Goal: Task Accomplishment & Management: Complete application form

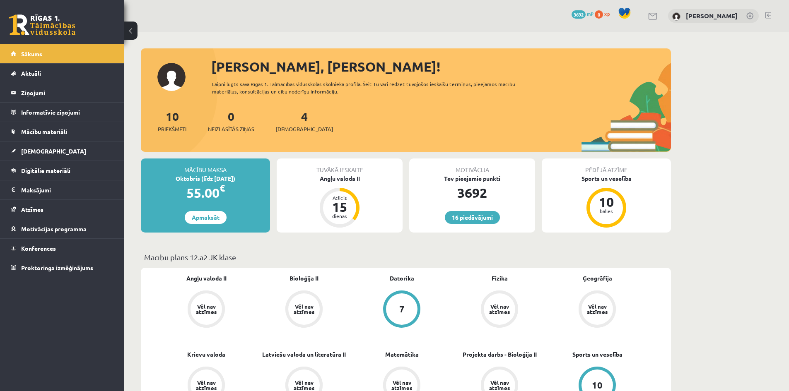
click at [289, 124] on div "4 Ieskaites" at bounding box center [304, 121] width 57 height 26
click at [291, 113] on link "4 Ieskaites" at bounding box center [304, 121] width 57 height 24
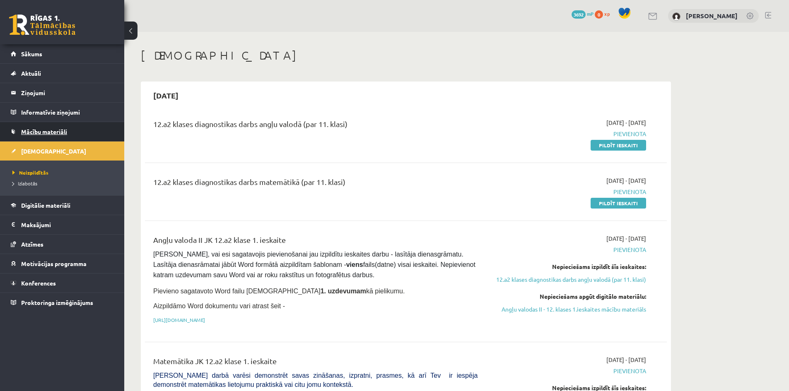
click at [76, 130] on link "Mācību materiāli" at bounding box center [62, 131] width 103 height 19
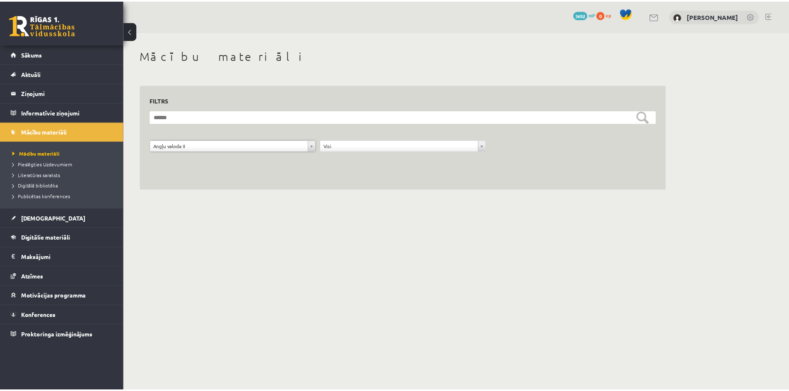
scroll to position [10, 0]
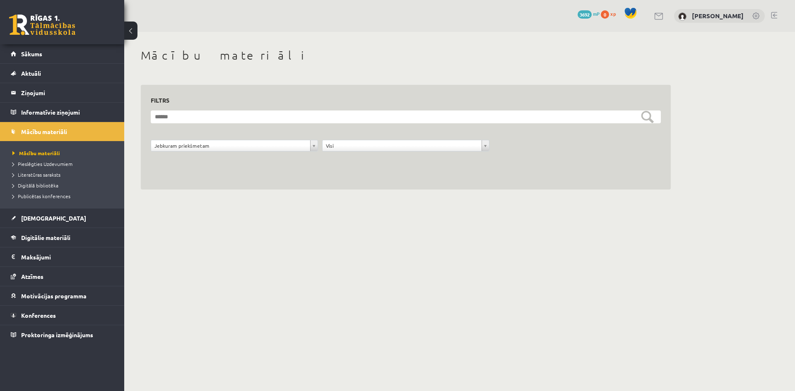
drag, startPoint x: 795, startPoint y: 74, endPoint x: 793, endPoint y: 84, distance: 10.2
click at [789, 84] on div "**********" at bounding box center [459, 119] width 671 height 174
click at [56, 238] on span "Digitālie materiāli" at bounding box center [45, 237] width 49 height 7
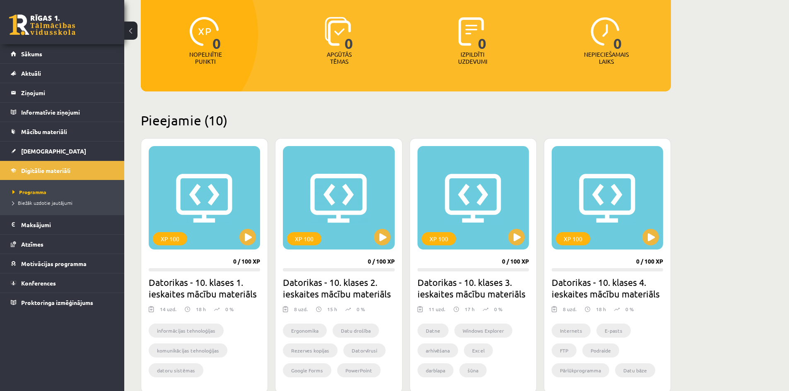
scroll to position [82, 0]
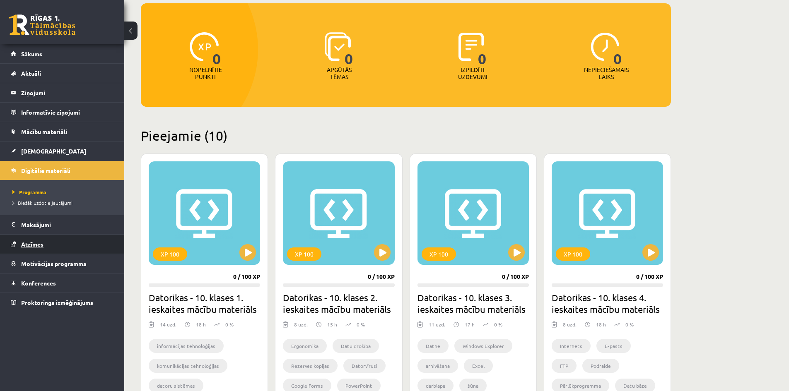
click at [67, 247] on link "Atzīmes" at bounding box center [62, 244] width 103 height 19
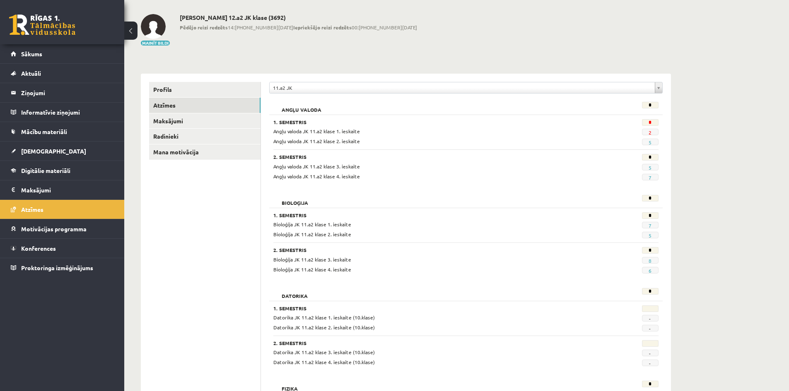
scroll to position [45, 0]
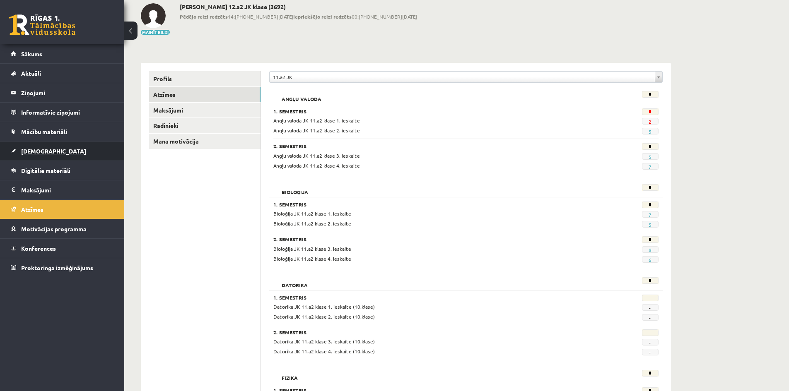
click at [87, 149] on link "[DEMOGRAPHIC_DATA]" at bounding box center [62, 151] width 103 height 19
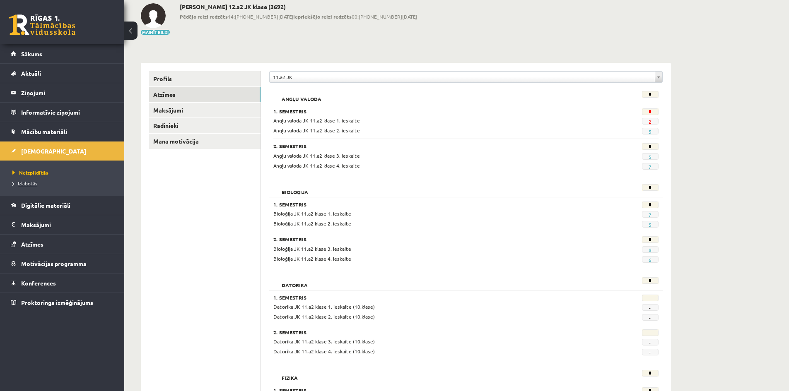
click at [32, 185] on span "Izlabotās" at bounding box center [24, 183] width 25 height 7
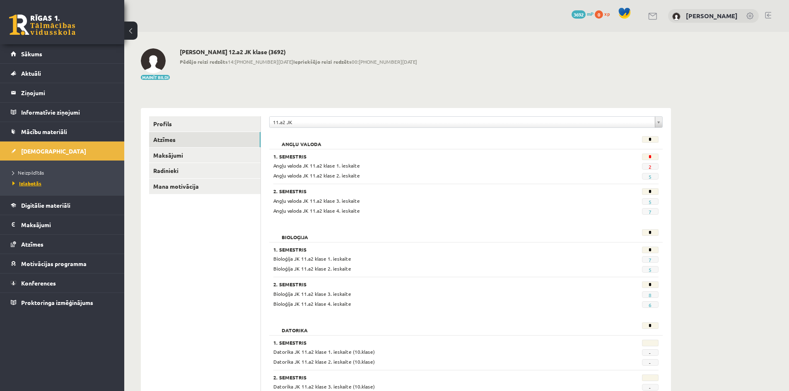
click at [39, 180] on link "Izlabotās" at bounding box center [64, 183] width 104 height 7
click at [44, 129] on span "Mācību materiāli" at bounding box center [44, 131] width 46 height 7
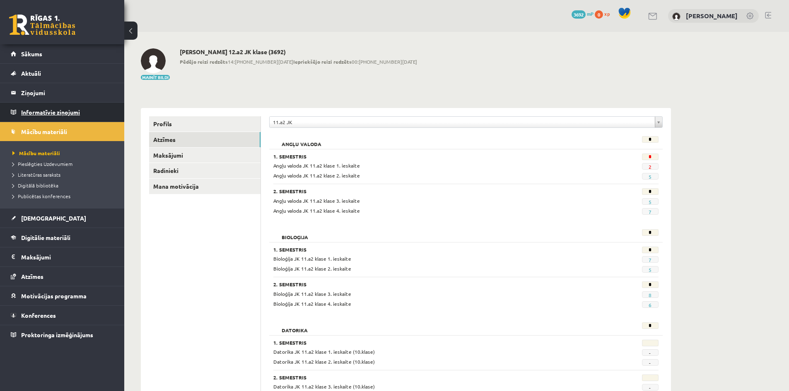
click at [68, 108] on legend "Informatīvie ziņojumi 0" at bounding box center [67, 112] width 93 height 19
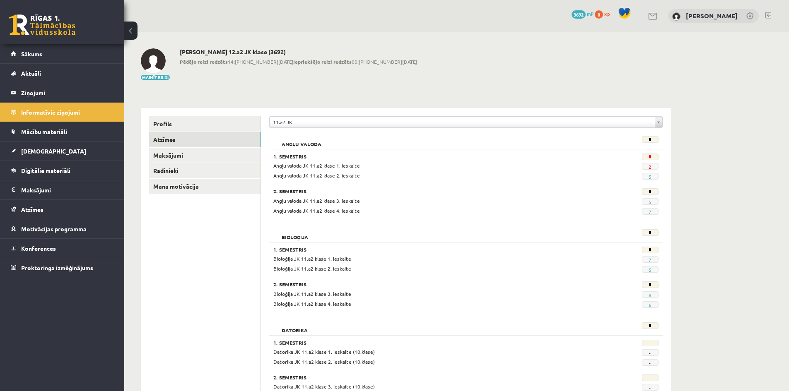
click at [772, 13] on div "0 Dāvanas 3692 mP 0 xp Rita Margarita Metuzāle" at bounding box center [456, 16] width 665 height 32
click at [765, 14] on link at bounding box center [768, 15] width 6 height 7
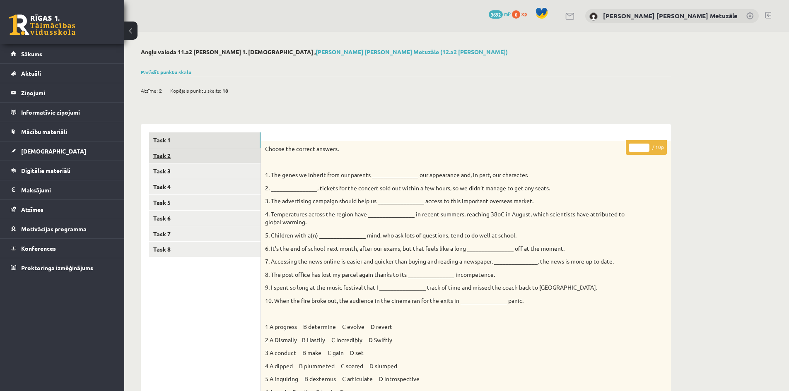
click at [232, 155] on link "Task 2" at bounding box center [204, 155] width 111 height 15
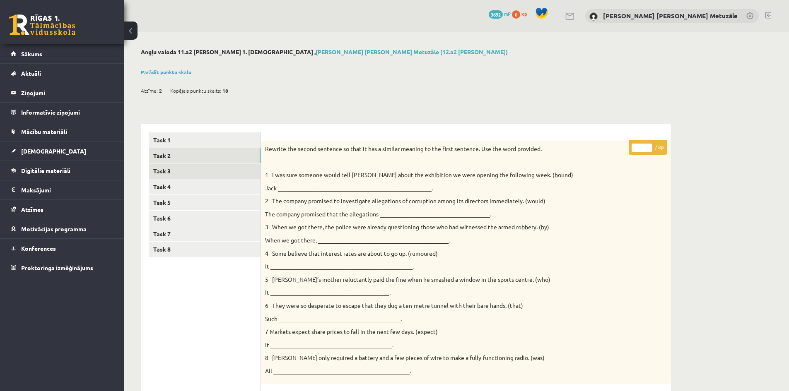
click at [232, 171] on link "Task 3" at bounding box center [204, 171] width 111 height 15
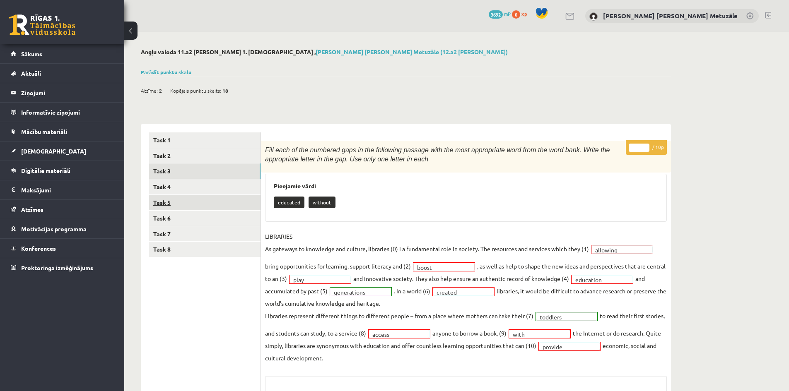
click at [232, 198] on link "Task 5" at bounding box center [204, 202] width 111 height 15
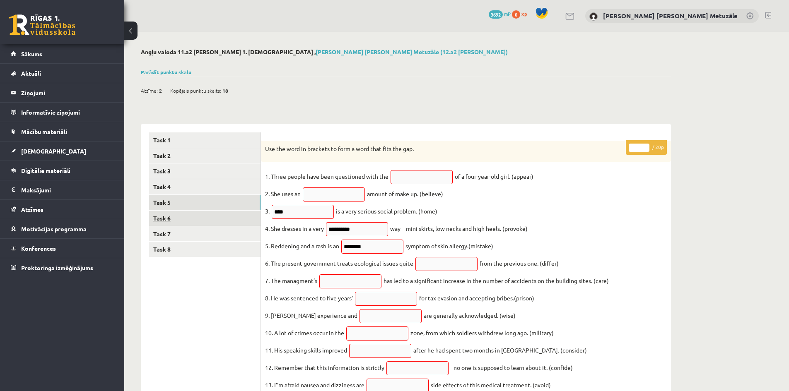
click at [232, 214] on link "Task 6" at bounding box center [204, 218] width 111 height 15
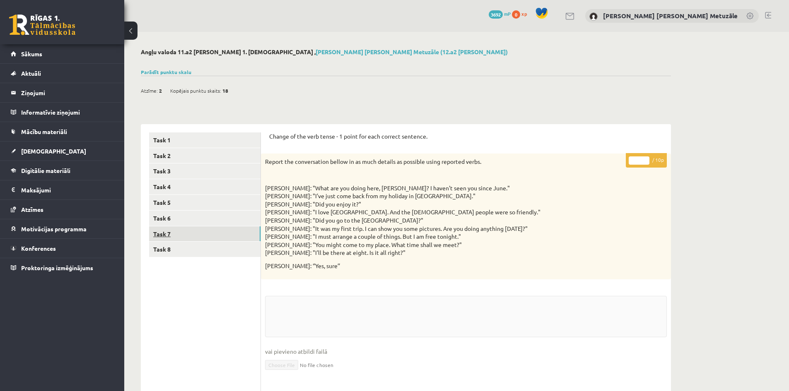
click at [232, 233] on link "Task 7" at bounding box center [204, 234] width 111 height 15
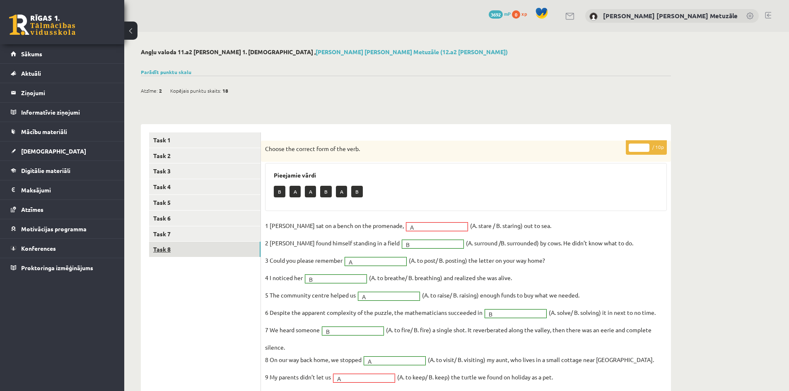
click at [233, 251] on link "Task 8" at bounding box center [204, 249] width 111 height 15
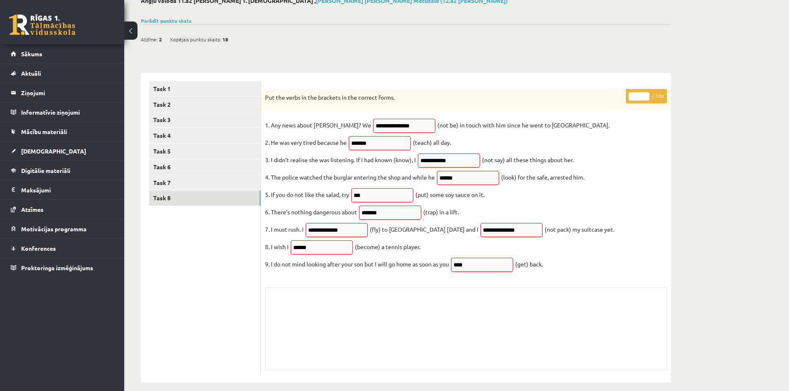
scroll to position [55, 0]
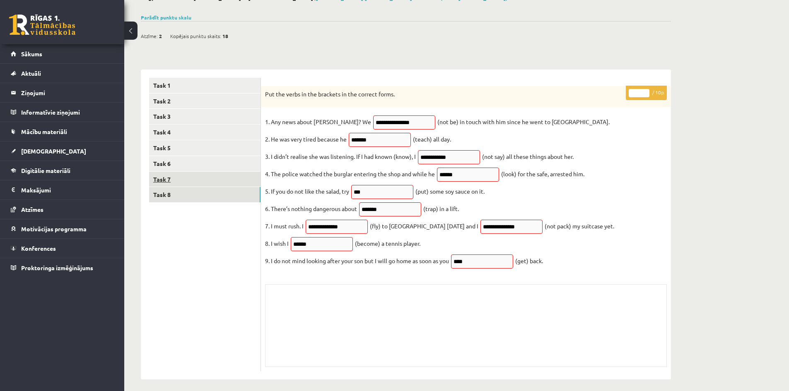
click at [180, 179] on link "Task 7" at bounding box center [204, 179] width 111 height 15
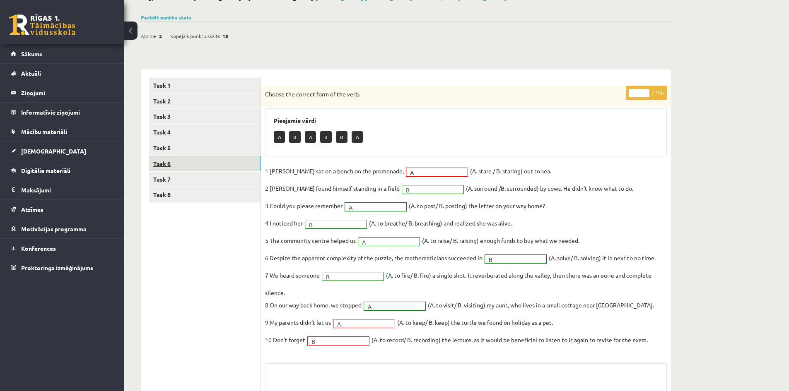
click at [256, 164] on link "Task 6" at bounding box center [204, 163] width 111 height 15
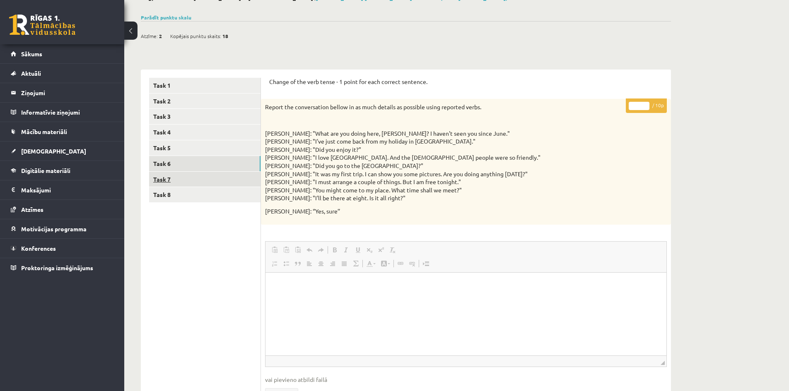
scroll to position [0, 0]
click at [218, 150] on link "Task 5" at bounding box center [204, 147] width 111 height 15
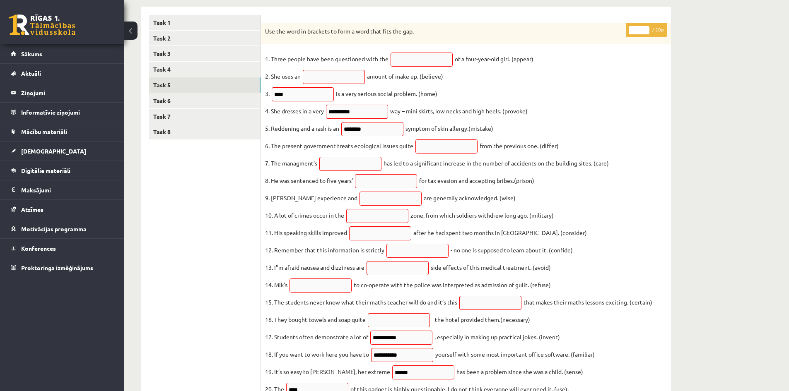
scroll to position [95, 0]
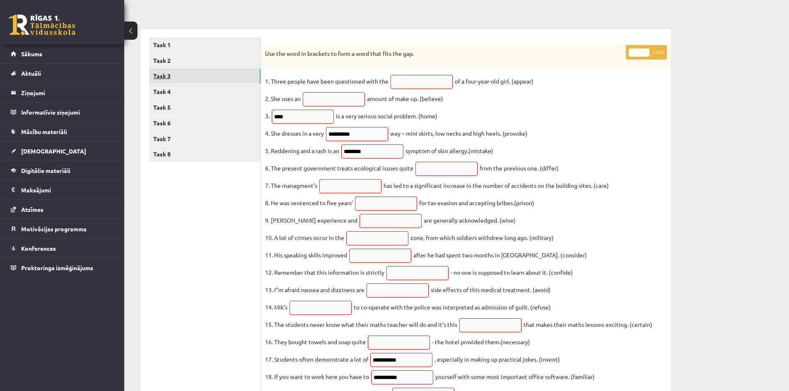
click at [174, 84] on link "Task 3" at bounding box center [204, 75] width 111 height 15
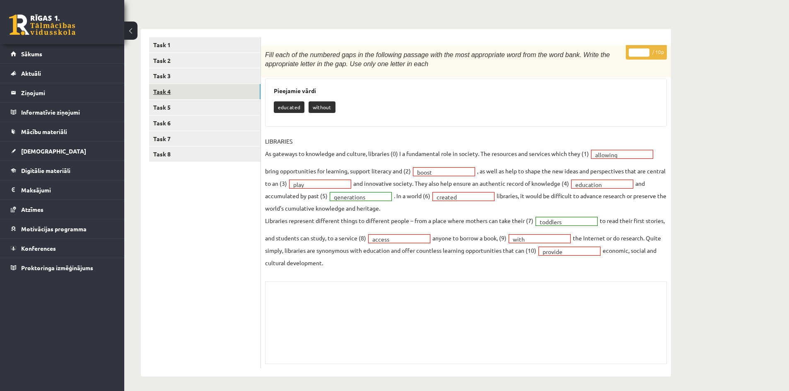
click at [174, 88] on link "Task 4" at bounding box center [204, 91] width 111 height 15
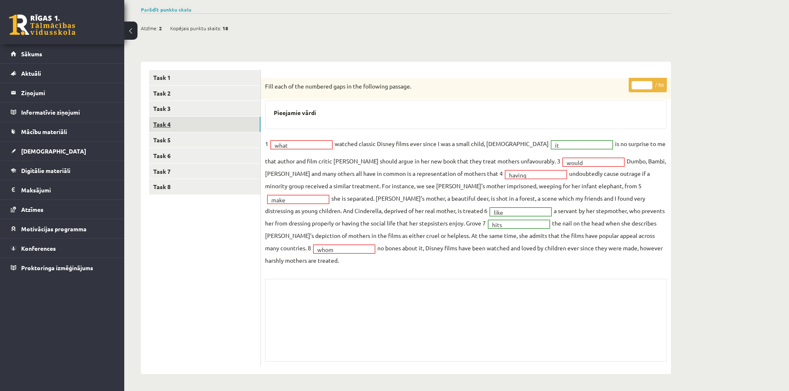
scroll to position [50, 0]
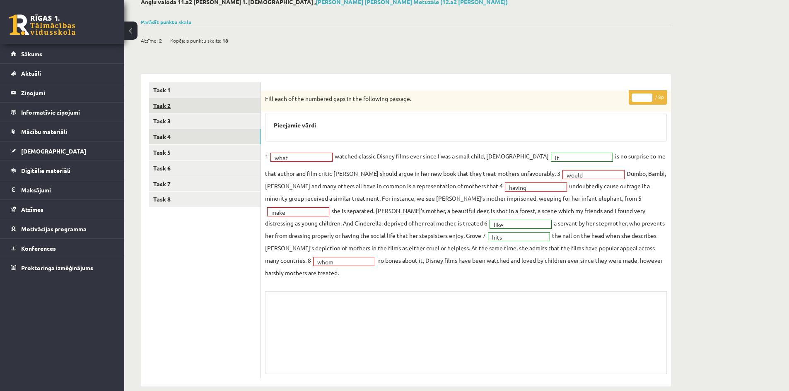
click at [177, 107] on link "Task 2" at bounding box center [204, 105] width 111 height 15
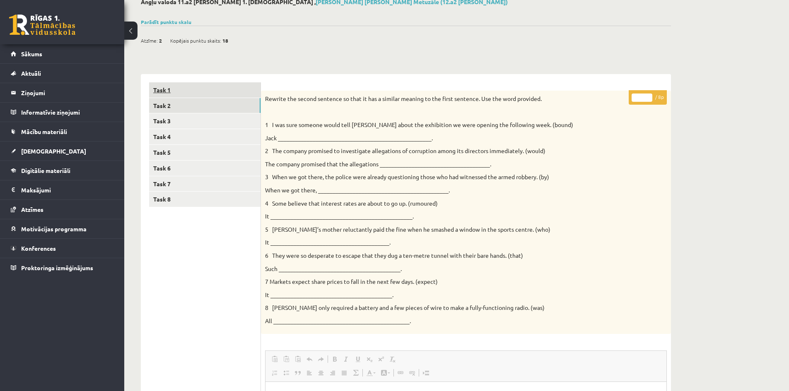
scroll to position [0, 0]
click at [173, 91] on link "Task 1" at bounding box center [204, 89] width 111 height 15
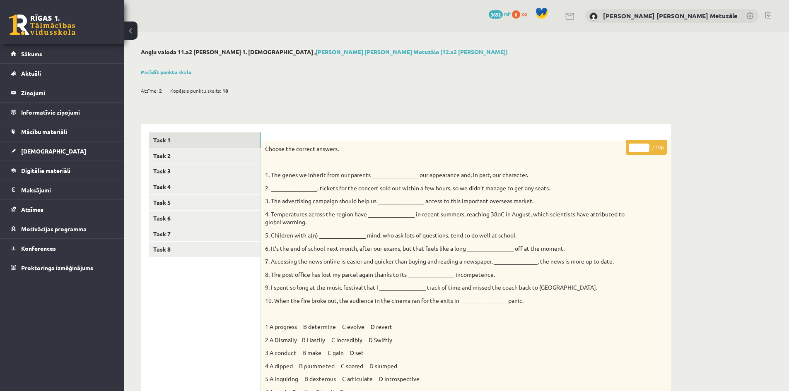
scroll to position [50, 0]
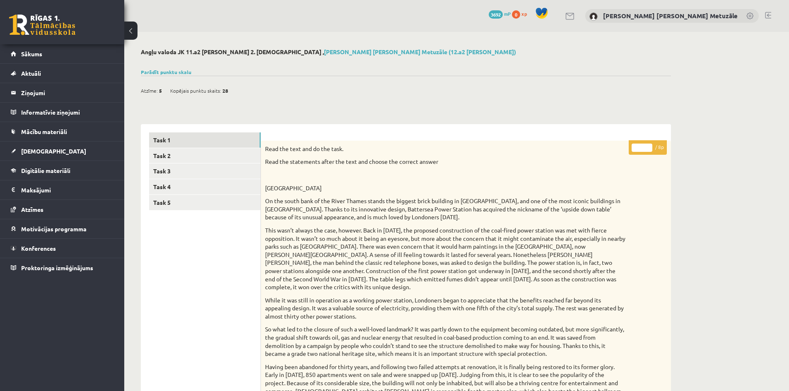
click at [191, 151] on link "Task 2" at bounding box center [204, 155] width 111 height 15
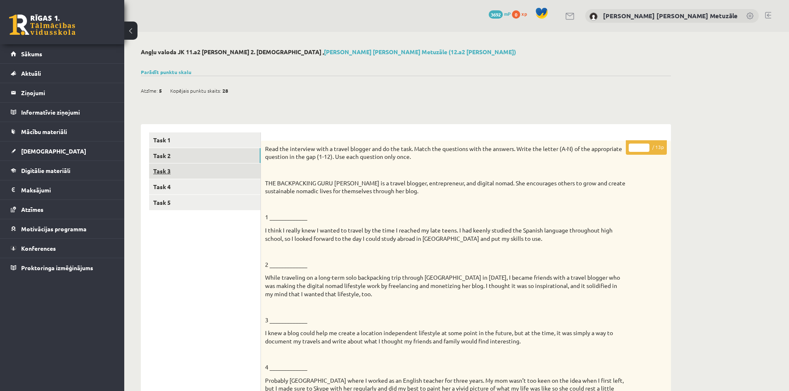
click at [244, 172] on link "Task 3" at bounding box center [204, 171] width 111 height 15
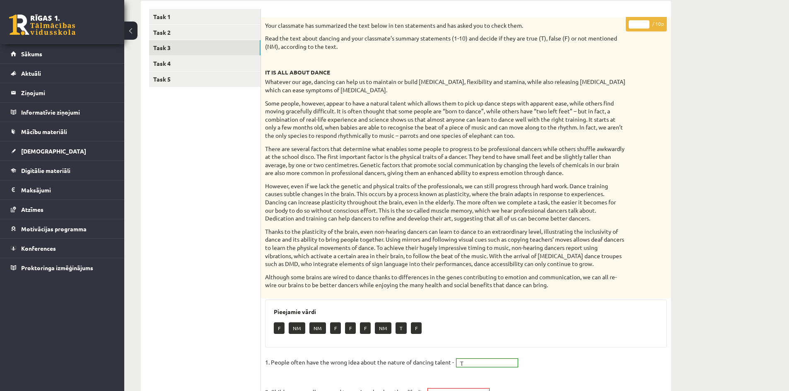
scroll to position [37, 0]
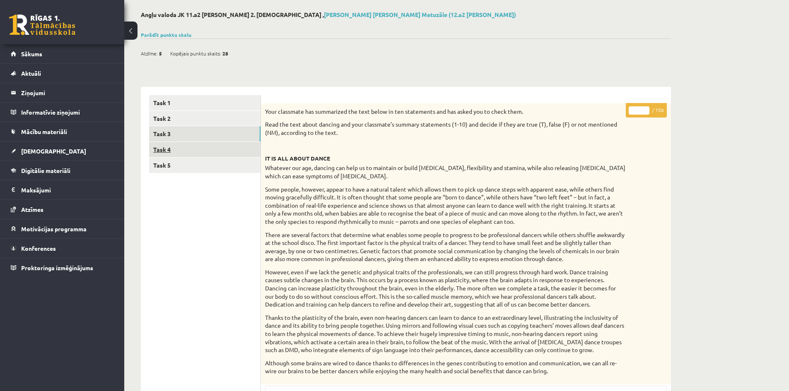
click at [228, 146] on link "Task 4" at bounding box center [204, 149] width 111 height 15
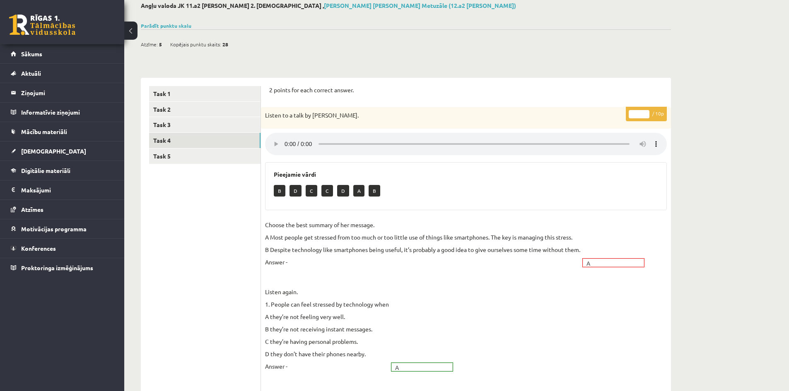
scroll to position [9, 0]
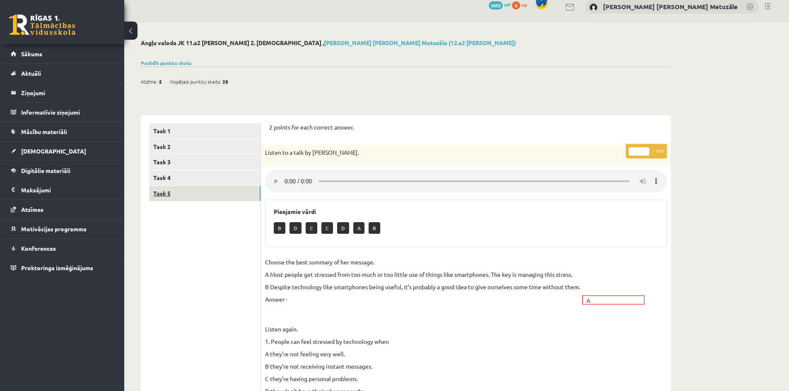
click at [192, 193] on link "Task 5" at bounding box center [204, 193] width 111 height 15
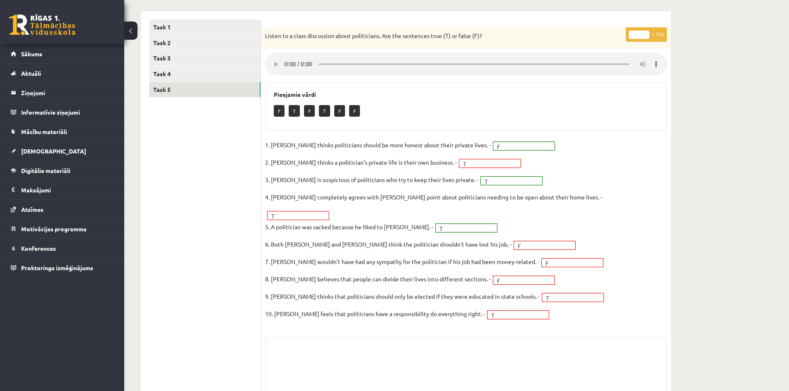
scroll to position [120, 0]
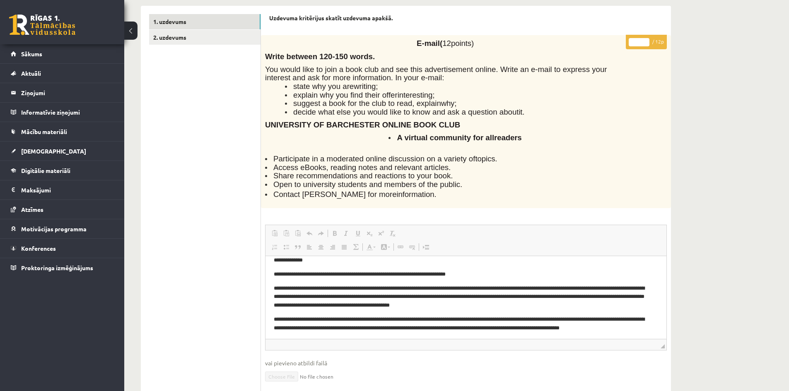
scroll to position [118, 0]
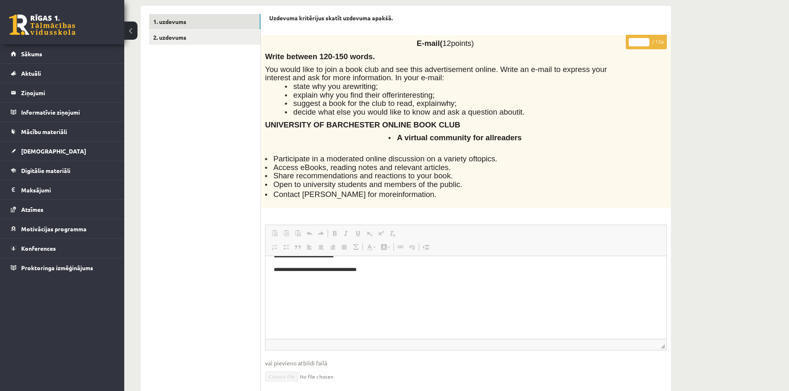
drag, startPoint x: 663, startPoint y: 273, endPoint x: 937, endPoint y: 576, distance: 408.5
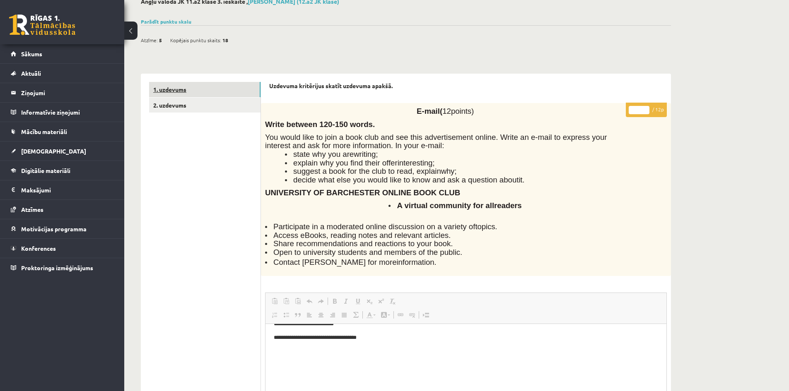
click at [203, 95] on link "1. uzdevums" at bounding box center [204, 89] width 111 height 15
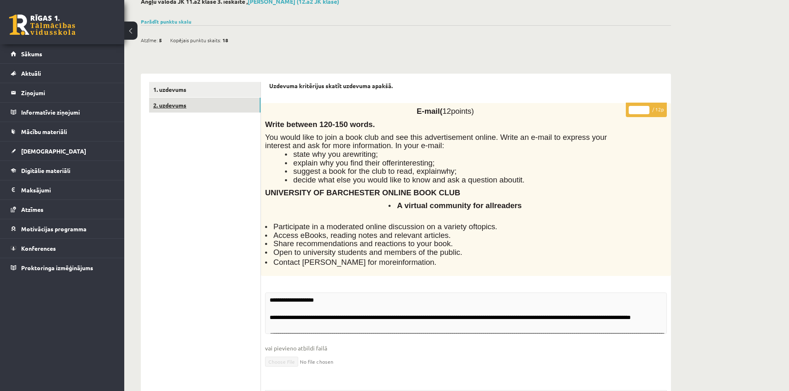
click at [205, 101] on link "2. uzdevums" at bounding box center [204, 105] width 111 height 15
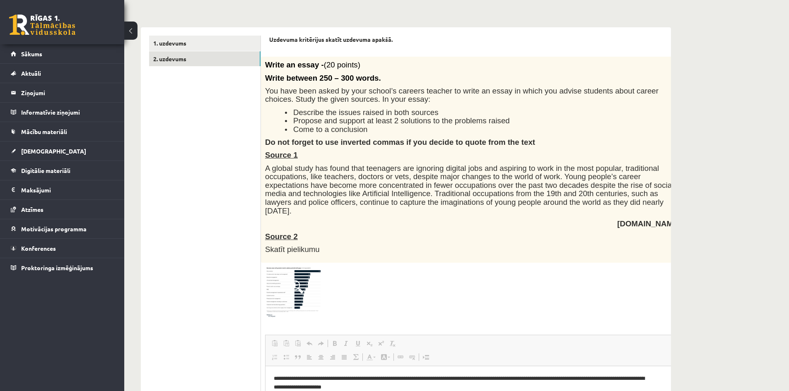
scroll to position [0, 0]
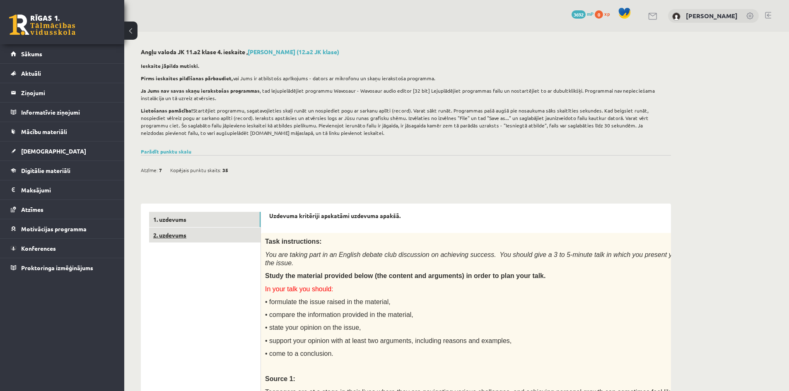
click at [205, 228] on link "2. uzdevums" at bounding box center [204, 235] width 111 height 15
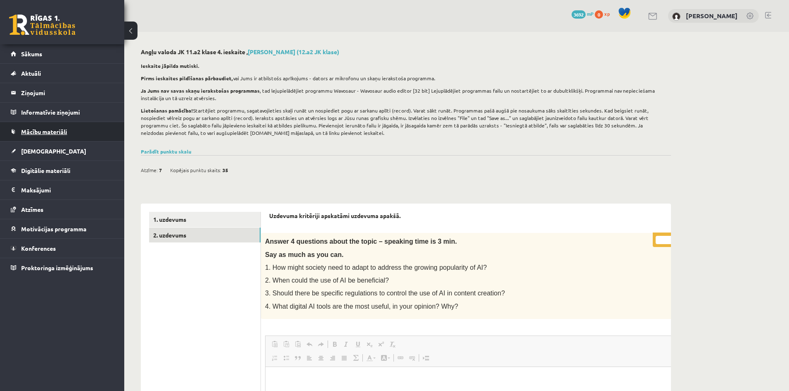
click at [47, 128] on link "Mācību materiāli" at bounding box center [62, 131] width 103 height 19
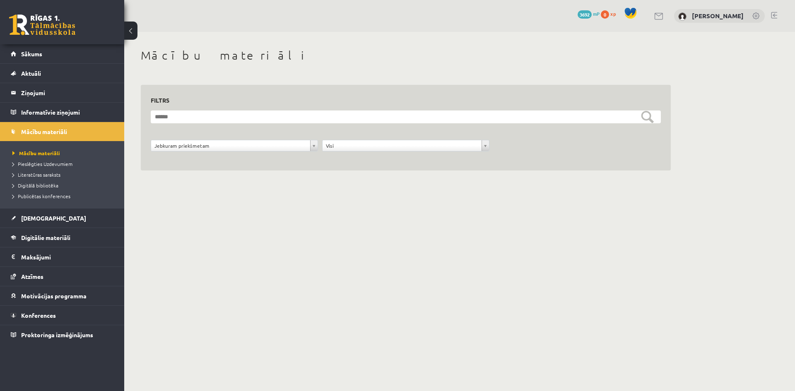
click at [777, 15] on link at bounding box center [774, 15] width 6 height 7
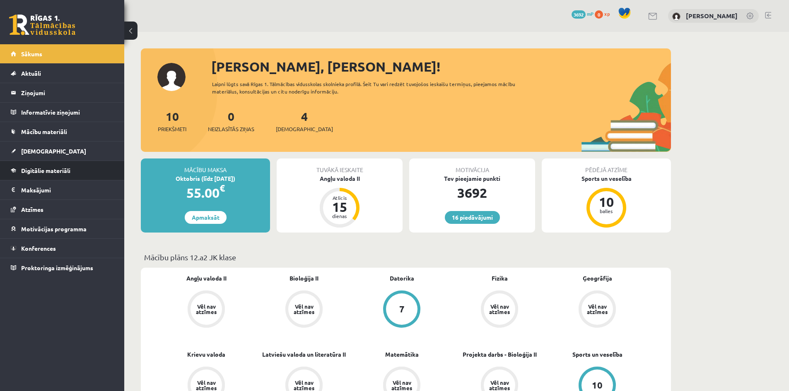
click at [31, 180] on li "Digitālie materiāli Programma Biežāk uzdotie jautājumi" at bounding box center [62, 171] width 124 height 20
click at [46, 145] on link "[DEMOGRAPHIC_DATA]" at bounding box center [62, 151] width 103 height 19
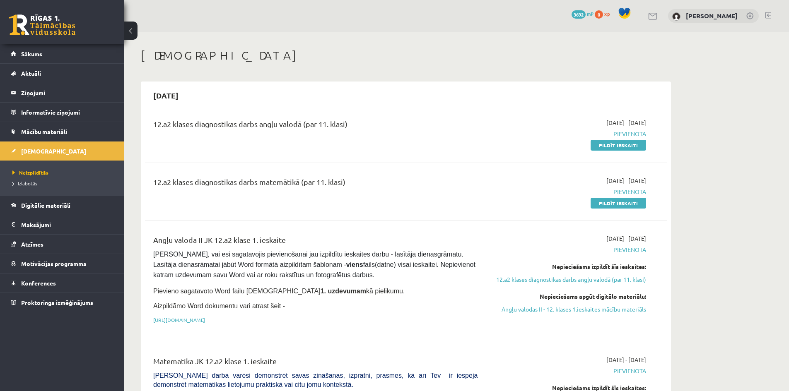
click at [46, 127] on link "Mācību materiāli" at bounding box center [62, 131] width 103 height 19
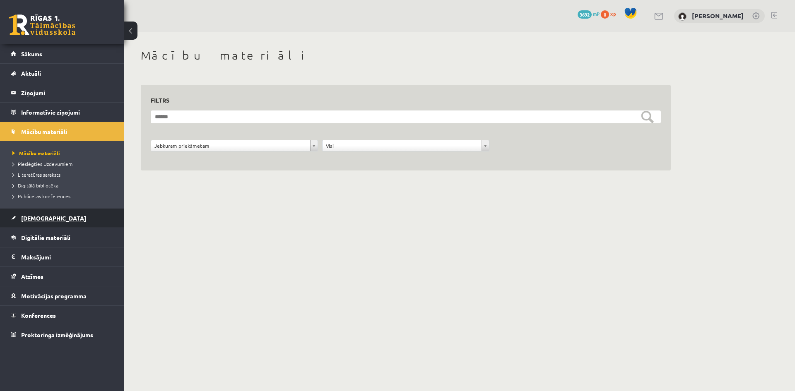
click at [64, 211] on link "[DEMOGRAPHIC_DATA]" at bounding box center [62, 218] width 103 height 19
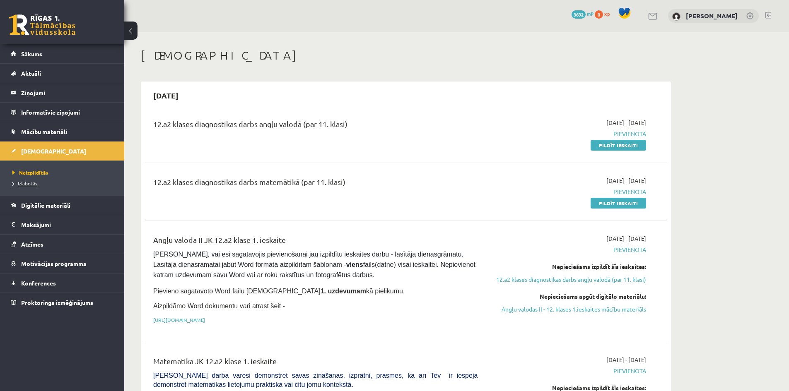
click at [25, 184] on span "Izlabotās" at bounding box center [24, 183] width 25 height 7
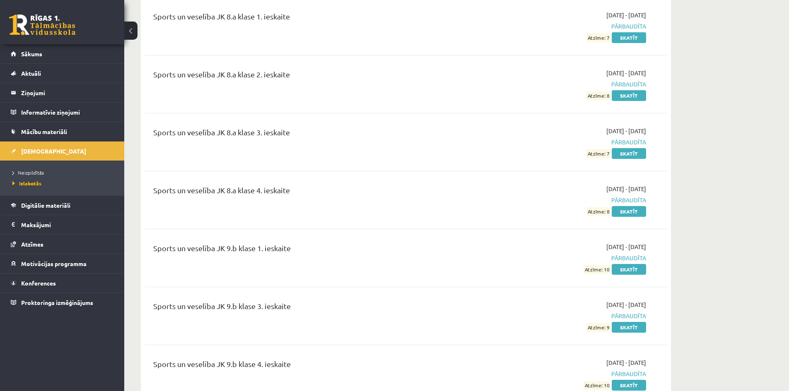
scroll to position [8670, 0]
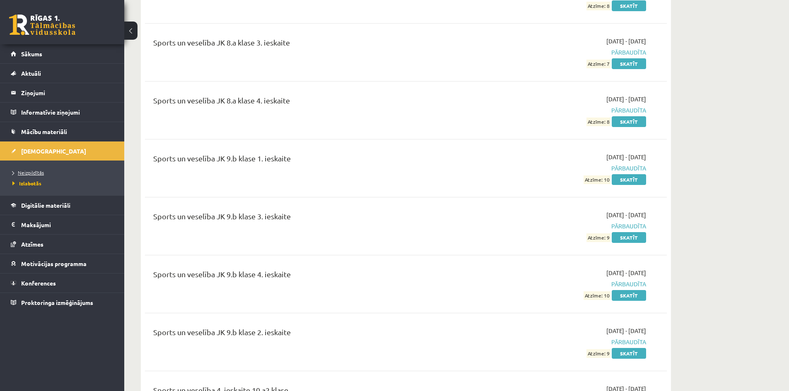
click at [34, 173] on span "Neizpildītās" at bounding box center [27, 172] width 31 height 7
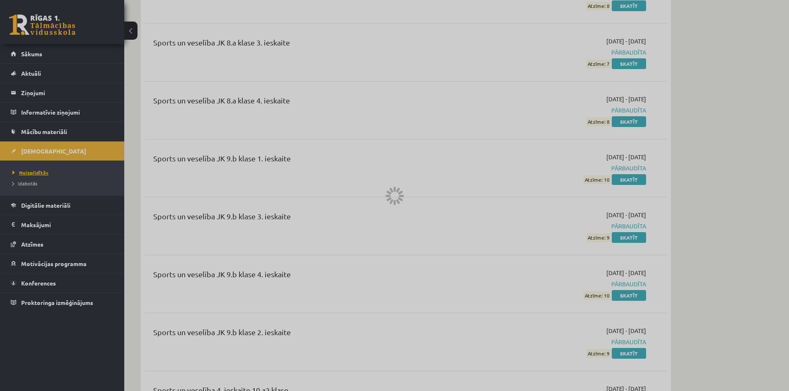
scroll to position [5256, 0]
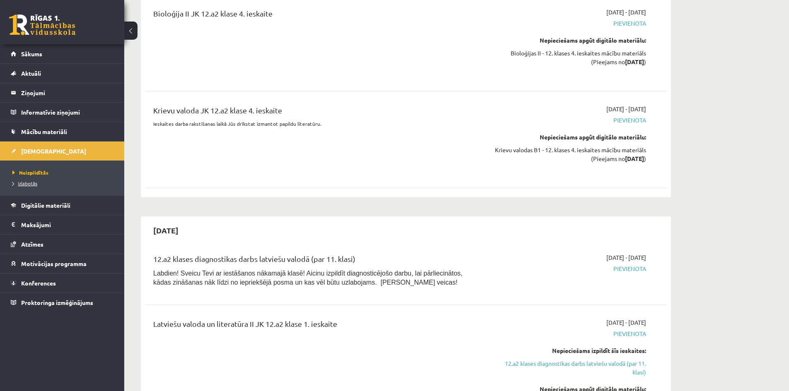
click at [31, 180] on link "Izlabotās" at bounding box center [64, 183] width 104 height 7
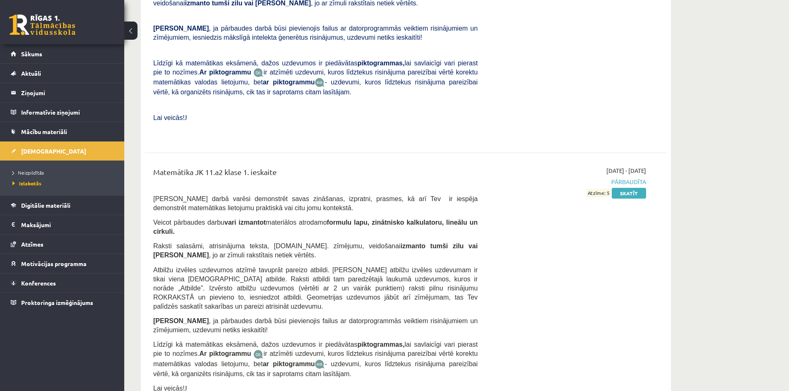
scroll to position [8006, 0]
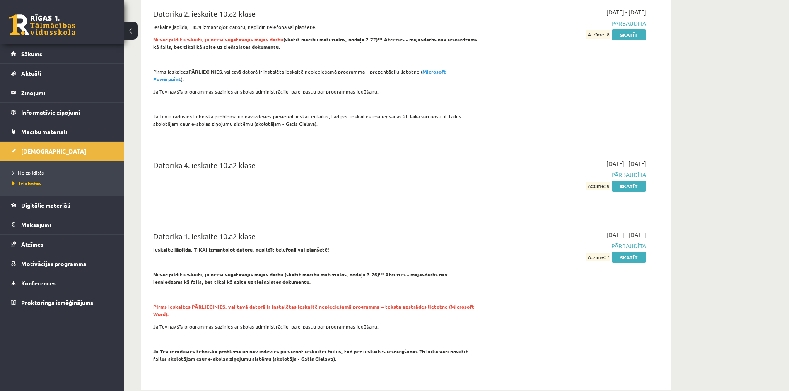
scroll to position [0, 0]
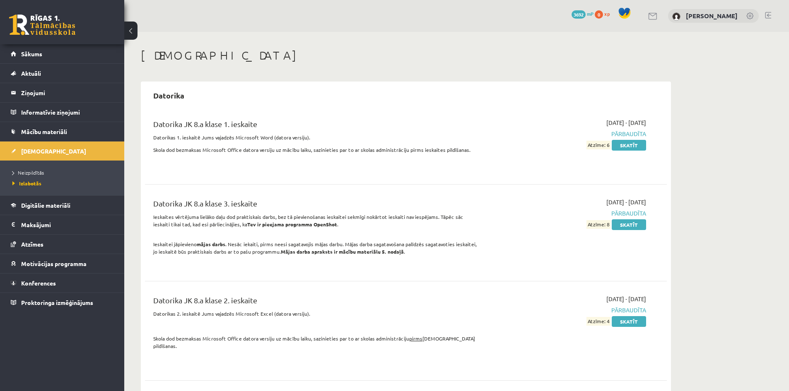
click at [765, 16] on link at bounding box center [768, 15] width 6 height 7
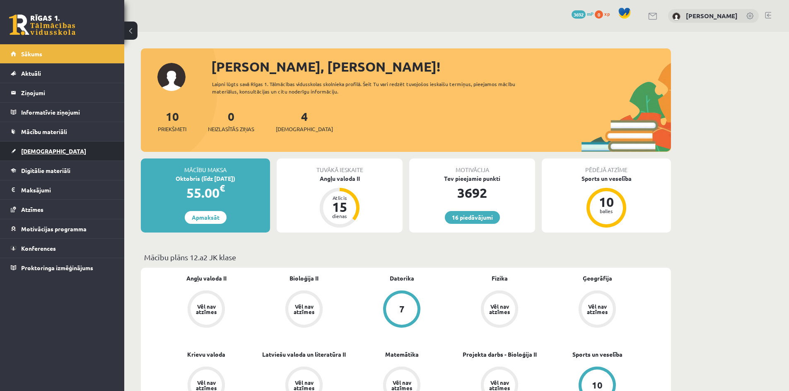
click at [40, 146] on link "[DEMOGRAPHIC_DATA]" at bounding box center [62, 151] width 103 height 19
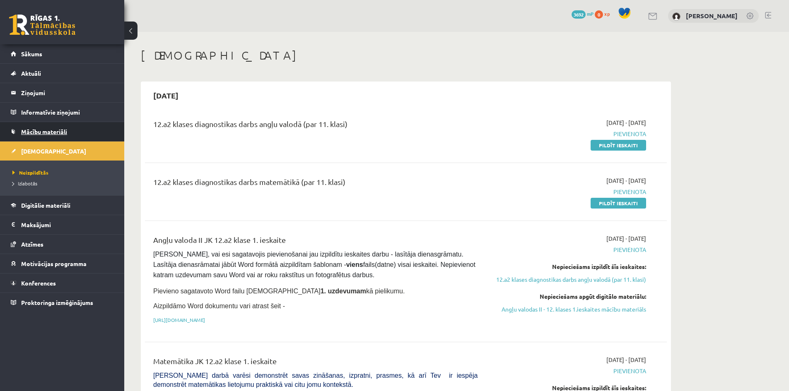
click at [51, 137] on link "Mācību materiāli" at bounding box center [62, 131] width 103 height 19
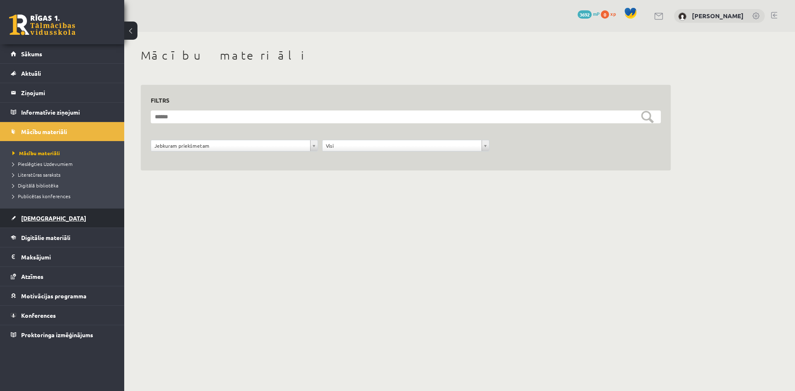
click at [64, 210] on link "[DEMOGRAPHIC_DATA]" at bounding box center [62, 218] width 103 height 19
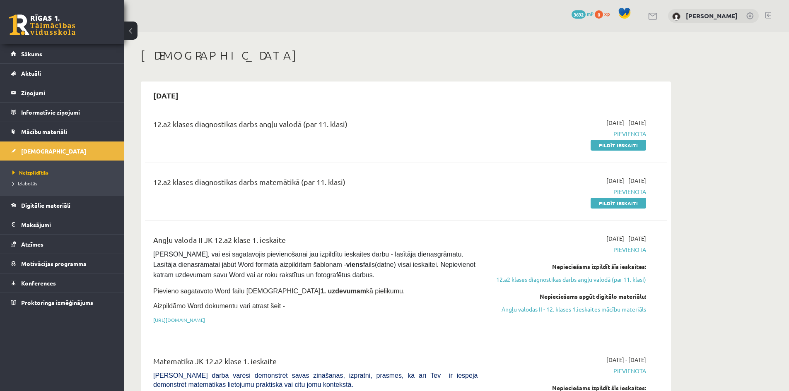
click at [22, 186] on link "Izlabotās" at bounding box center [64, 183] width 104 height 7
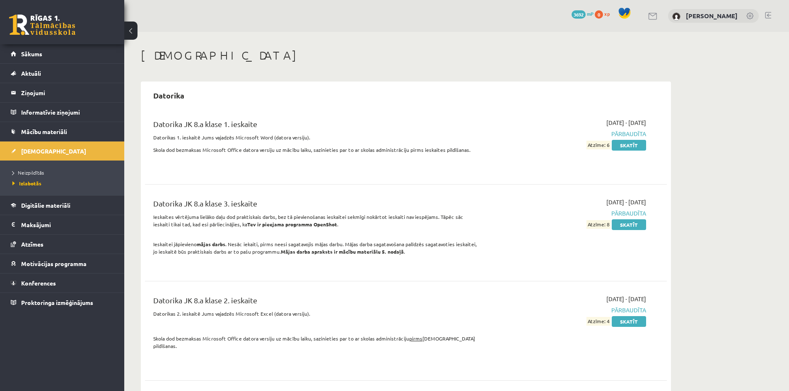
click at [771, 17] on div "16 Dāvanas 3692 mP 0 xp Rita Margarita Metuzāle" at bounding box center [456, 16] width 665 height 32
click at [771, 16] on link at bounding box center [768, 15] width 6 height 7
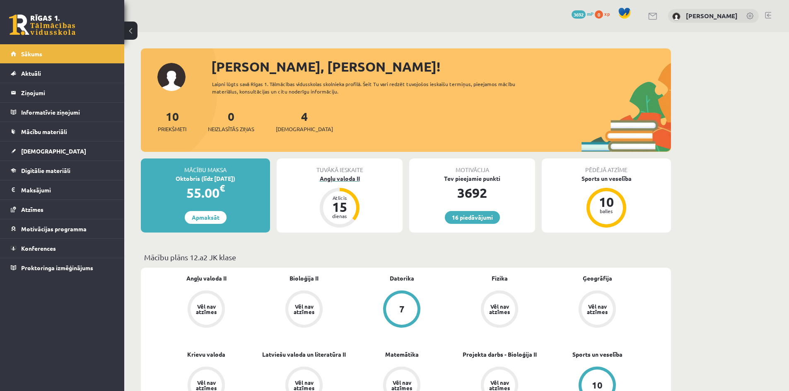
click at [347, 176] on div "Angļu valoda II" at bounding box center [340, 178] width 126 height 9
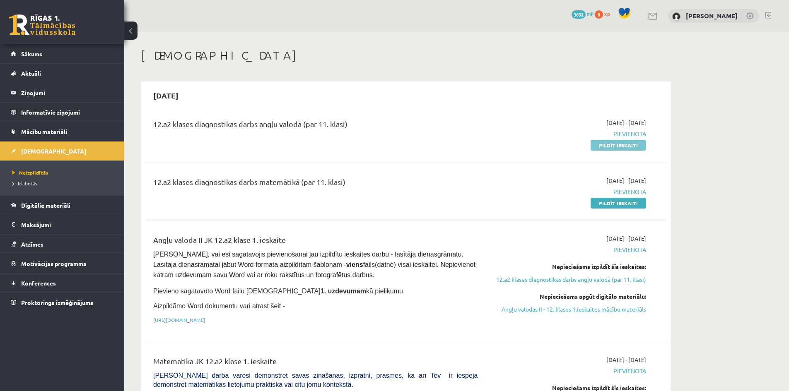
click at [636, 145] on link "Pildīt ieskaiti" at bounding box center [618, 145] width 55 height 11
click at [60, 98] on legend "Ziņojumi 0" at bounding box center [67, 92] width 93 height 19
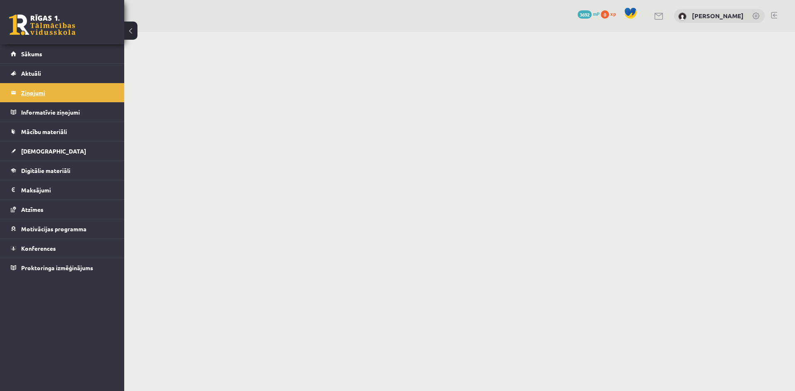
click at [17, 93] on link "Ziņojumi 0" at bounding box center [62, 92] width 103 height 19
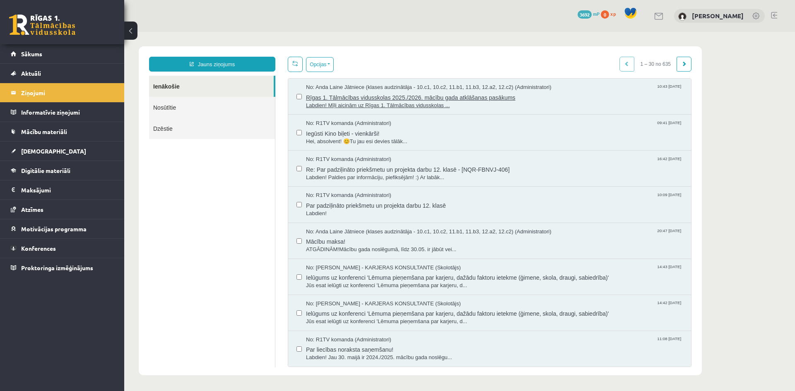
click at [340, 96] on span "Rīgas 1. Tālmācības vidusskolas 2025./2026. mācību gada atklāšanas pasākums" at bounding box center [494, 97] width 377 height 10
click at [40, 75] on span "Aktuāli" at bounding box center [31, 73] width 20 height 7
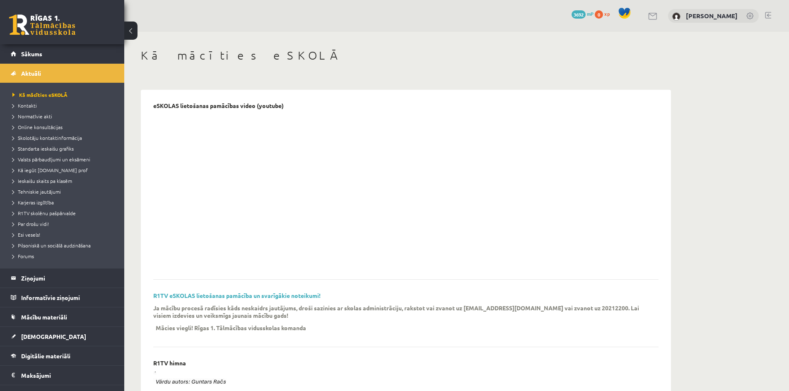
scroll to position [89, 0]
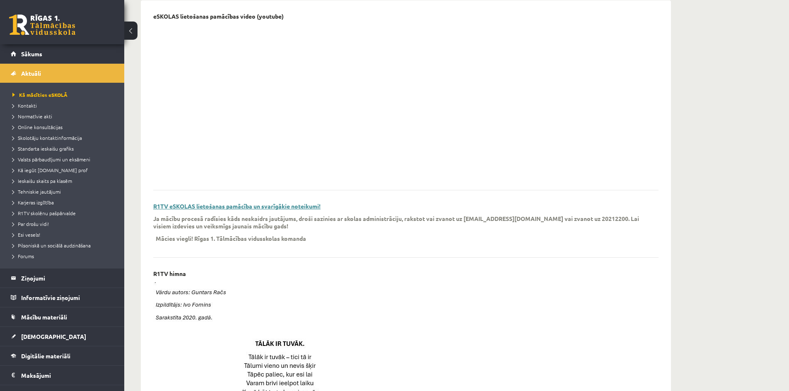
click at [290, 204] on link "R1TV eSKOLAS lietošanas pamācība un svarīgākie noteikumi!" at bounding box center [236, 206] width 167 height 7
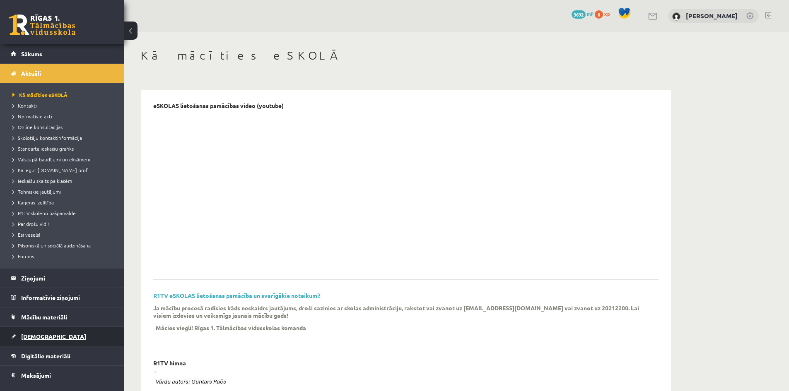
click at [62, 337] on link "[DEMOGRAPHIC_DATA]" at bounding box center [62, 336] width 103 height 19
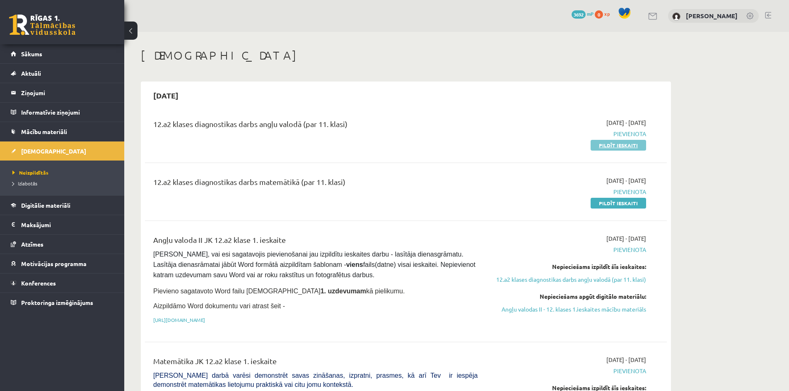
click at [609, 144] on link "Pildīt ieskaiti" at bounding box center [618, 145] width 55 height 11
drag, startPoint x: 605, startPoint y: 147, endPoint x: 470, endPoint y: 41, distance: 171.9
click at [605, 147] on link "Pildīt ieskaiti" at bounding box center [618, 145] width 55 height 11
drag, startPoint x: 615, startPoint y: 147, endPoint x: 427, endPoint y: 48, distance: 213.0
click at [615, 147] on link "Pildīt ieskaiti" at bounding box center [618, 145] width 55 height 11
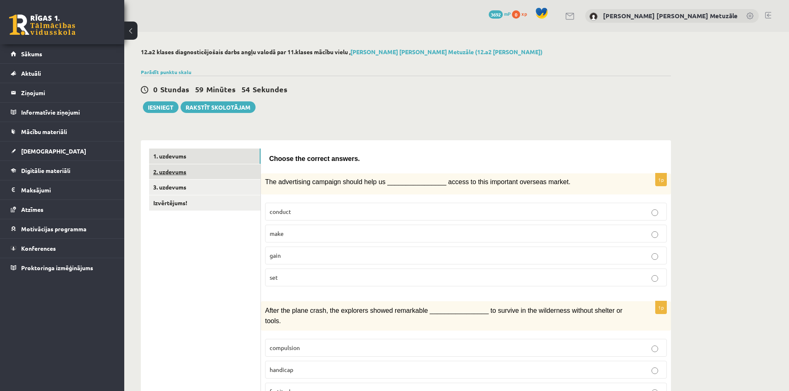
click at [241, 169] on link "2. uzdevums" at bounding box center [204, 171] width 111 height 15
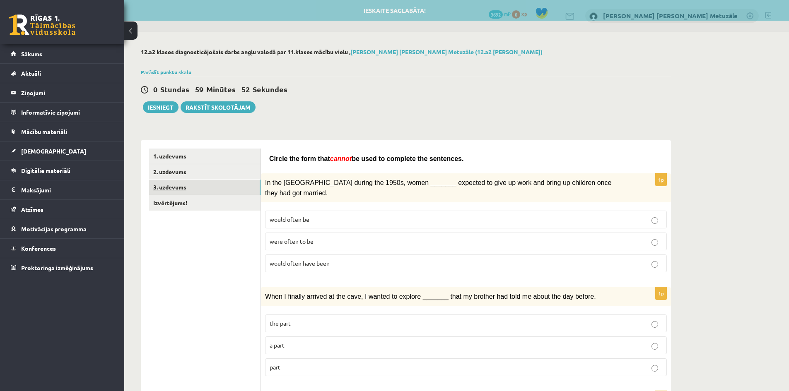
click at [237, 188] on link "3. uzdevums" at bounding box center [204, 187] width 111 height 15
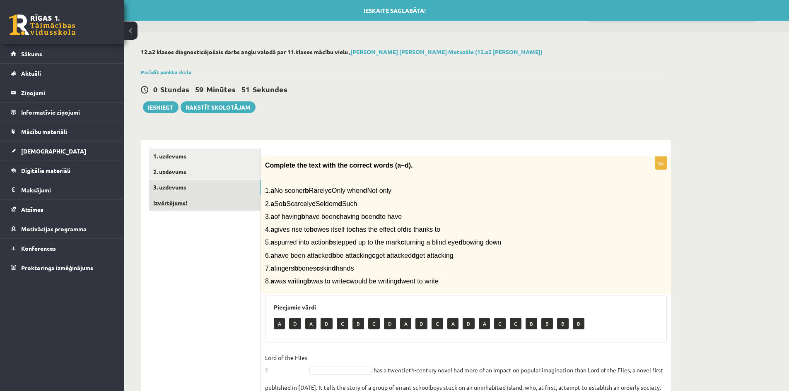
click at [236, 203] on link "Izvērtējums!" at bounding box center [204, 202] width 111 height 15
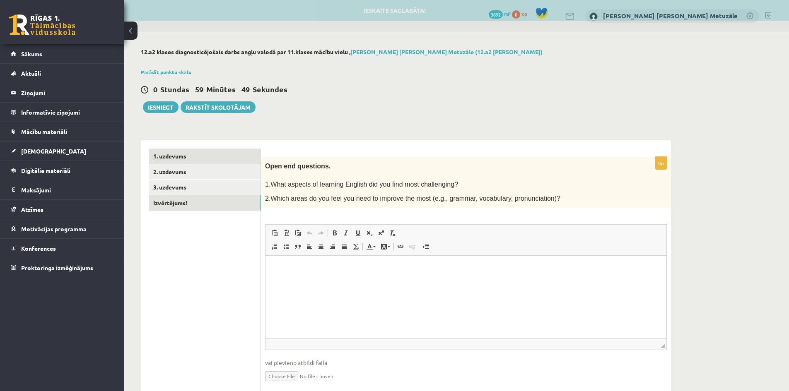
click at [217, 159] on link "1. uzdevums" at bounding box center [204, 156] width 111 height 15
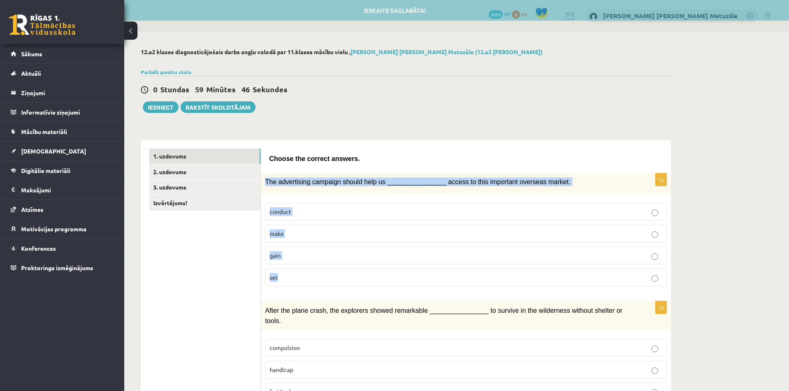
drag, startPoint x: 265, startPoint y: 181, endPoint x: 349, endPoint y: 277, distance: 127.7
click at [349, 277] on div "1p The advertising campaign should help us ________________ access to this impo…" at bounding box center [466, 234] width 410 height 120
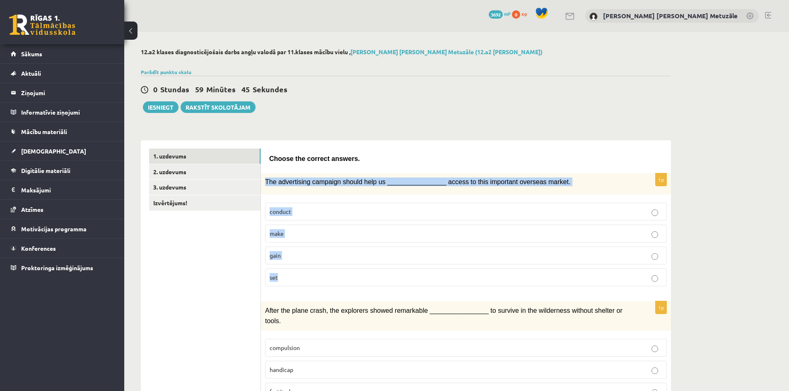
copy div "The advertising campaign should help us ________________ access to this importa…"
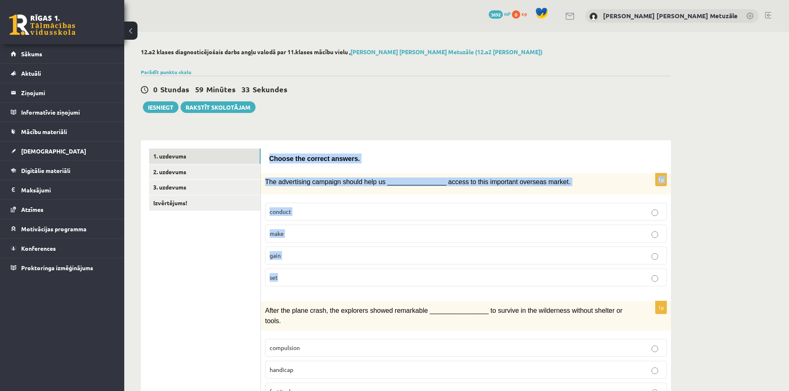
drag, startPoint x: 270, startPoint y: 158, endPoint x: 337, endPoint y: 274, distance: 133.8
click at [337, 274] on p "set" at bounding box center [466, 277] width 393 height 9
drag, startPoint x: 266, startPoint y: 158, endPoint x: 305, endPoint y: 270, distance: 117.9
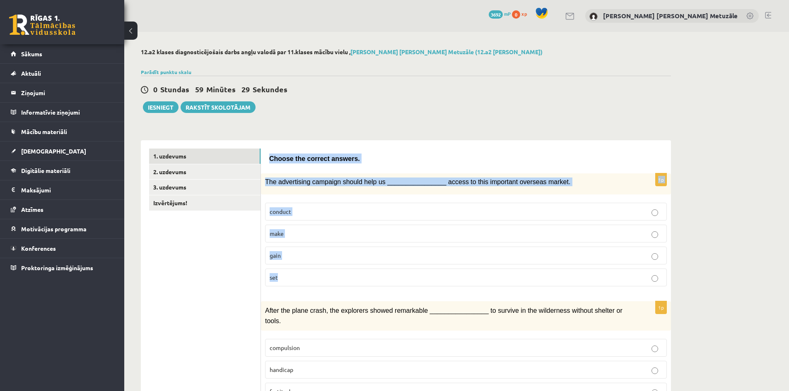
copy form "Choose the correct answers. 1p The advertising campaign should help us ________…"
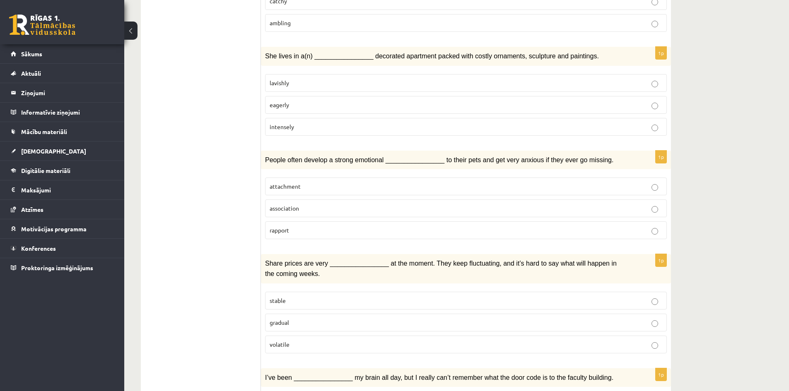
scroll to position [1123, 0]
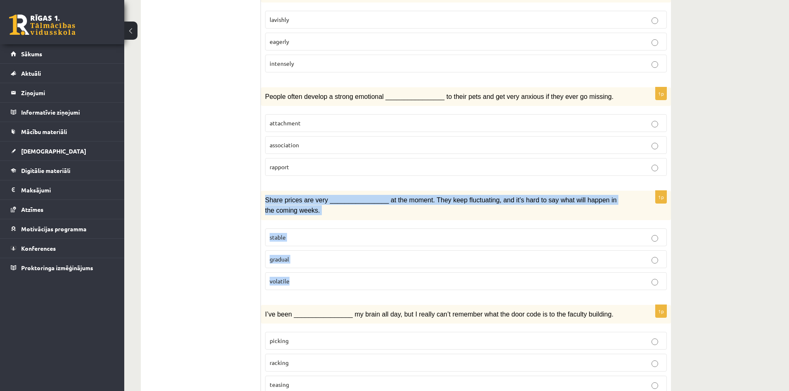
drag, startPoint x: 264, startPoint y: 166, endPoint x: 303, endPoint y: 252, distance: 94.0
click at [303, 252] on div "1p Share prices are very ________________ at the moment. They keep fluctuating,…" at bounding box center [466, 244] width 410 height 106
click at [303, 273] on label "volatile" at bounding box center [466, 282] width 402 height 18
drag, startPoint x: 306, startPoint y: 250, endPoint x: 259, endPoint y: 165, distance: 96.9
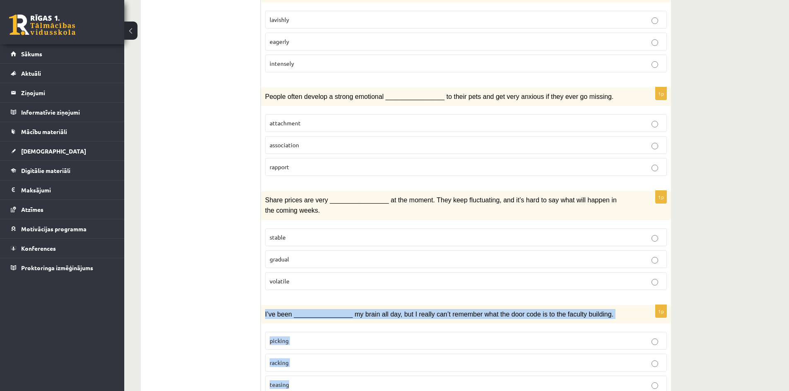
drag, startPoint x: 262, startPoint y: 284, endPoint x: 320, endPoint y: 383, distance: 114.7
copy div "I’ve been ________________ my brain all day, but I really can’t remember what t…"
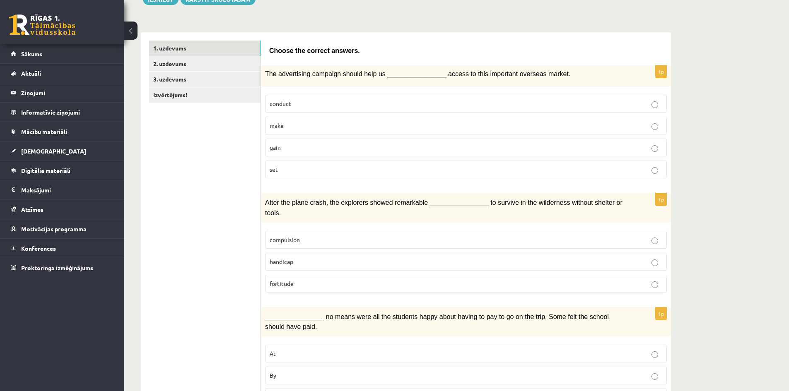
scroll to position [0, 0]
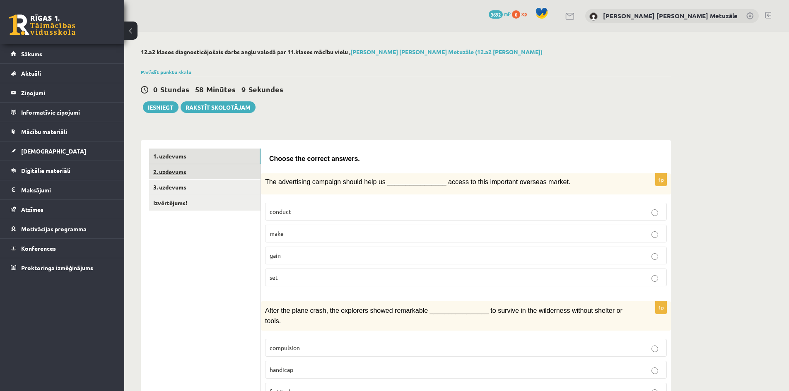
click at [223, 175] on link "2. uzdevums" at bounding box center [204, 171] width 111 height 15
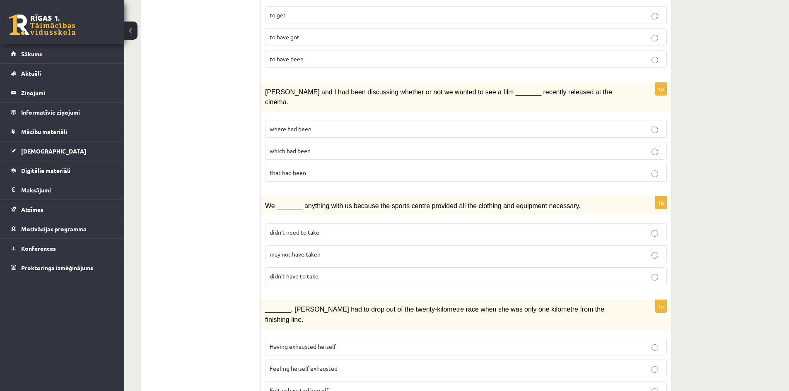
scroll to position [833, 0]
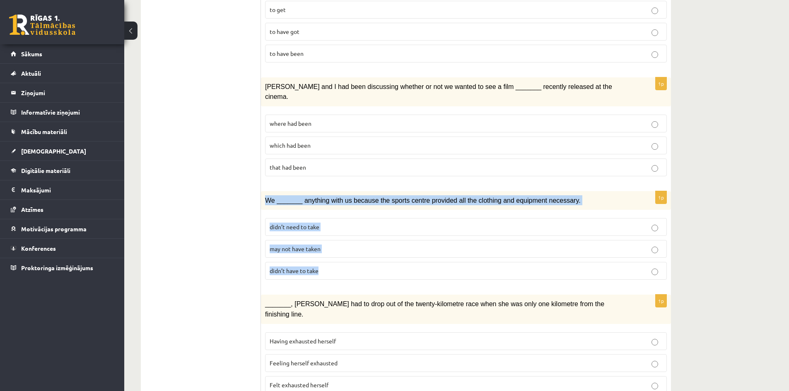
drag, startPoint x: 264, startPoint y: 176, endPoint x: 340, endPoint y: 245, distance: 102.9
click at [340, 245] on div "1p We _______ anything with us because the sports centre provided all the cloth…" at bounding box center [466, 239] width 410 height 96
copy div "We _______ anything with us because the sports centre provided all the clothing…"
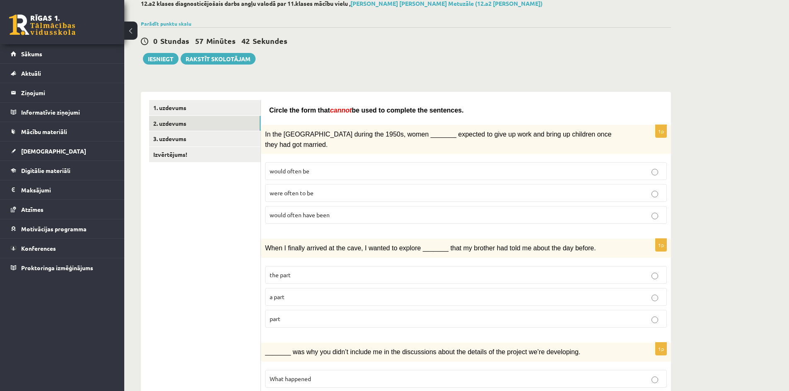
scroll to position [0, 0]
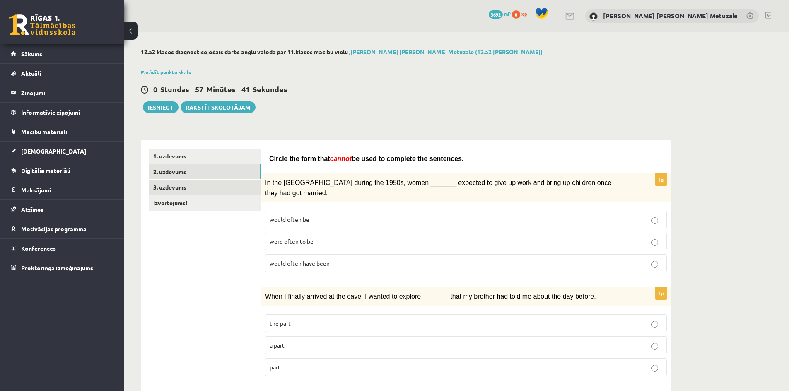
click at [232, 188] on link "3. uzdevums" at bounding box center [204, 187] width 111 height 15
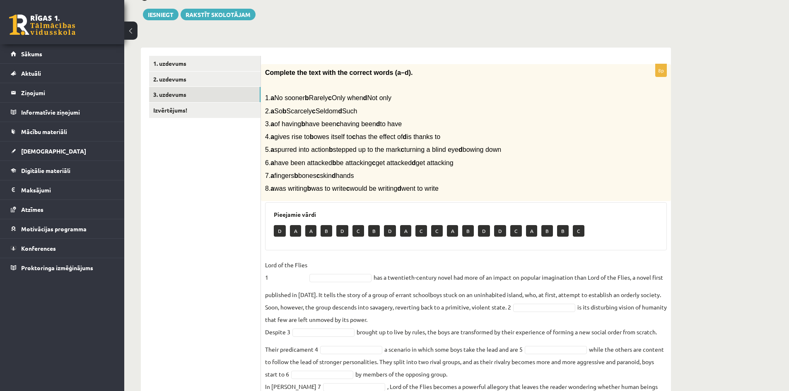
scroll to position [99, 0]
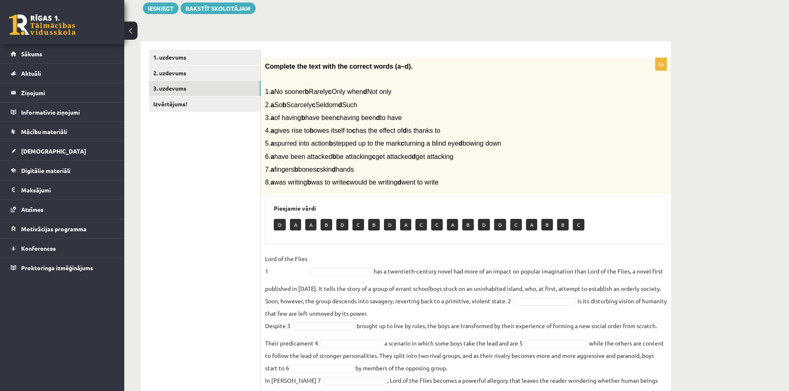
drag, startPoint x: 264, startPoint y: 68, endPoint x: 476, endPoint y: 178, distance: 239.1
click at [476, 178] on div "Complete the text with the correct words (a–d). 1. a No sooner b Rarely c Only …" at bounding box center [466, 126] width 410 height 137
copy div "Complete the text with the correct words (a–d). 1. a No sooner b Rarely c Only …"
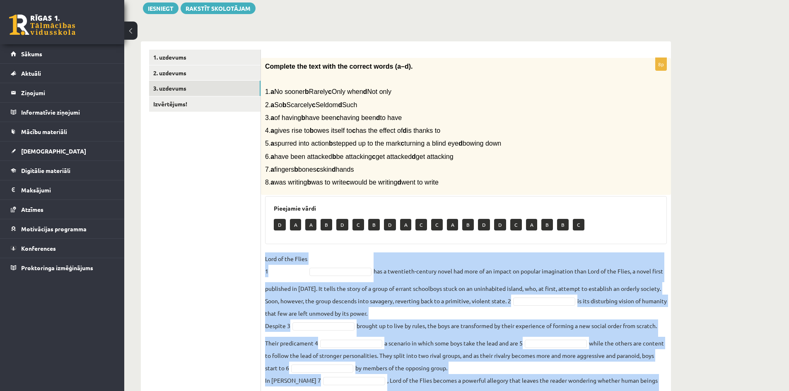
scroll to position [154, 0]
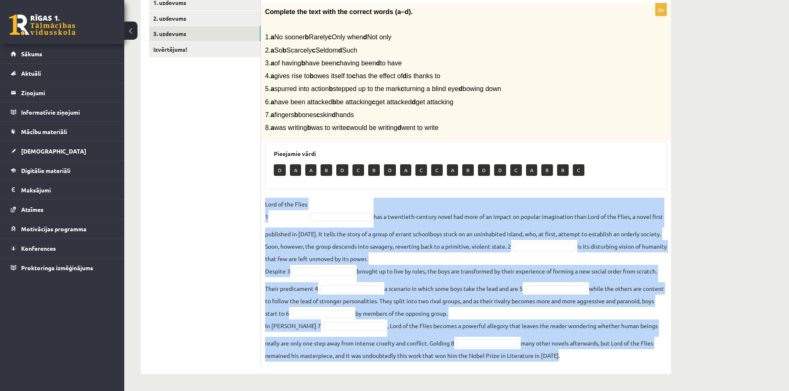
drag, startPoint x: 264, startPoint y: 256, endPoint x: 623, endPoint y: 355, distance: 372.3
click at [623, 355] on div "8p Complete the text with the correct words (a–d). 1. a No sooner b Rarely c On…" at bounding box center [466, 184] width 410 height 363
copy fieldset "Lord of the Flies 1 has a twentieth-century novel had more of an impact on popu…"
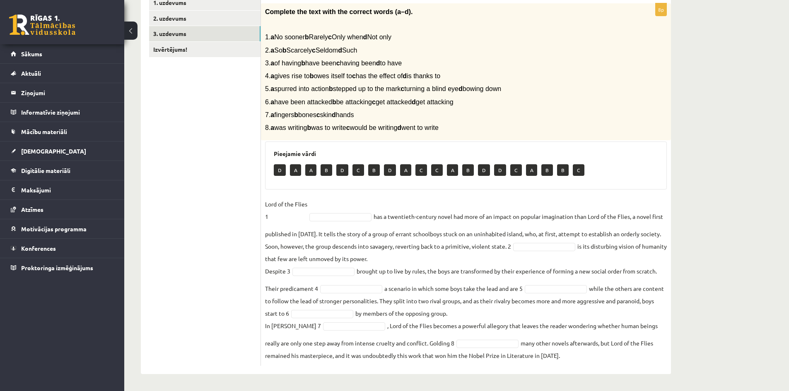
click at [198, 268] on ul "1. uzdevums 2. uzdevums 3. uzdevums Izvērtējums!" at bounding box center [205, 180] width 112 height 371
click at [179, 20] on link "2. uzdevums" at bounding box center [204, 18] width 111 height 15
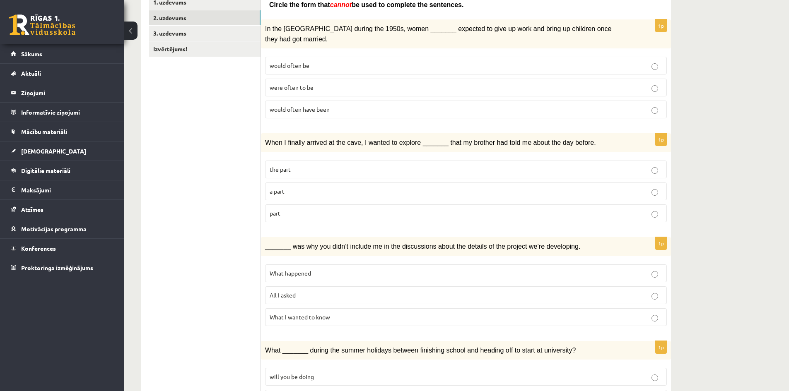
scroll to position [15, 0]
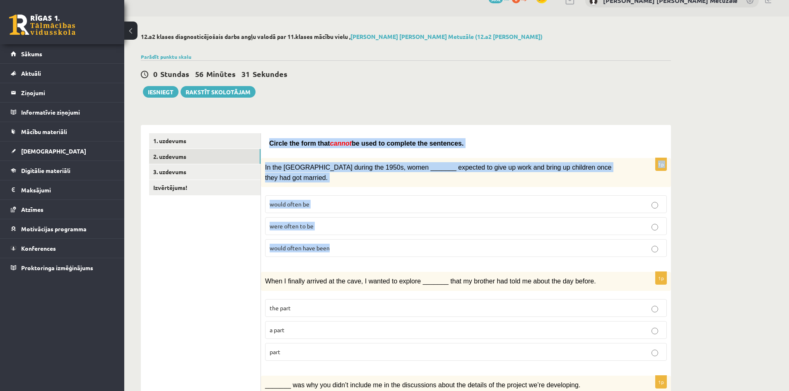
drag, startPoint x: 299, startPoint y: 162, endPoint x: 356, endPoint y: 242, distance: 98.0
copy form "Circle the form that cannot be used to complete the sentences. 1p In the USA du…"
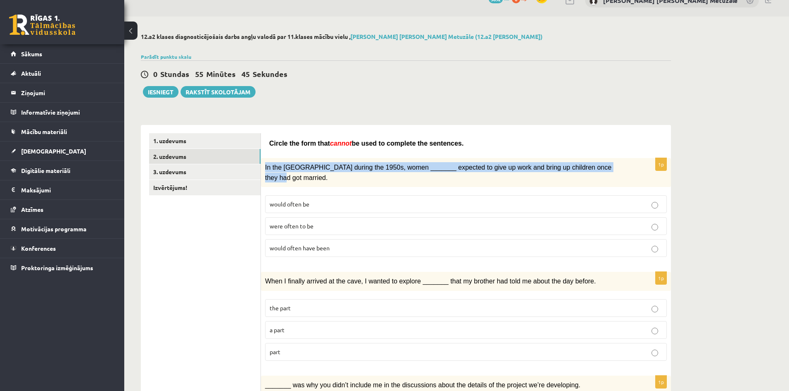
drag, startPoint x: 265, startPoint y: 169, endPoint x: 596, endPoint y: 156, distance: 331.2
copy span "In the USA during the 1950s, women _______ expected to give up work and bring u…"
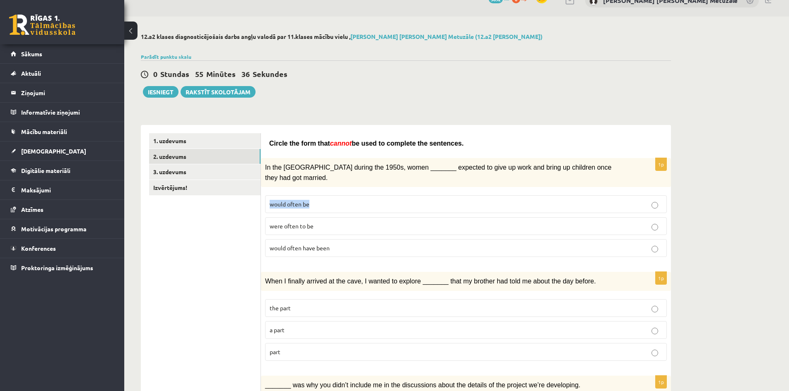
drag, startPoint x: 267, startPoint y: 193, endPoint x: 319, endPoint y: 198, distance: 52.4
click at [319, 198] on label "would often be" at bounding box center [466, 204] width 402 height 18
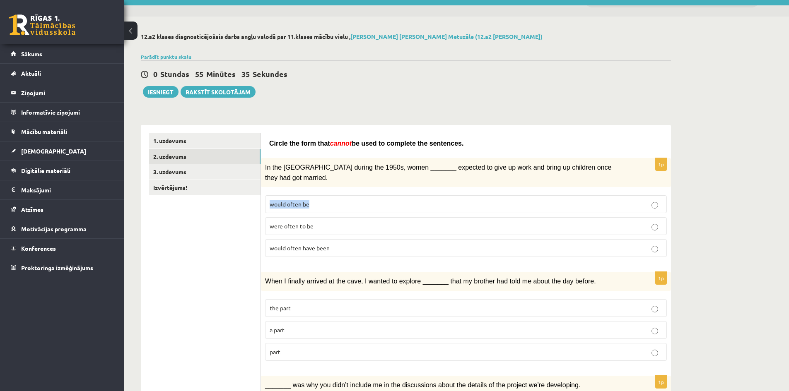
copy span "would often be"
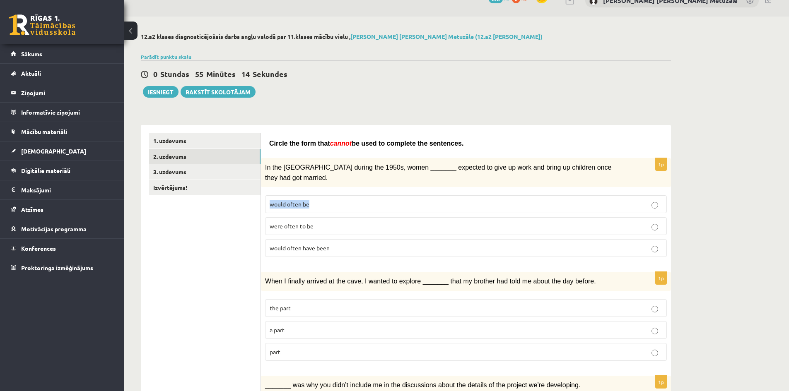
click at [323, 200] on p "would often be" at bounding box center [466, 204] width 393 height 9
drag, startPoint x: 340, startPoint y: 241, endPoint x: 270, endPoint y: 239, distance: 70.4
click at [270, 244] on p "would often have been" at bounding box center [466, 248] width 393 height 9
copy span "would often have been"
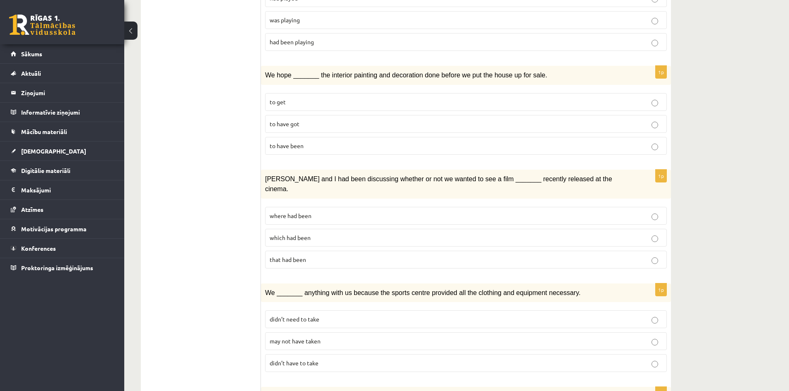
scroll to position [833, 0]
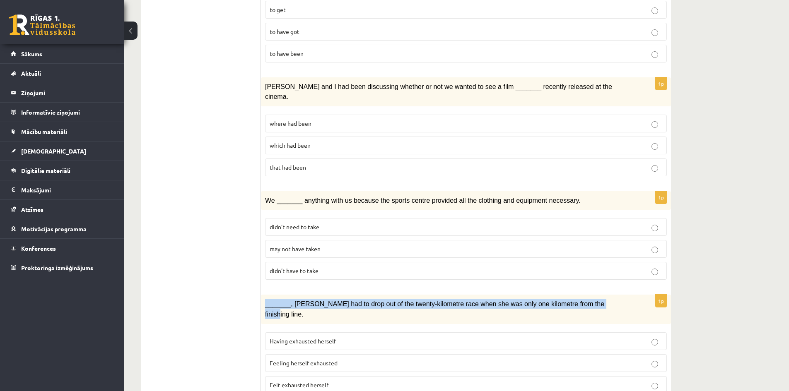
drag, startPoint x: 263, startPoint y: 282, endPoint x: 588, endPoint y: 274, distance: 324.4
click at [588, 295] on div "_______, Judy had to drop out of the twenty-kilometre race when she was only on…" at bounding box center [466, 309] width 410 height 29
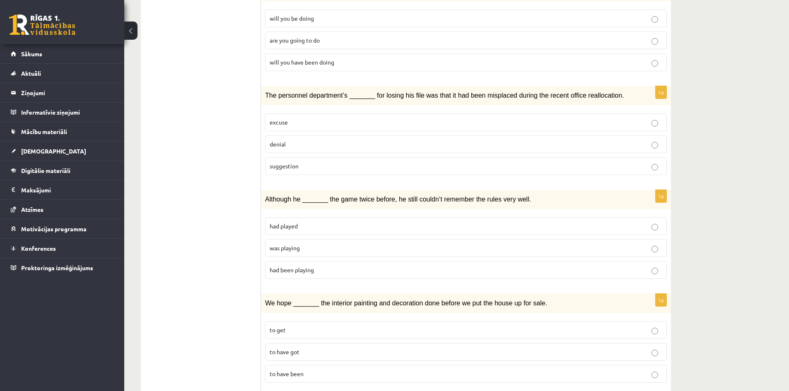
scroll to position [0, 0]
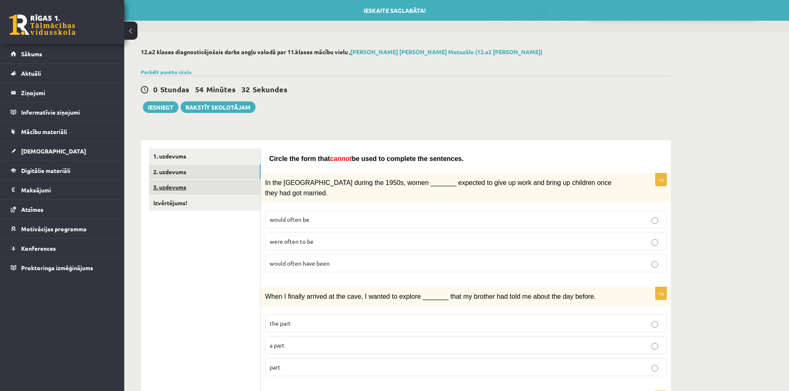
click at [216, 183] on link "3. uzdevums" at bounding box center [204, 187] width 111 height 15
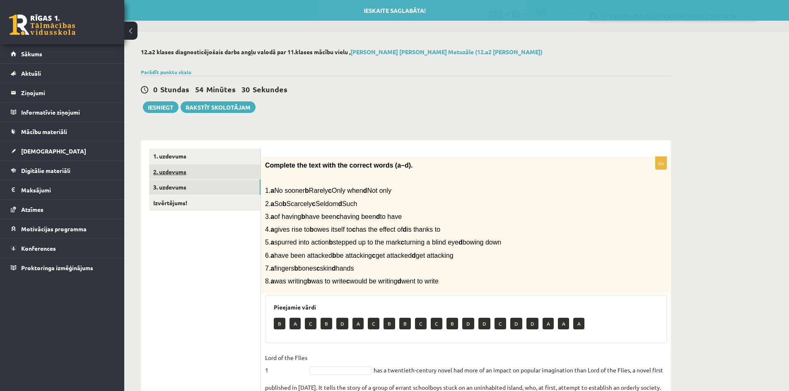
click at [249, 164] on link "2. uzdevums" at bounding box center [204, 171] width 111 height 15
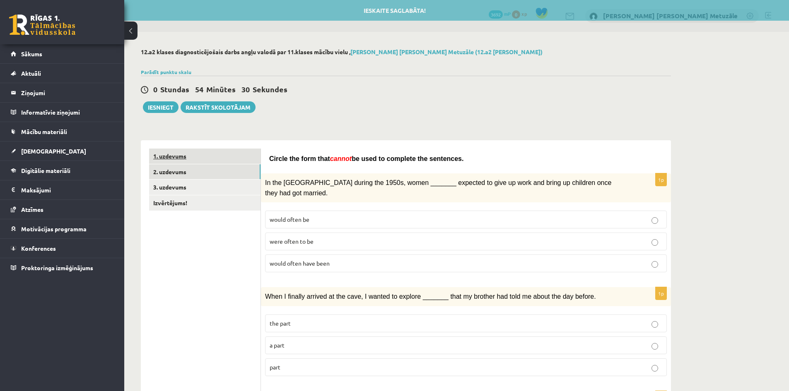
click at [238, 155] on link "1. uzdevums" at bounding box center [204, 156] width 111 height 15
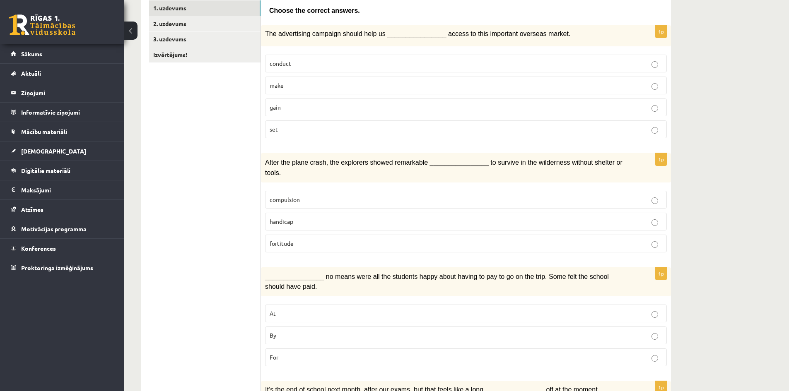
scroll to position [238, 0]
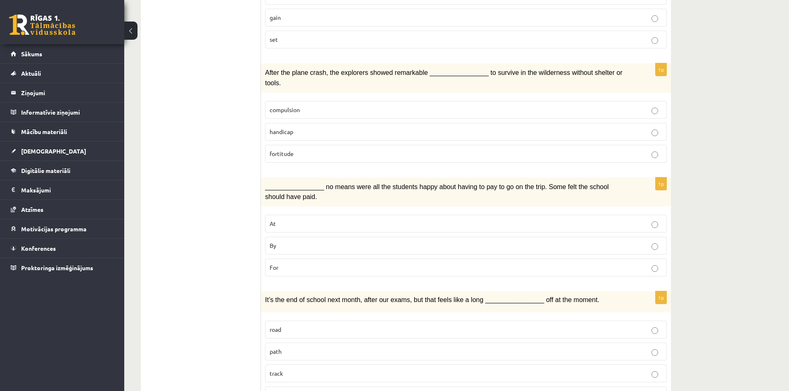
drag, startPoint x: 260, startPoint y: 171, endPoint x: 319, endPoint y: 199, distance: 65.6
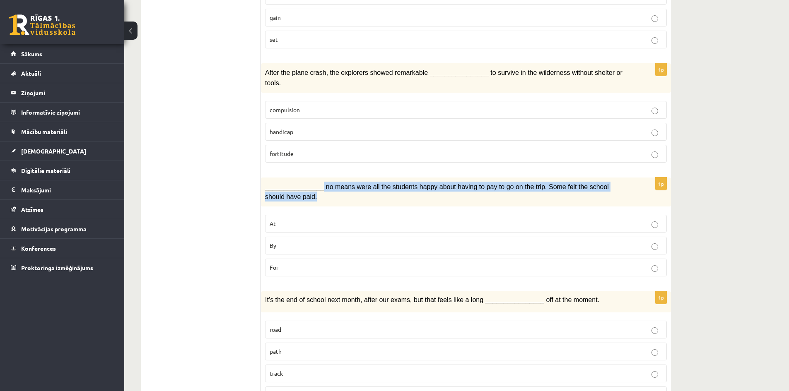
drag, startPoint x: 316, startPoint y: 176, endPoint x: 331, endPoint y: 186, distance: 17.3
click at [331, 186] on p "________________ no means were all the students happy about having to pay to go…" at bounding box center [445, 192] width 360 height 20
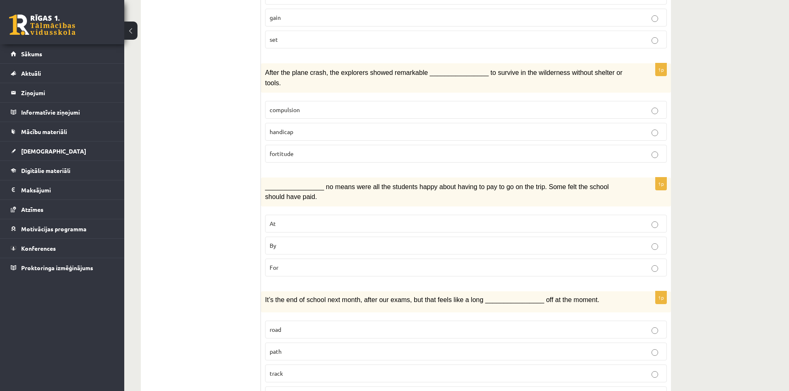
click at [332, 241] on p "By" at bounding box center [466, 245] width 393 height 9
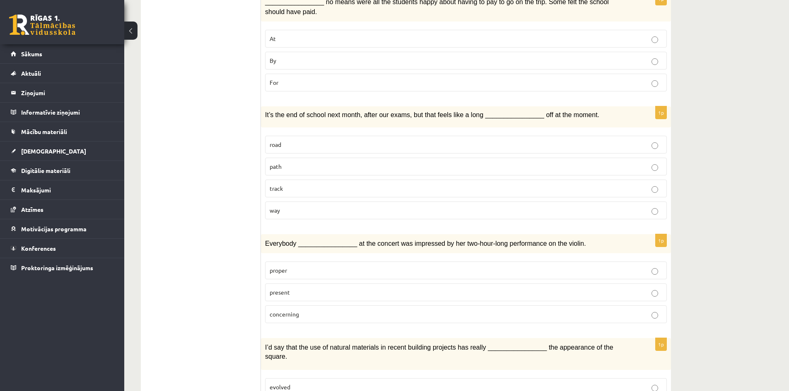
scroll to position [440, 0]
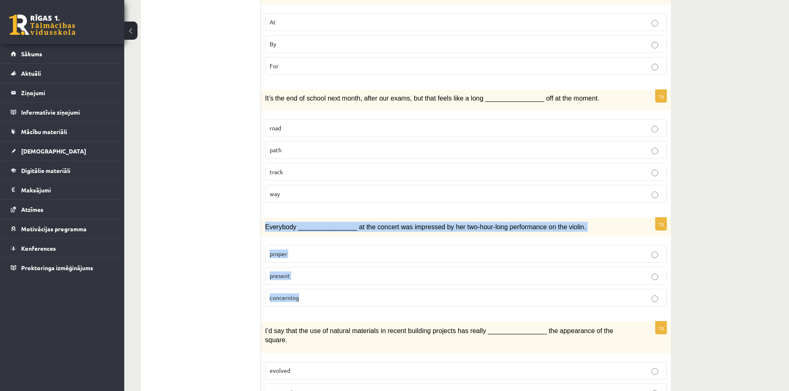
drag, startPoint x: 263, startPoint y: 215, endPoint x: 582, endPoint y: 277, distance: 324.5
click at [582, 277] on div "1p Everybody ________________ at the concert was impressed by her two-hour-long…" at bounding box center [466, 266] width 410 height 96
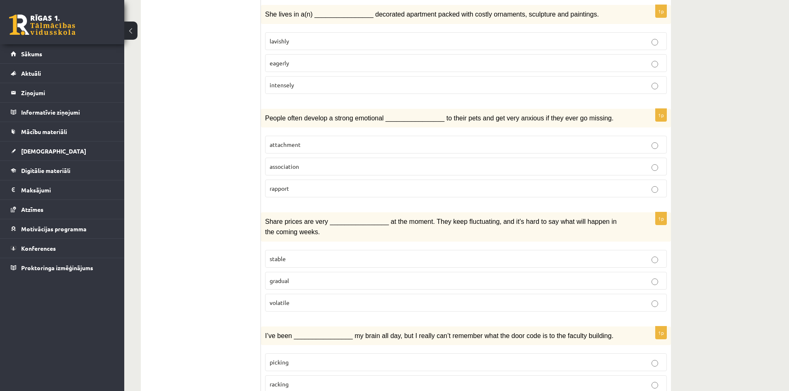
scroll to position [1123, 0]
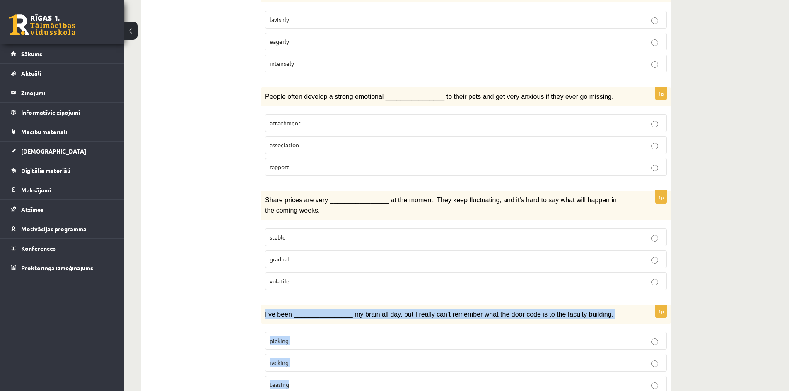
drag, startPoint x: 261, startPoint y: 282, endPoint x: 306, endPoint y: 345, distance: 77.8
click at [306, 345] on div "1p I’ve been ________________ my brain all day, but I really can’t remember wha…" at bounding box center [466, 353] width 410 height 96
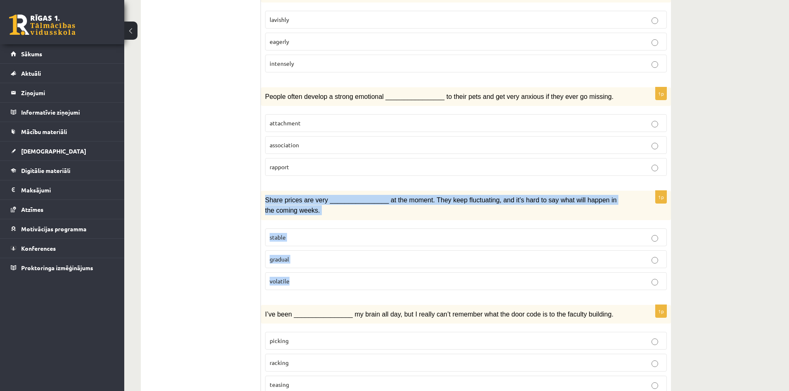
drag, startPoint x: 262, startPoint y: 164, endPoint x: 298, endPoint y: 248, distance: 91.1
click at [298, 248] on div "1p Share prices are very ________________ at the moment. They keep fluctuating,…" at bounding box center [466, 244] width 410 height 106
click at [317, 251] on label "gradual" at bounding box center [466, 260] width 402 height 18
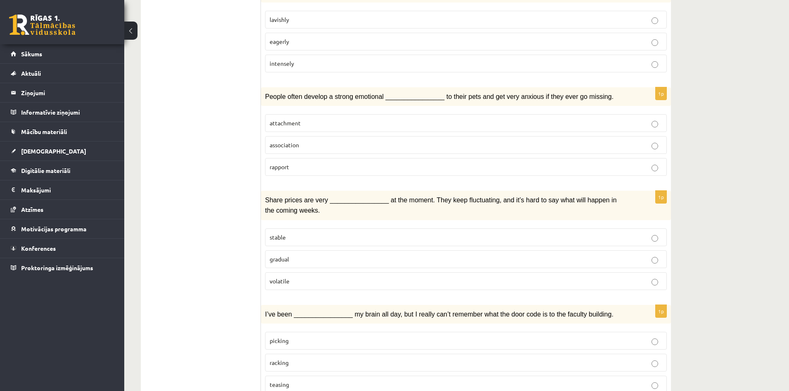
drag, startPoint x: 260, startPoint y: 280, endPoint x: 289, endPoint y: 347, distance: 73.0
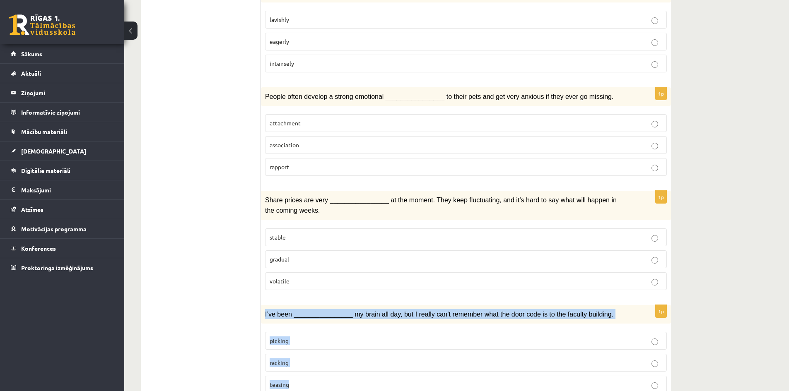
drag, startPoint x: 265, startPoint y: 280, endPoint x: 304, endPoint y: 346, distance: 76.6
click at [304, 346] on div "1p I’ve been ________________ my brain all day, but I really can’t remember wha…" at bounding box center [466, 353] width 410 height 96
click at [320, 354] on label "racking" at bounding box center [466, 363] width 402 height 18
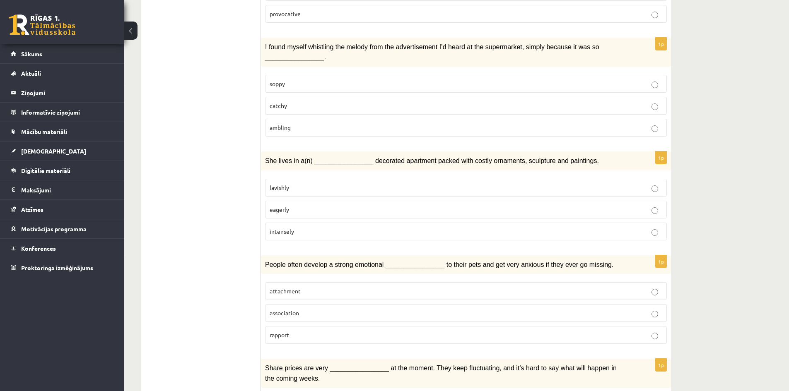
scroll to position [950, 0]
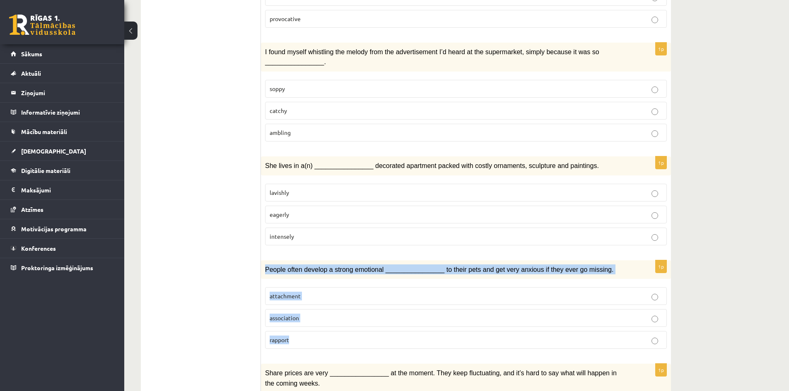
drag, startPoint x: 262, startPoint y: 234, endPoint x: 314, endPoint y: 306, distance: 88.4
click at [314, 306] on div "1p People often develop a strong emotional ________________ to their pets and g…" at bounding box center [466, 308] width 410 height 96
click at [362, 336] on p "rapport" at bounding box center [466, 340] width 393 height 9
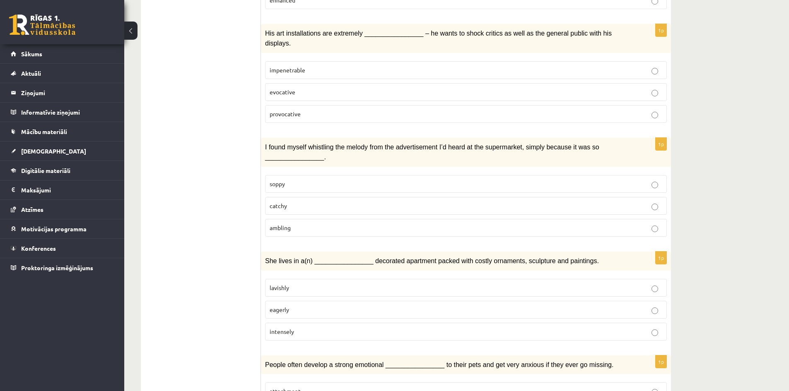
scroll to position [825, 0]
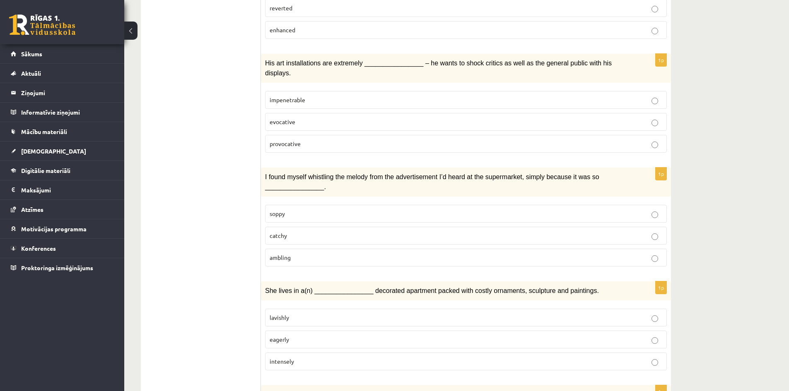
drag, startPoint x: 258, startPoint y: 258, endPoint x: 316, endPoint y: 310, distance: 77.7
click at [316, 310] on div "**********" at bounding box center [406, 12] width 530 height 1392
click at [256, 294] on ul "1. uzdevums 2. uzdevums 3. uzdevums Izvērtējums!" at bounding box center [205, 11] width 112 height 1375
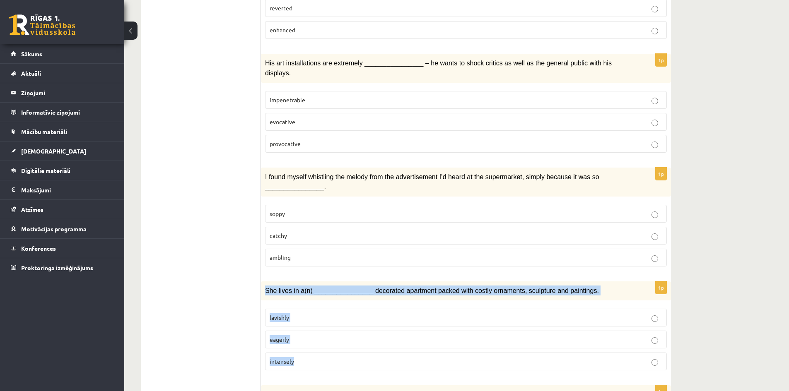
drag, startPoint x: 263, startPoint y: 258, endPoint x: 316, endPoint y: 330, distance: 90.3
click at [316, 330] on div "1p She lives in a(n) ________________ decorated apartment packed with costly or…" at bounding box center [466, 330] width 410 height 96
click at [359, 357] on p "intensely" at bounding box center [466, 361] width 393 height 9
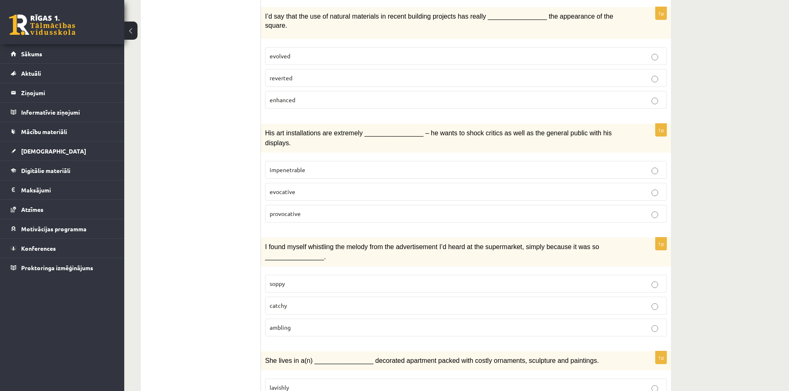
scroll to position [728, 0]
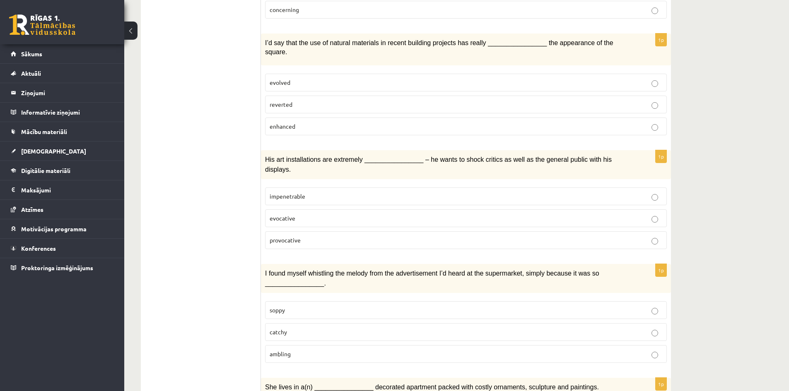
click at [261, 264] on div "I found myself whistling the melody from the advertisement I’d heard at the sup…" at bounding box center [466, 278] width 410 height 29
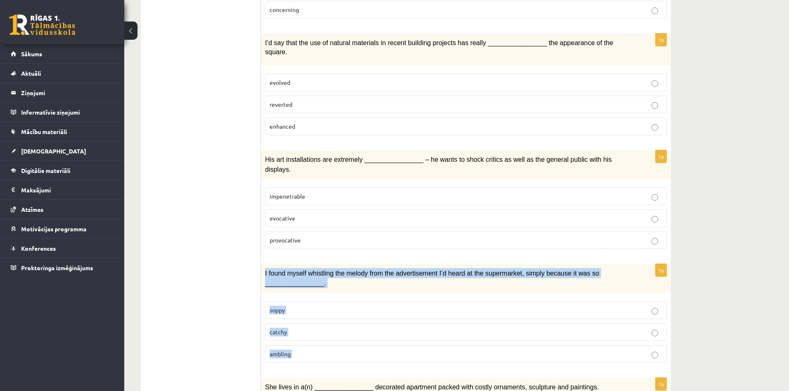
drag, startPoint x: 261, startPoint y: 243, endPoint x: 296, endPoint y: 316, distance: 81.1
click at [296, 316] on div "1p I found myself whistling the melody from the advertisement I’d heard at the …" at bounding box center [466, 317] width 410 height 106
click at [355, 323] on label "catchy" at bounding box center [466, 332] width 402 height 18
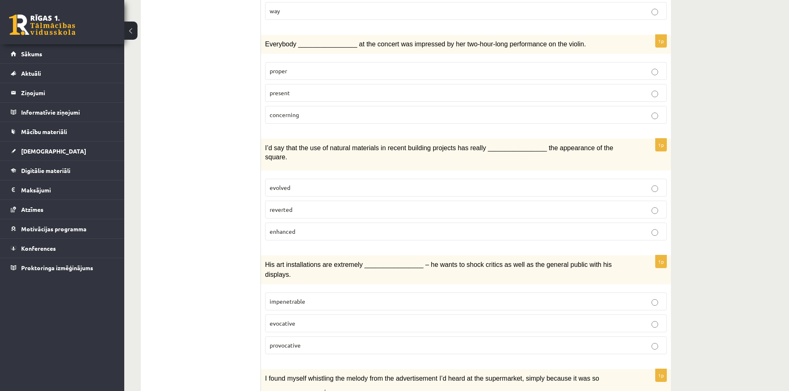
scroll to position [621, 0]
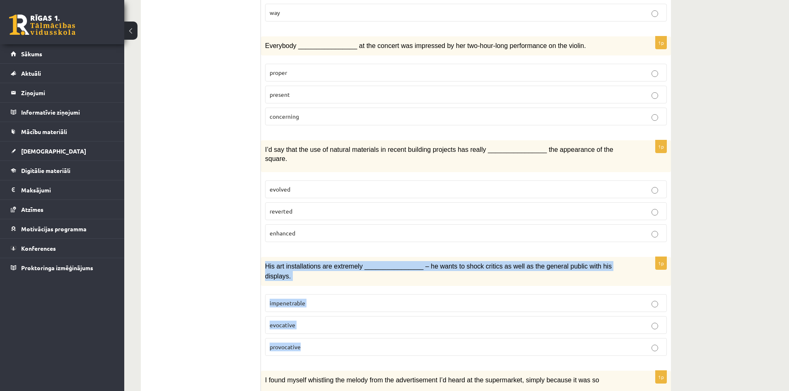
drag, startPoint x: 263, startPoint y: 246, endPoint x: 306, endPoint y: 314, distance: 80.1
click at [306, 314] on div "1p His art installations are extremely ________________ – he wants to shock cri…" at bounding box center [466, 310] width 410 height 106
click at [333, 316] on label "evocative" at bounding box center [466, 325] width 402 height 18
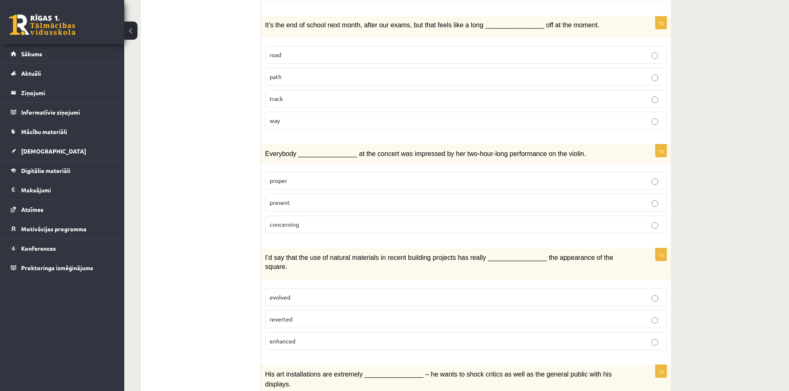
scroll to position [493, 0]
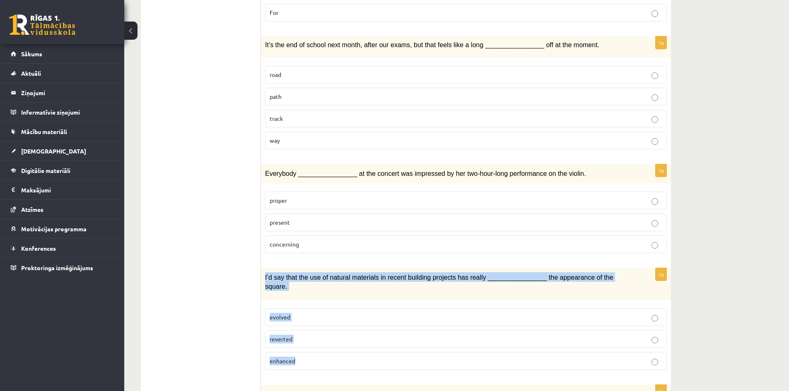
drag, startPoint x: 264, startPoint y: 261, endPoint x: 323, endPoint y: 333, distance: 93.3
click at [323, 333] on div "1p I’d say that the use of natural materials in recent building projects has re…" at bounding box center [466, 322] width 410 height 109
click at [330, 357] on p "enhanced" at bounding box center [466, 361] width 393 height 9
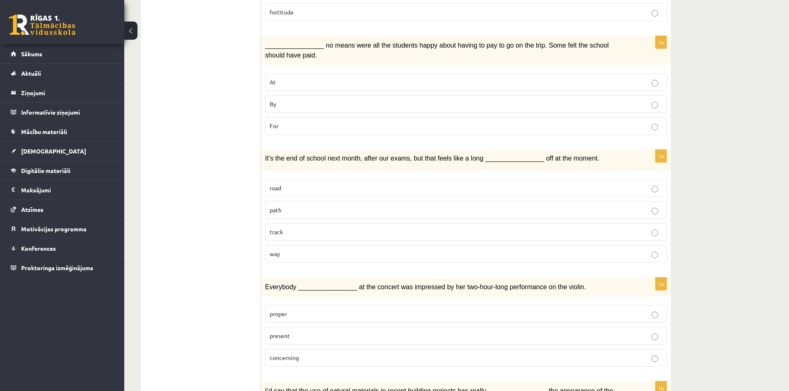
scroll to position [373, 0]
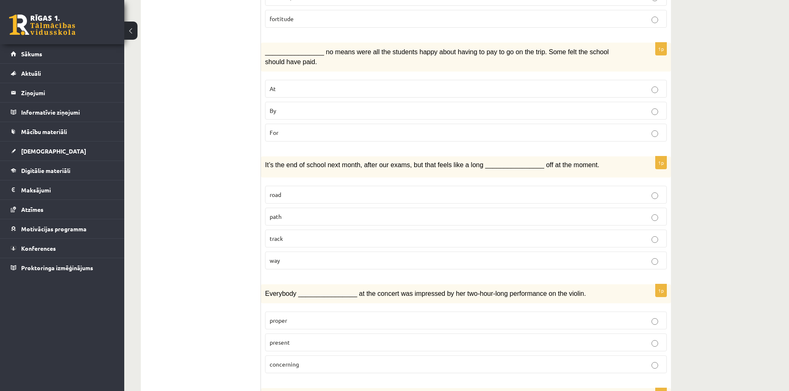
drag, startPoint x: 259, startPoint y: 282, endPoint x: 319, endPoint y: 314, distance: 68.0
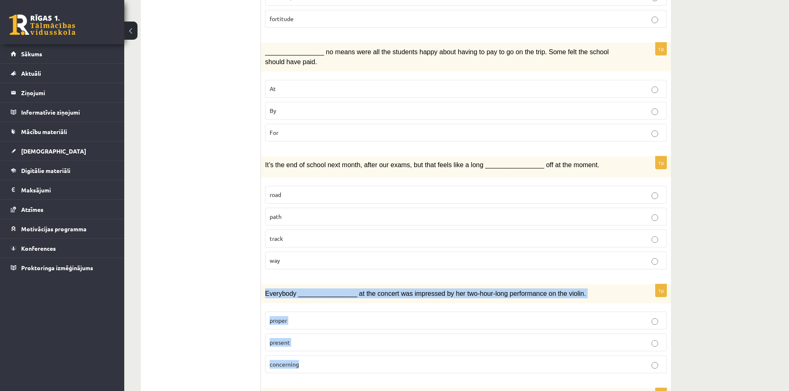
drag, startPoint x: 265, startPoint y: 282, endPoint x: 304, endPoint y: 345, distance: 75.2
click at [304, 345] on div "1p Everybody ________________ at the concert was impressed by her two-hour-long…" at bounding box center [466, 333] width 410 height 96
click at [326, 338] on p "present" at bounding box center [466, 342] width 393 height 9
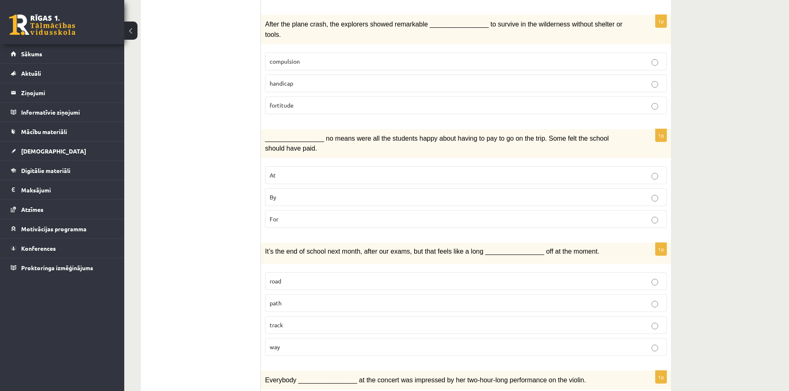
scroll to position [280, 0]
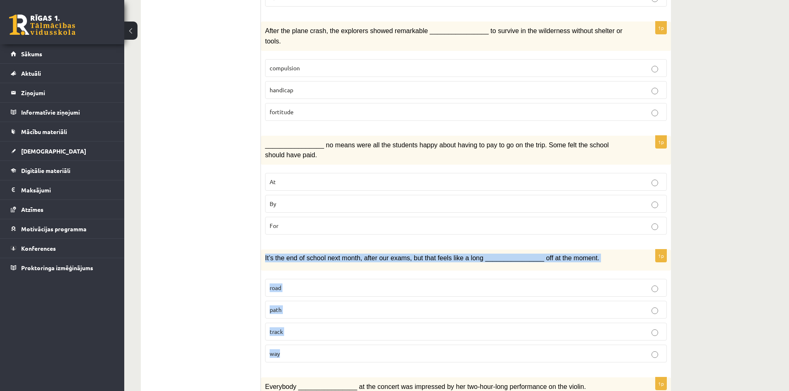
drag, startPoint x: 264, startPoint y: 248, endPoint x: 292, endPoint y: 333, distance: 90.1
click at [292, 333] on div "1p It’s the end of school next month, after our exams, but that feels like a lo…" at bounding box center [466, 310] width 410 height 120
click at [309, 350] on p "way" at bounding box center [466, 354] width 393 height 9
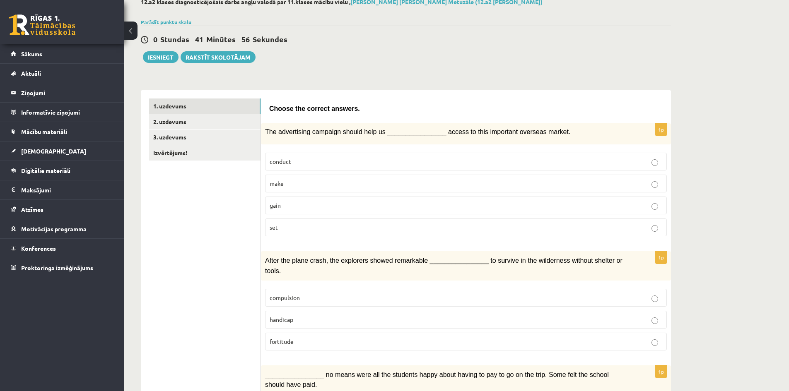
scroll to position [43, 0]
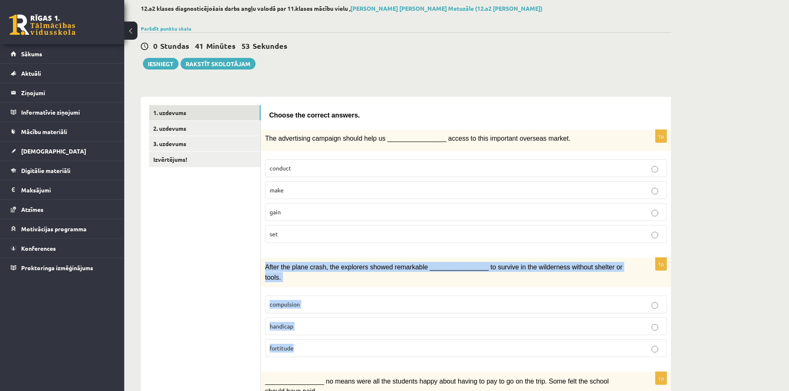
drag, startPoint x: 262, startPoint y: 263, endPoint x: 311, endPoint y: 339, distance: 90.5
click at [311, 339] on div "1p After the plane crash, the explorers showed remarkable ________________ to s…" at bounding box center [466, 311] width 410 height 106
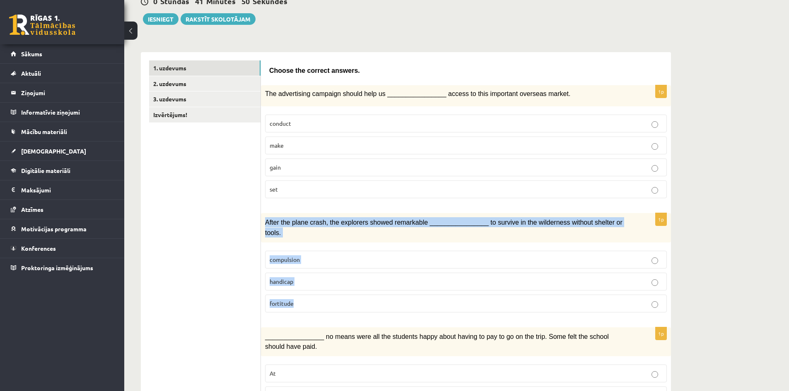
scroll to position [82, 0]
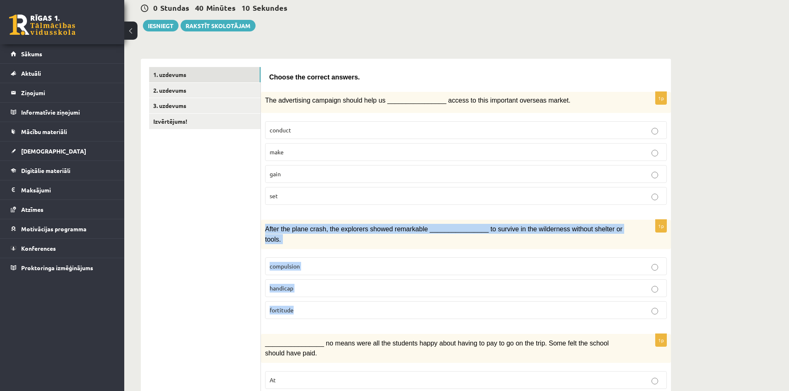
click at [342, 262] on p "compulsion" at bounding box center [466, 266] width 393 height 9
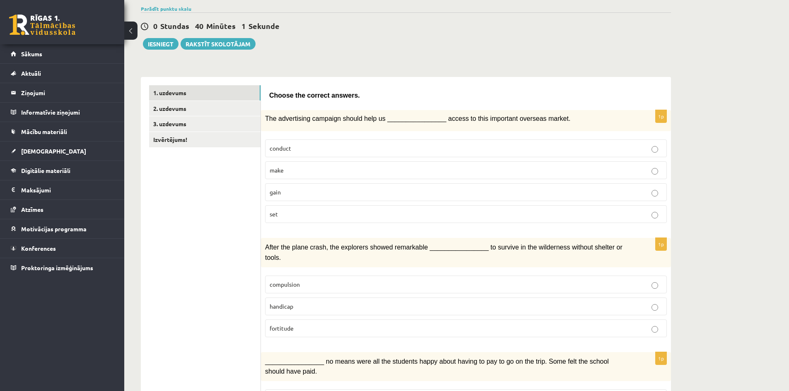
scroll to position [58, 0]
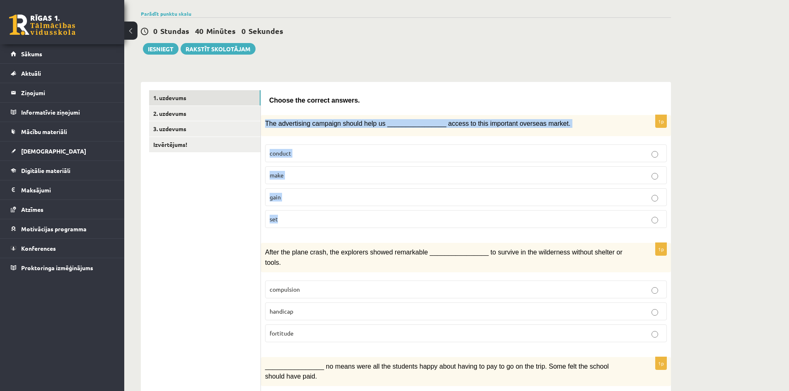
drag, startPoint x: 263, startPoint y: 123, endPoint x: 316, endPoint y: 219, distance: 109.3
click at [316, 219] on div "1p The advertising campaign should help us ________________ access to this impo…" at bounding box center [466, 175] width 410 height 120
click at [322, 197] on p "gain" at bounding box center [466, 197] width 393 height 9
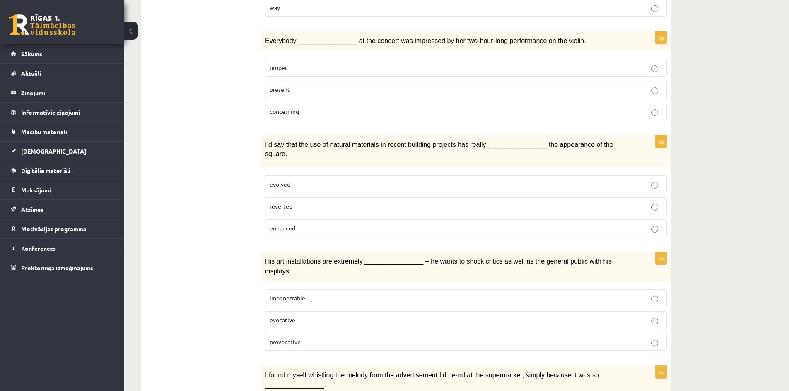
scroll to position [0, 0]
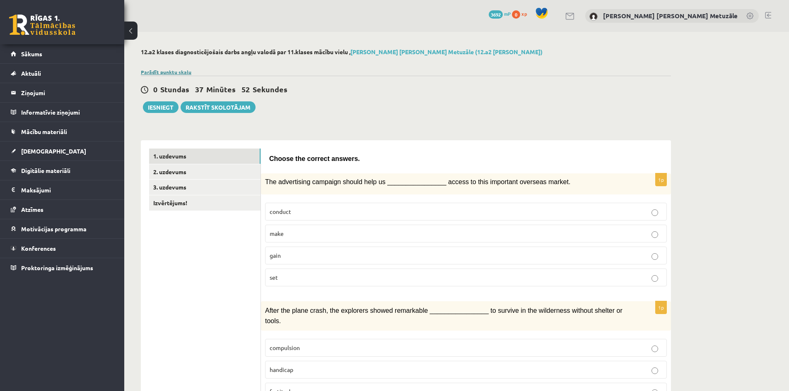
click at [171, 71] on link "Parādīt punktu skalu" at bounding box center [166, 72] width 51 height 7
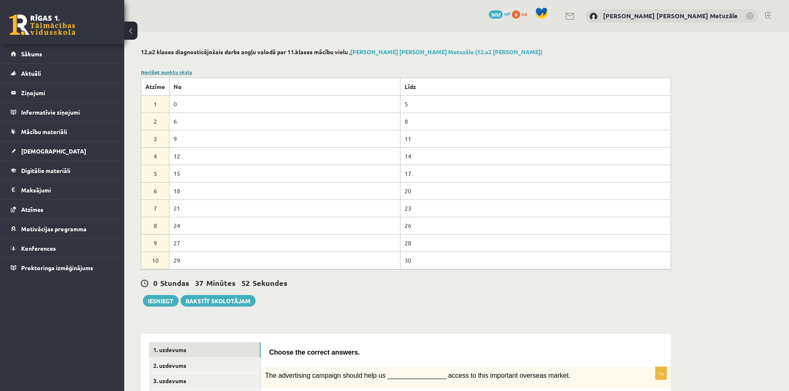
click at [171, 71] on link "Noslēpt punktu skalu" at bounding box center [166, 72] width 51 height 7
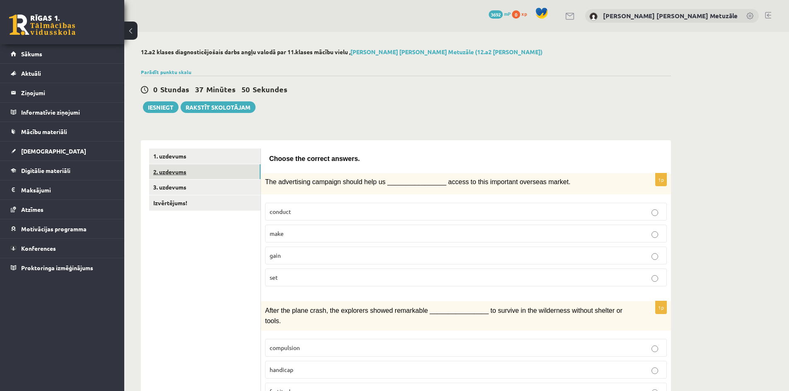
click at [183, 170] on link "2. uzdevums" at bounding box center [204, 171] width 111 height 15
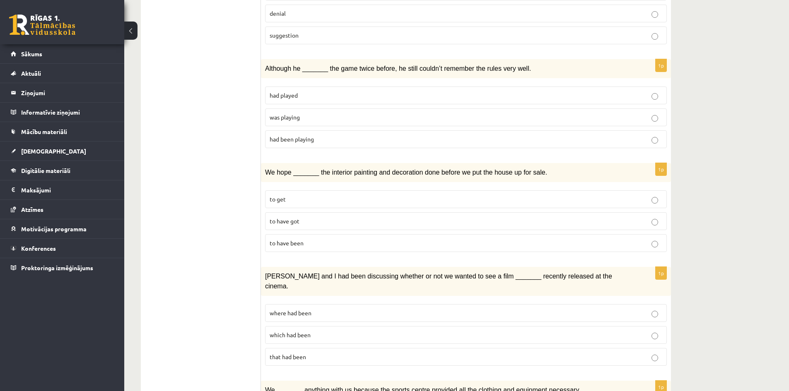
scroll to position [833, 0]
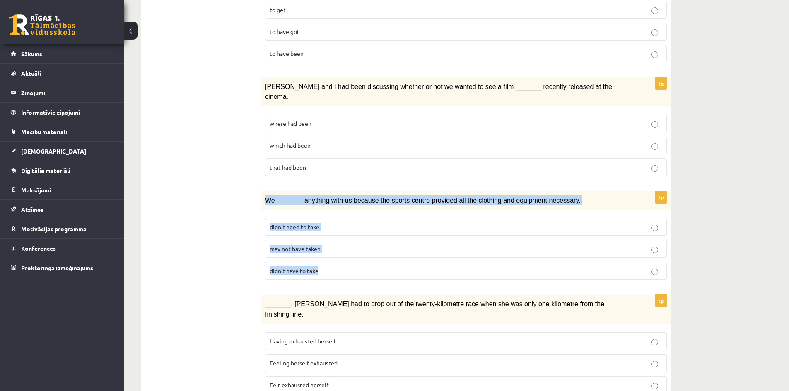
drag, startPoint x: 263, startPoint y: 177, endPoint x: 333, endPoint y: 248, distance: 99.9
click at [333, 248] on div "1p We _______ anything with us because the sports centre provided all the cloth…" at bounding box center [466, 239] width 410 height 96
click at [328, 223] on p "didn’t need to take" at bounding box center [466, 227] width 393 height 9
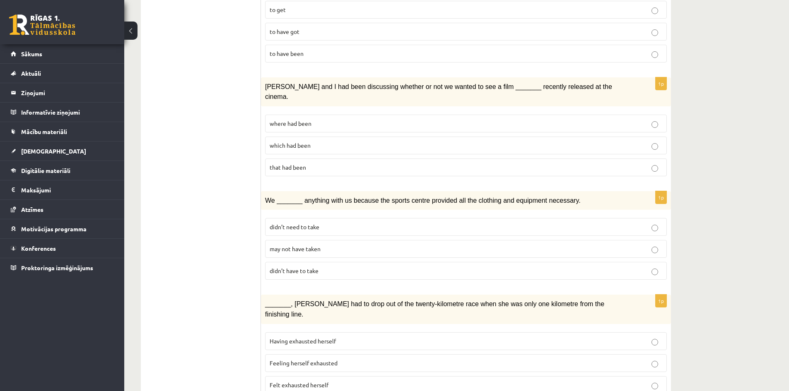
drag, startPoint x: 260, startPoint y: 74, endPoint x: 298, endPoint y: 128, distance: 65.1
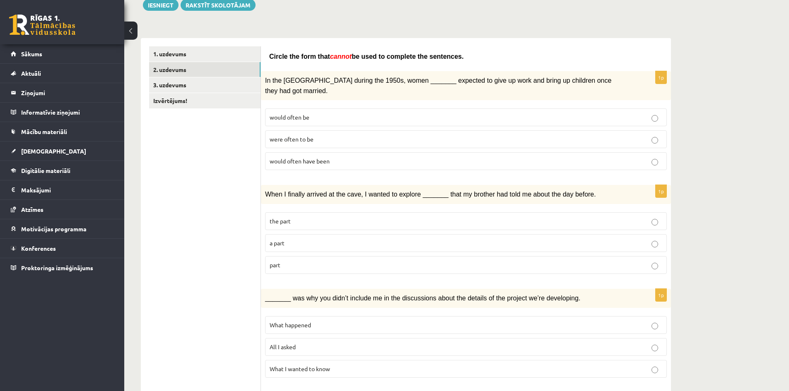
scroll to position [104, 0]
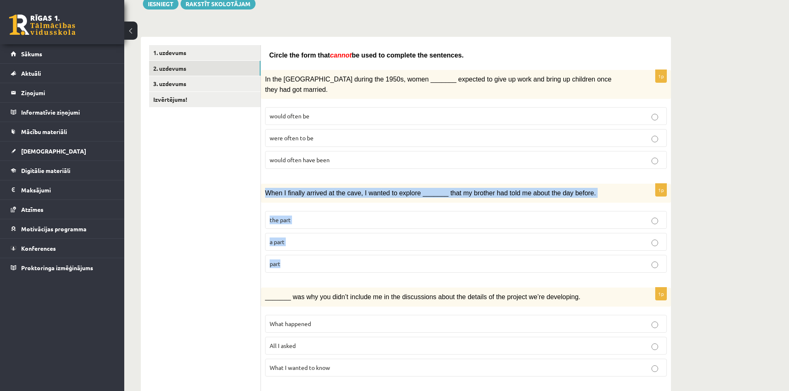
drag, startPoint x: 263, startPoint y: 178, endPoint x: 317, endPoint y: 255, distance: 94.2
click at [317, 255] on div "1p When I finally arrived at the cave, I wanted to explore _______ that my brot…" at bounding box center [466, 232] width 410 height 96
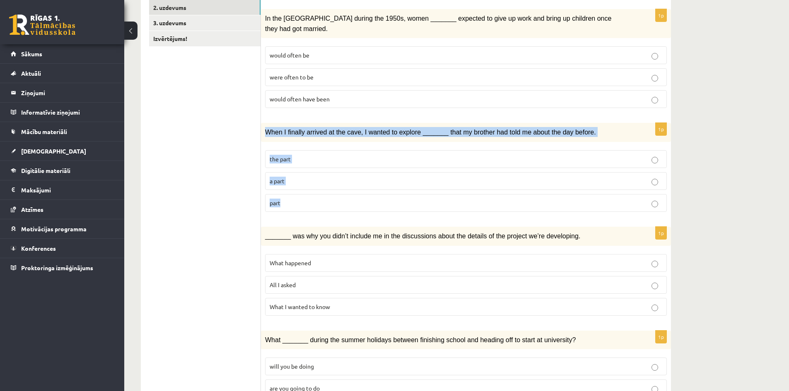
scroll to position [127, 0]
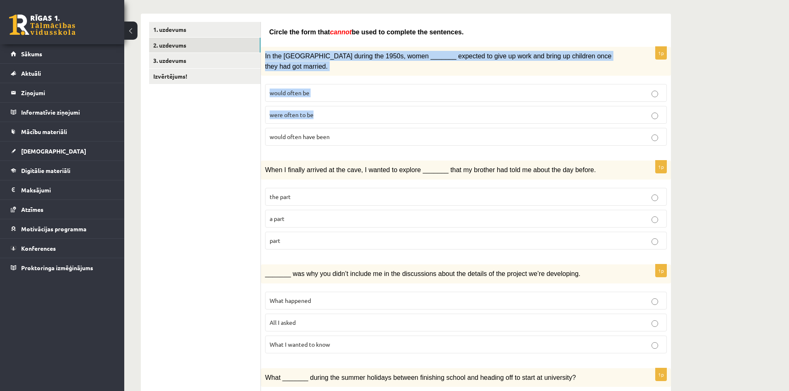
drag, startPoint x: 264, startPoint y: 59, endPoint x: 343, endPoint y: 105, distance: 91.5
click at [343, 105] on div "1p In the USA during the 1950s, women _______ expected to give up work and brin…" at bounding box center [466, 100] width 410 height 106
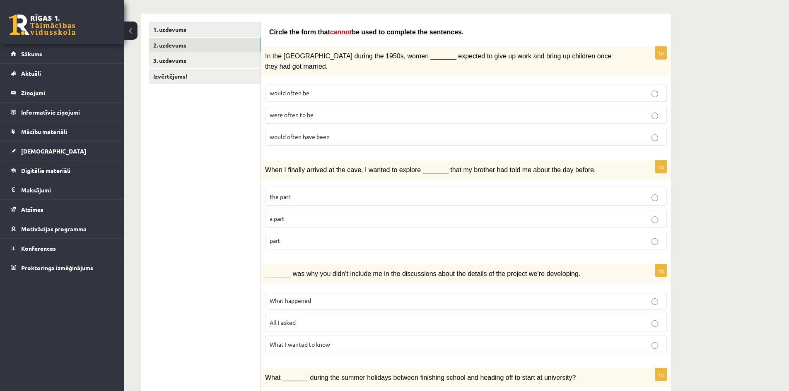
drag, startPoint x: 269, startPoint y: 82, endPoint x: 334, endPoint y: 123, distance: 76.1
click at [334, 123] on fieldset "would often be were often to be would often have been" at bounding box center [466, 114] width 402 height 68
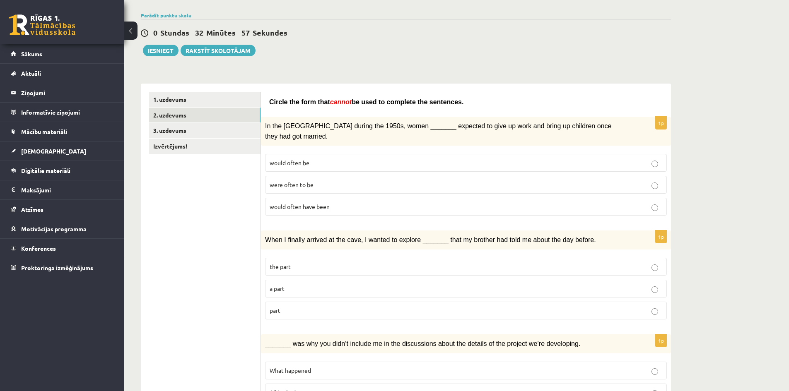
scroll to position [54, 0]
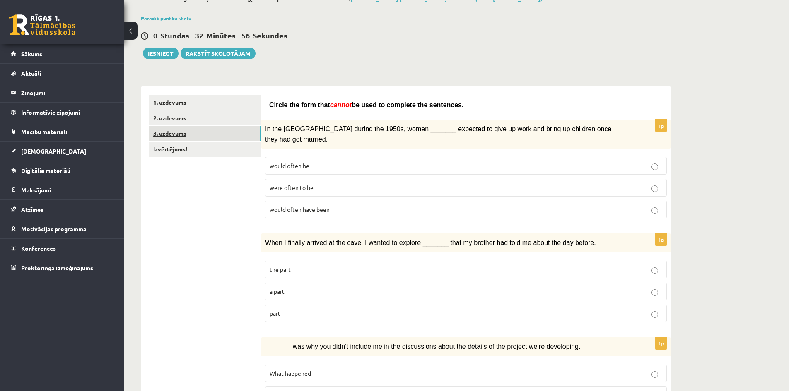
click at [241, 134] on link "3. uzdevums" at bounding box center [204, 133] width 111 height 15
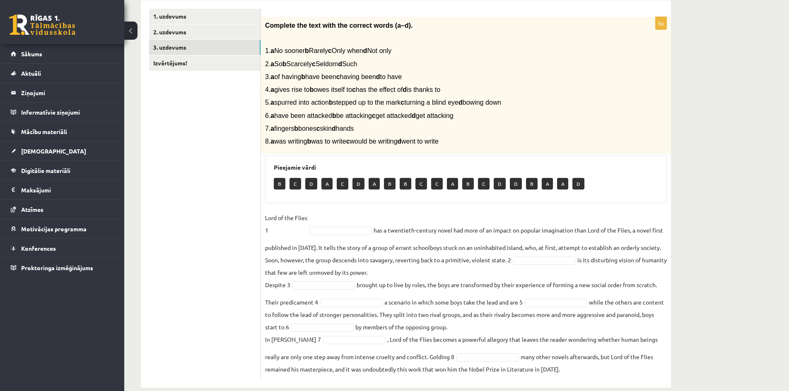
scroll to position [154, 0]
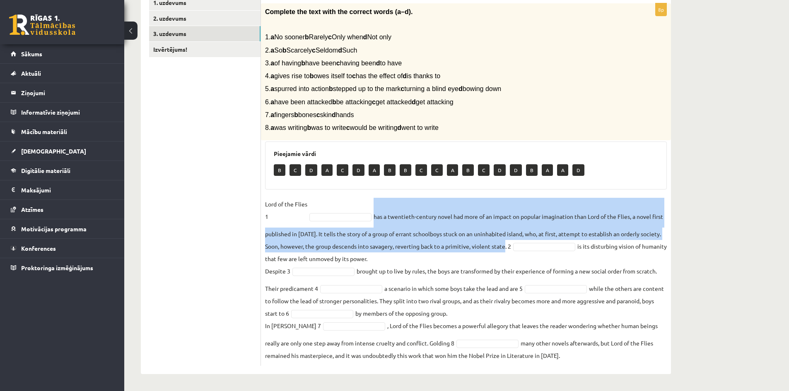
drag, startPoint x: 372, startPoint y: 217, endPoint x: 530, endPoint y: 246, distance: 160.0
click at [530, 246] on fieldset "Lord of the Flies 1 has a twentieth-century novel had more of an impact on popu…" at bounding box center [466, 280] width 402 height 164
drag, startPoint x: 274, startPoint y: 39, endPoint x: 427, endPoint y: 37, distance: 153.2
click at [427, 37] on p "1. a No sooner b Rarely c Only when d Not only" at bounding box center [445, 37] width 360 height 9
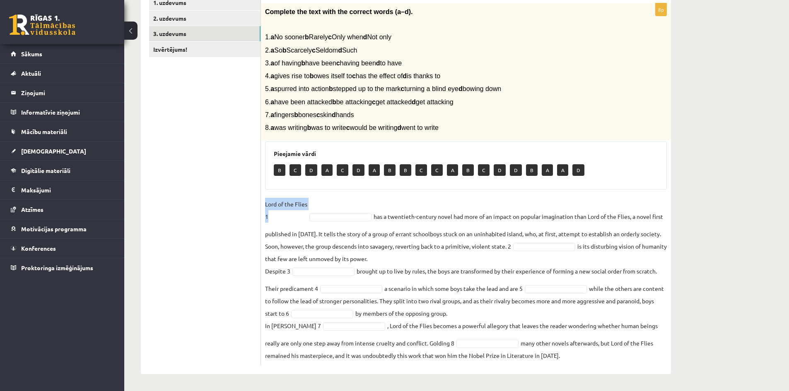
drag, startPoint x: 263, startPoint y: 205, endPoint x: 311, endPoint y: 200, distance: 47.9
click at [311, 200] on div "8p Complete the text with the correct words (a–d). 1. a No sooner b Rarely c On…" at bounding box center [466, 184] width 410 height 363
click at [311, 200] on fieldset "Lord of the Flies 1 has a twentieth-century novel had more of an impact on popu…" at bounding box center [466, 280] width 402 height 164
drag, startPoint x: 311, startPoint y: 200, endPoint x: 267, endPoint y: 203, distance: 44.0
click at [267, 203] on fieldset "Lord of the Flies 1 has a twentieth-century novel had more of an impact on popu…" at bounding box center [466, 280] width 402 height 164
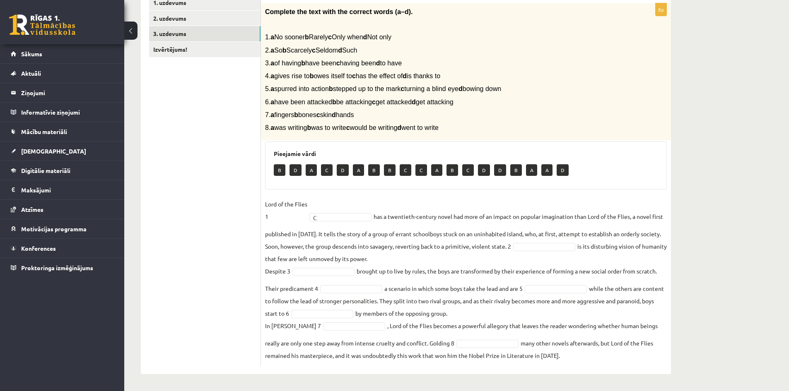
drag, startPoint x: 602, startPoint y: 246, endPoint x: 633, endPoint y: 255, distance: 31.9
click at [633, 255] on fieldset "Lord of the Flies 1 C * has a twentieth-century novel had more of an impact on …" at bounding box center [466, 280] width 402 height 164
drag, startPoint x: 274, startPoint y: 51, endPoint x: 419, endPoint y: 48, distance: 145.0
click at [419, 48] on p "2. a So b Scarcely c Seldom d Such" at bounding box center [445, 50] width 360 height 9
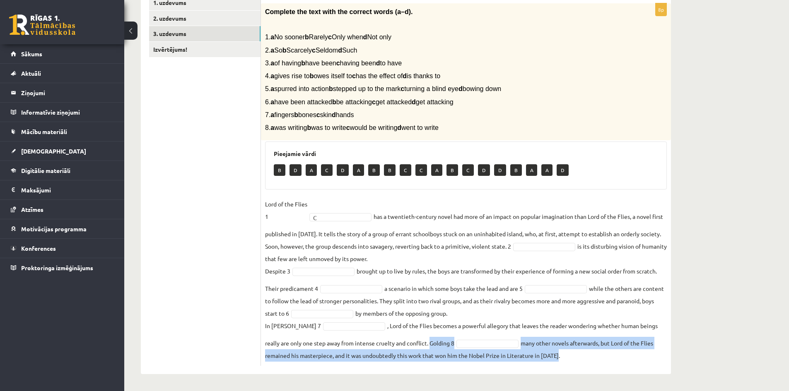
drag, startPoint x: 430, startPoint y: 343, endPoint x: 558, endPoint y: 355, distance: 128.2
click at [558, 355] on fieldset "Lord of the Flies 1 C * has a twentieth-century novel had more of an impact on …" at bounding box center [466, 280] width 402 height 164
drag, startPoint x: 274, startPoint y: 129, endPoint x: 463, endPoint y: 123, distance: 188.9
click at [439, 124] on span "8. a was writing b was to write c would be writing d went to write" at bounding box center [352, 127] width 174 height 7
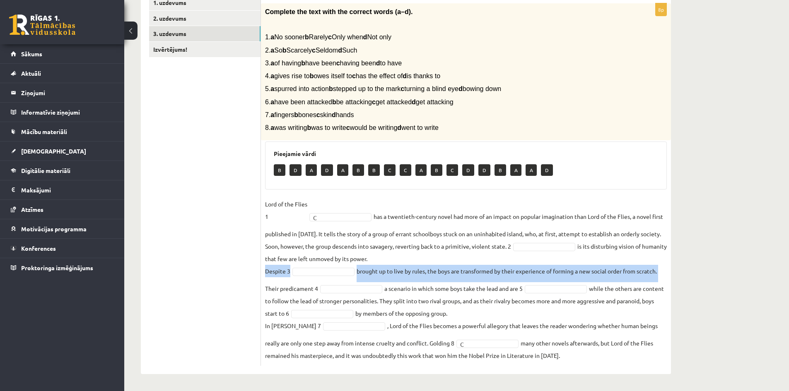
drag, startPoint x: 263, startPoint y: 270, endPoint x: 667, endPoint y: 270, distance: 403.4
click at [667, 270] on div "8p Complete the text with the correct words (a–d). 1. a No sooner b Rarely c On…" at bounding box center [466, 184] width 410 height 363
drag, startPoint x: 273, startPoint y: 64, endPoint x: 443, endPoint y: 65, distance: 169.8
click at [443, 65] on p "3. a of having b have been c having been d to have" at bounding box center [445, 63] width 360 height 9
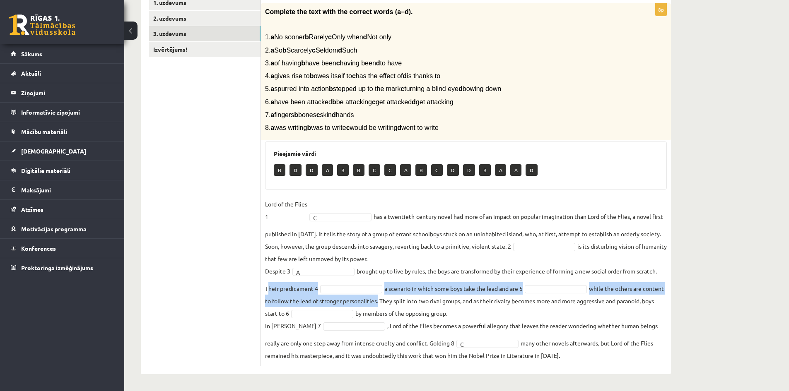
drag, startPoint x: 262, startPoint y: 290, endPoint x: 400, endPoint y: 305, distance: 139.1
click at [400, 305] on div "8p Complete the text with the correct words (a–d). 1. a No sooner b Rarely c On…" at bounding box center [466, 184] width 410 height 363
drag, startPoint x: 277, startPoint y: 75, endPoint x: 472, endPoint y: 74, distance: 195.5
click at [472, 74] on p "4. a gives rise to b owes itself to c has the effect of d is thanks to" at bounding box center [445, 76] width 360 height 9
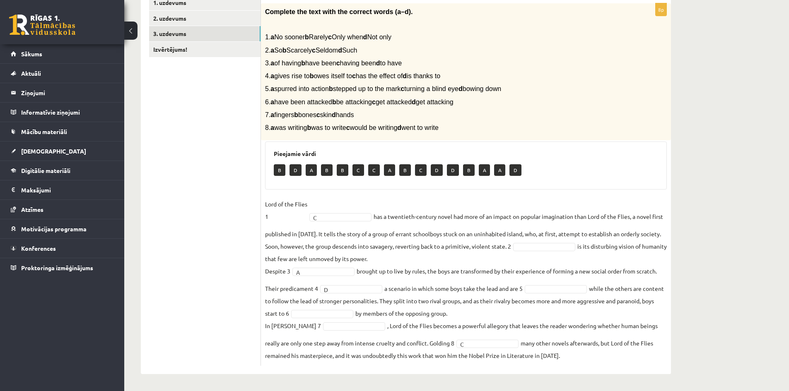
drag, startPoint x: 288, startPoint y: 89, endPoint x: 521, endPoint y: 86, distance: 232.4
click at [521, 86] on p "5. a spurred into action b stepped up to the mark c turning a blind eye d bowin…" at bounding box center [445, 88] width 360 height 9
drag, startPoint x: 401, startPoint y: 301, endPoint x: 501, endPoint y: 316, distance: 100.6
click at [501, 316] on fieldset "Lord of the Flies 1 C * has a twentieth-century novel had more of an impact on …" at bounding box center [466, 280] width 402 height 164
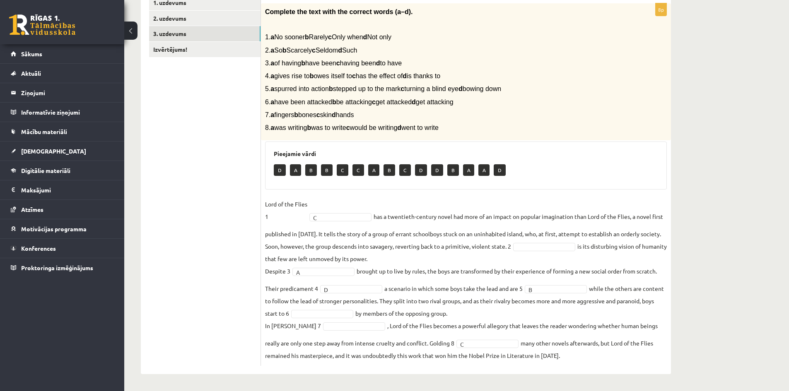
drag, startPoint x: 273, startPoint y: 104, endPoint x: 477, endPoint y: 109, distance: 203.8
click at [477, 109] on div "Complete the text with the correct words (a–d). 1. a No sooner b Rarely c Only …" at bounding box center [466, 71] width 410 height 137
drag, startPoint x: 475, startPoint y: 103, endPoint x: 276, endPoint y: 99, distance: 198.8
click at [276, 99] on p "6. a have been attacked b be attacking c get attacked d get attacking" at bounding box center [445, 102] width 360 height 9
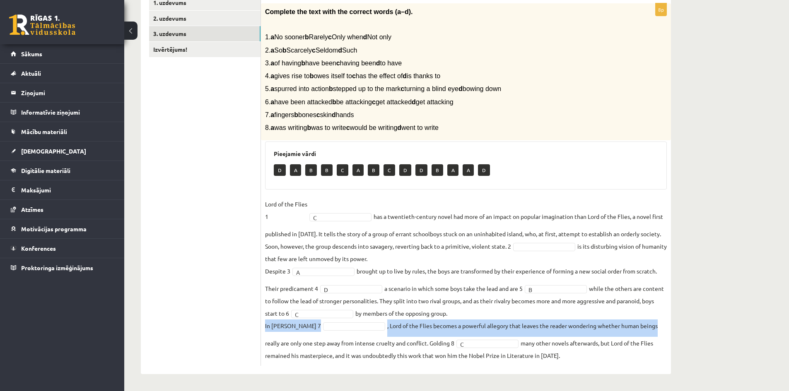
drag, startPoint x: 262, startPoint y: 321, endPoint x: 662, endPoint y: 331, distance: 400.2
click at [662, 331] on div "8p Complete the text with the correct words (a–d). 1. a No sooner b Rarely c On…" at bounding box center [466, 184] width 410 height 363
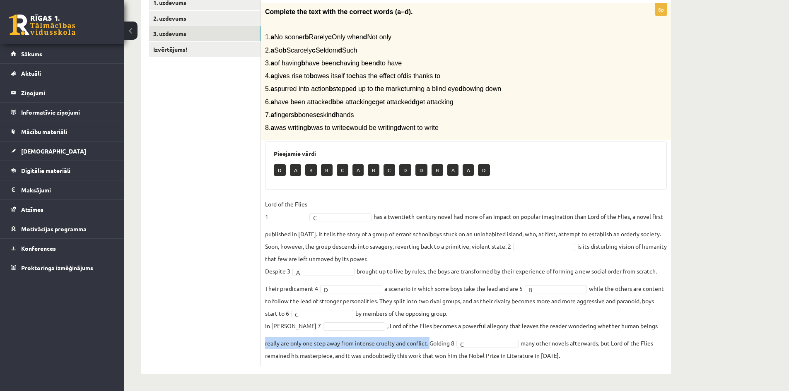
drag, startPoint x: 263, startPoint y: 343, endPoint x: 430, endPoint y: 345, distance: 166.5
click at [430, 345] on div "8p Complete the text with the correct words (a–d). 1. a No sooner b Rarely c On…" at bounding box center [466, 184] width 410 height 363
drag, startPoint x: 603, startPoint y: 246, endPoint x: 615, endPoint y: 256, distance: 15.5
click at [615, 256] on fieldset "Lord of the Flies 1 C * has a twentieth-century novel had more of an impact on …" at bounding box center [466, 280] width 402 height 164
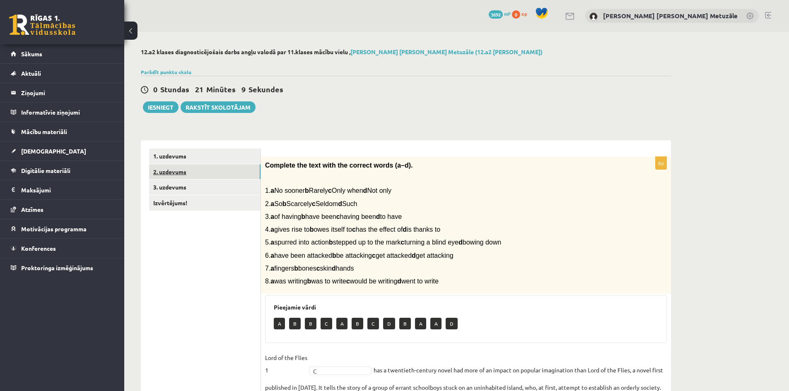
click at [208, 179] on link "2. uzdevums" at bounding box center [204, 171] width 111 height 15
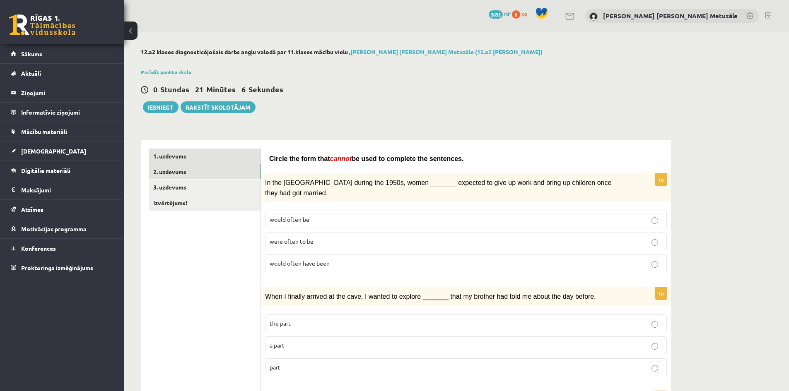
click at [252, 163] on link "1. uzdevums" at bounding box center [204, 156] width 111 height 15
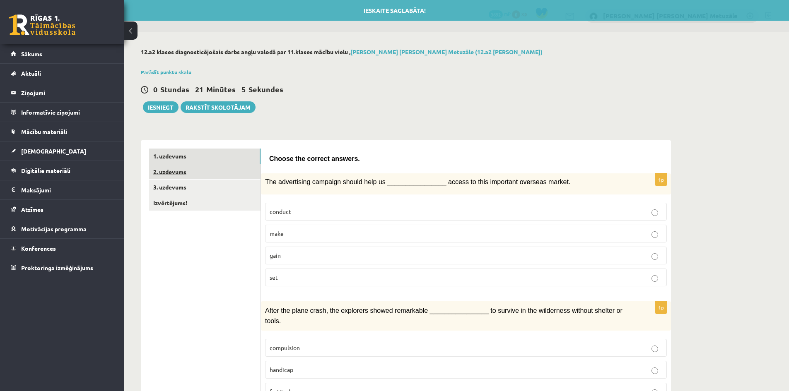
click at [244, 176] on link "2. uzdevums" at bounding box center [204, 171] width 111 height 15
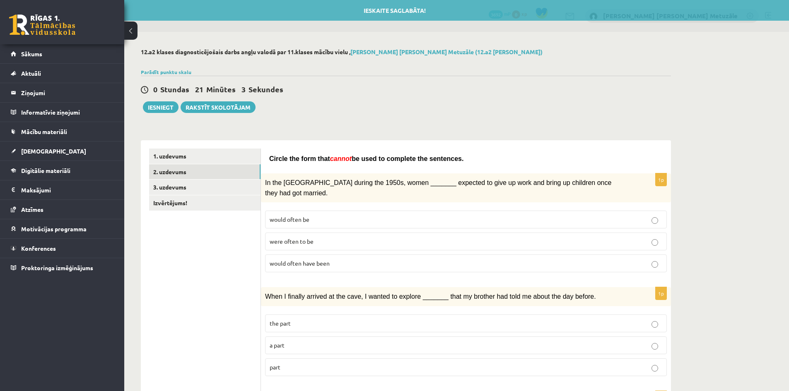
drag, startPoint x: 268, startPoint y: 160, endPoint x: 461, endPoint y: 153, distance: 193.1
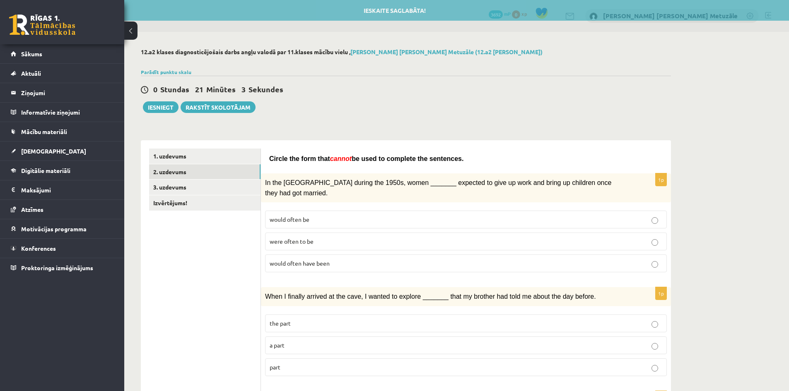
click at [461, 153] on div "Circle the form that cannot be used to complete the sentences." at bounding box center [465, 157] width 393 height 17
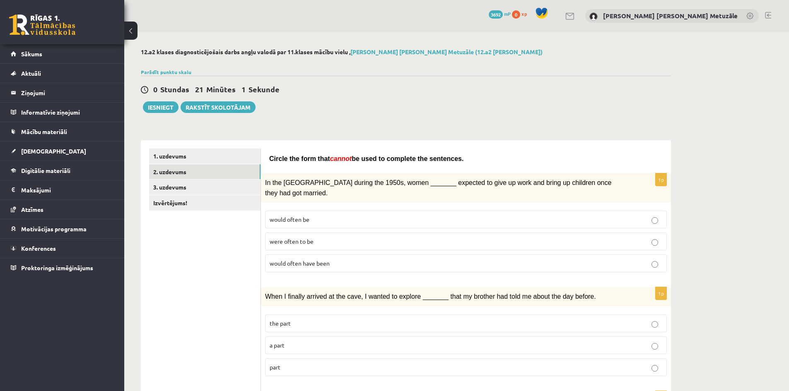
drag, startPoint x: 446, startPoint y: 155, endPoint x: 263, endPoint y: 152, distance: 183.5
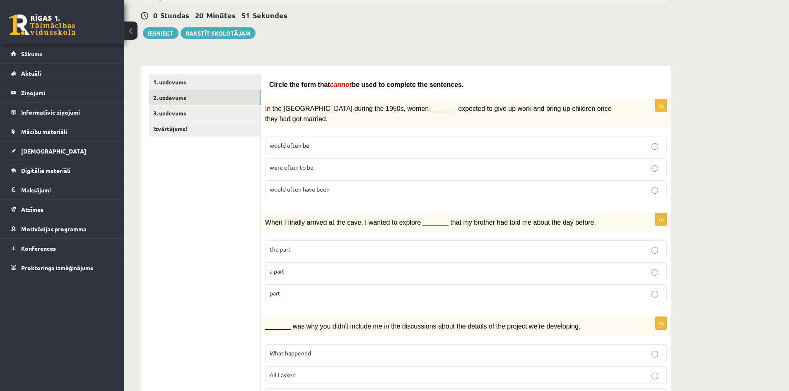
scroll to position [97, 0]
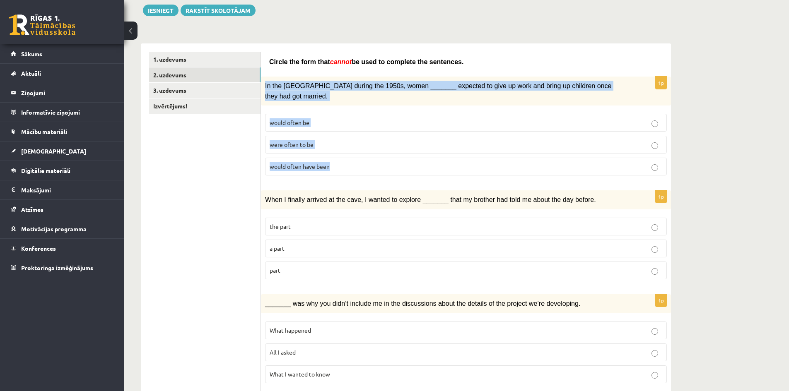
drag, startPoint x: 262, startPoint y: 86, endPoint x: 374, endPoint y: 150, distance: 129.1
click at [374, 150] on div "1p In the USA during the 1950s, women _______ expected to give up work and brin…" at bounding box center [466, 130] width 410 height 106
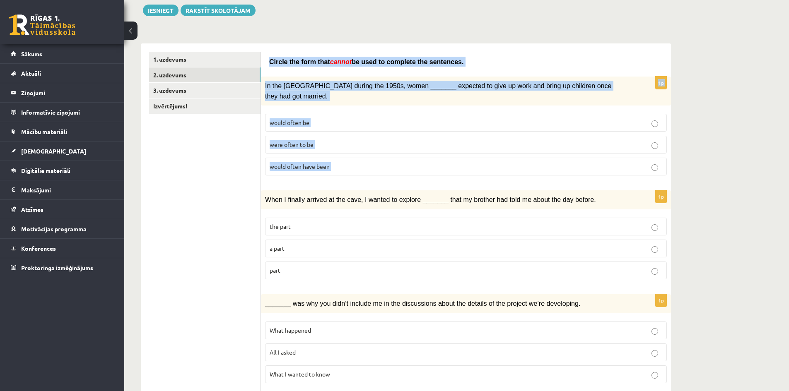
drag, startPoint x: 268, startPoint y: 57, endPoint x: 345, endPoint y: 164, distance: 131.4
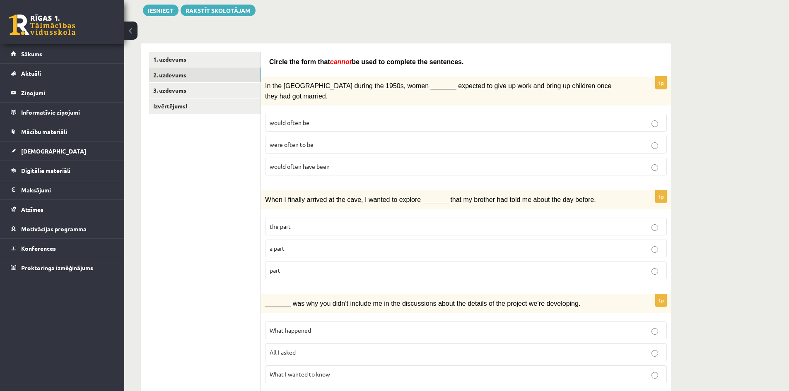
drag, startPoint x: 267, startPoint y: 153, endPoint x: 335, endPoint y: 156, distance: 67.6
click at [335, 158] on label "would often have been" at bounding box center [466, 167] width 402 height 18
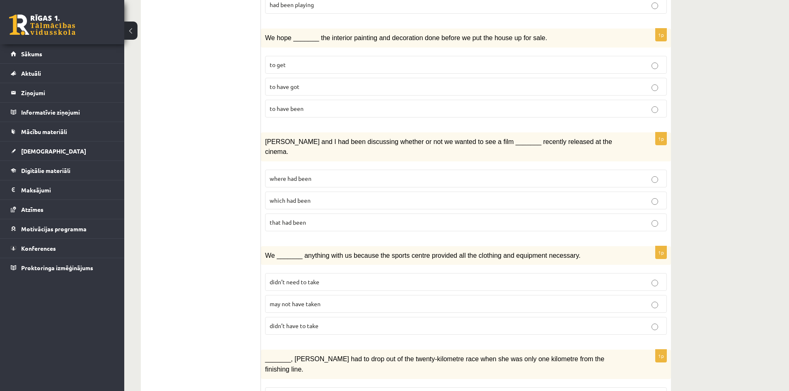
scroll to position [833, 0]
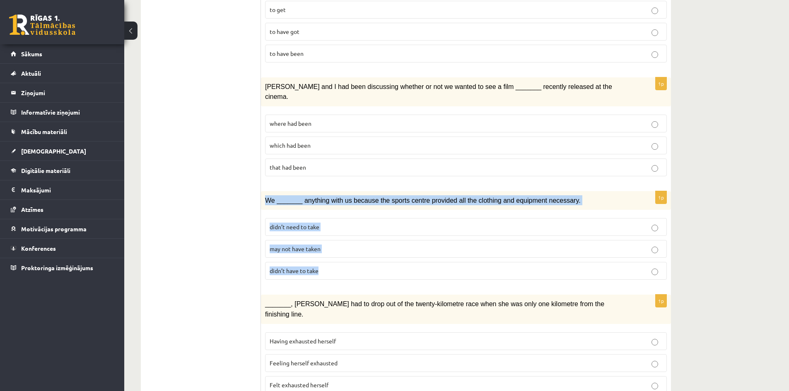
drag, startPoint x: 263, startPoint y: 174, endPoint x: 343, endPoint y: 248, distance: 109.3
click at [343, 248] on div "1p We _______ anything with us because the sports centre provided all the cloth…" at bounding box center [466, 239] width 410 height 96
click at [337, 245] on p "may not have taken" at bounding box center [466, 249] width 393 height 9
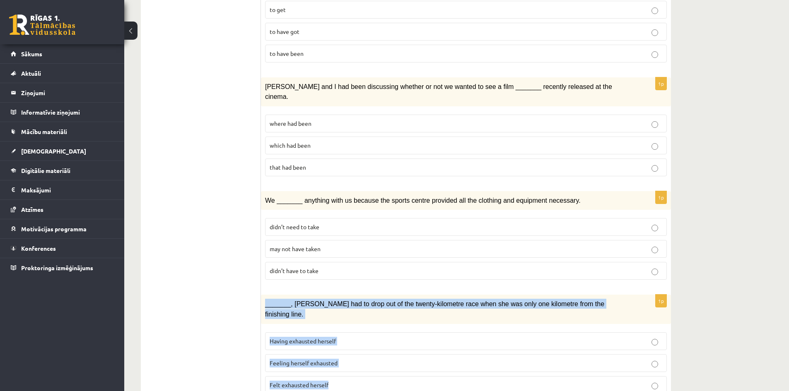
drag, startPoint x: 264, startPoint y: 278, endPoint x: 351, endPoint y: 340, distance: 106.4
click at [351, 340] on div "1p _______, Judy had to drop out of the twenty-kilometre race when she was only…" at bounding box center [466, 348] width 410 height 106
click at [358, 355] on label "Feeling herself exhausted" at bounding box center [466, 364] width 402 height 18
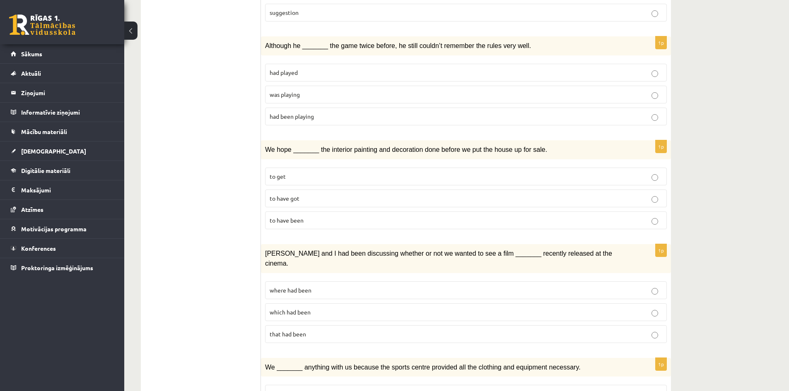
scroll to position [665, 0]
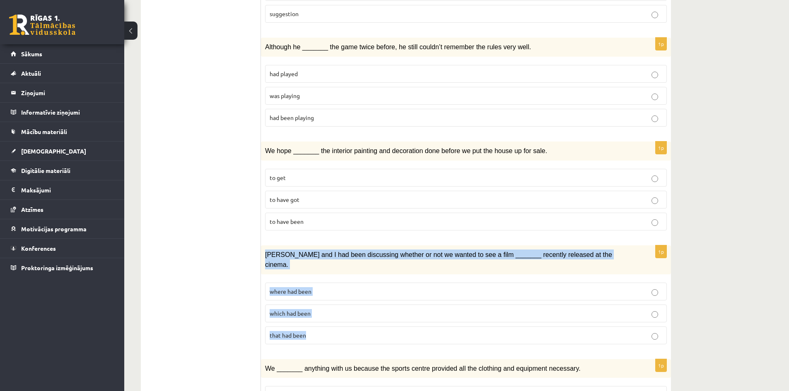
drag, startPoint x: 289, startPoint y: 272, endPoint x: 326, endPoint y: 311, distance: 53.7
click at [326, 311] on div "1p Clara and I had been discussing whether or not we wanted to see a film _____…" at bounding box center [466, 299] width 410 height 106
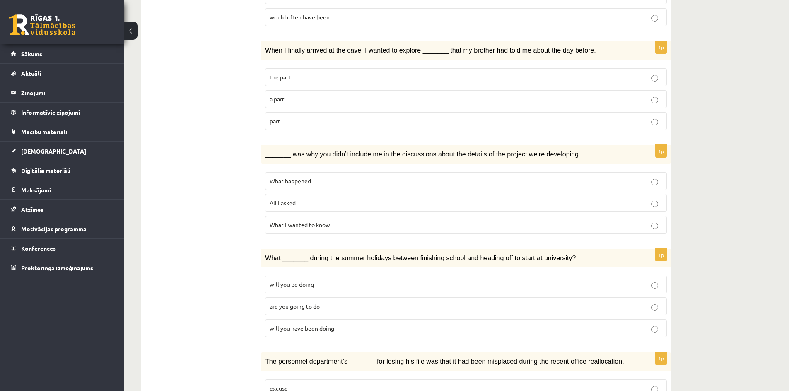
scroll to position [263, 0]
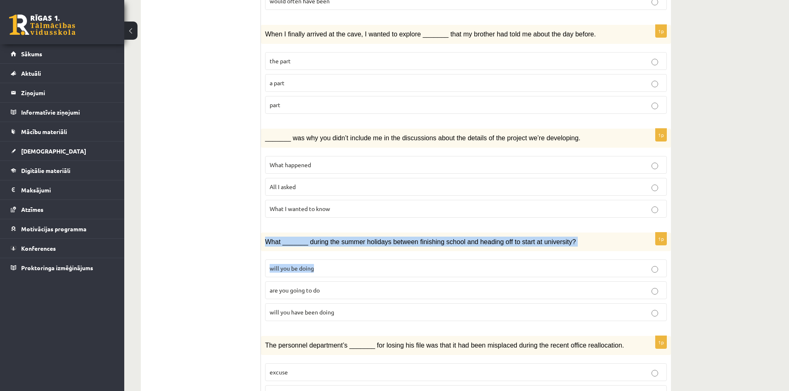
drag, startPoint x: 262, startPoint y: 231, endPoint x: 321, endPoint y: 246, distance: 61.1
click at [321, 246] on div "1p What _______ during the summer holidays between finishing school and heading…" at bounding box center [466, 281] width 410 height 96
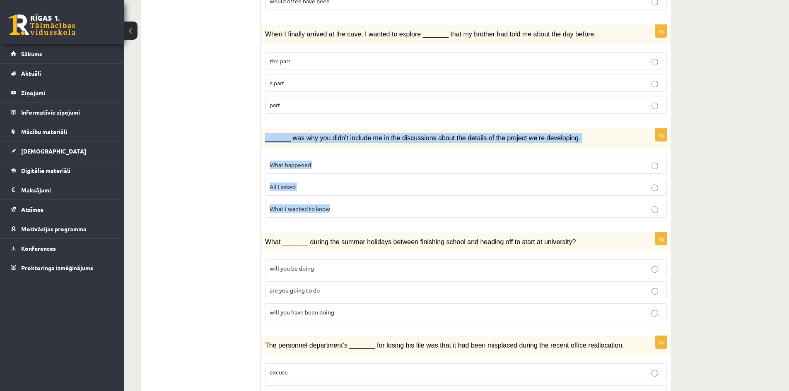
drag, startPoint x: 263, startPoint y: 129, endPoint x: 352, endPoint y: 195, distance: 111.2
click at [352, 195] on div "1p _______ was why you didn’t include me in the discussions about the details o…" at bounding box center [466, 177] width 410 height 96
click at [345, 205] on p "What I wanted to know" at bounding box center [466, 209] width 393 height 9
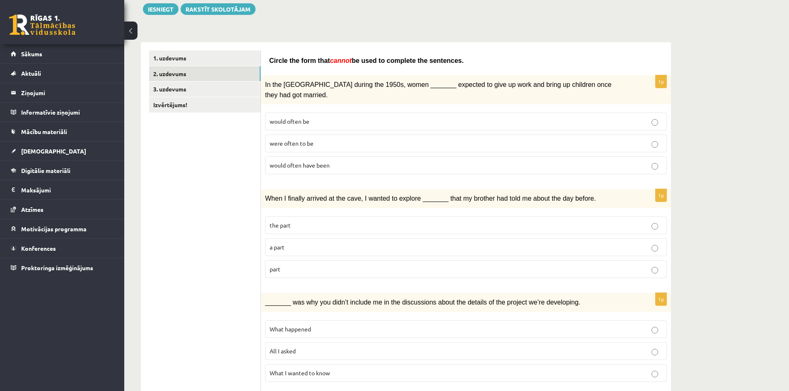
scroll to position [96, 0]
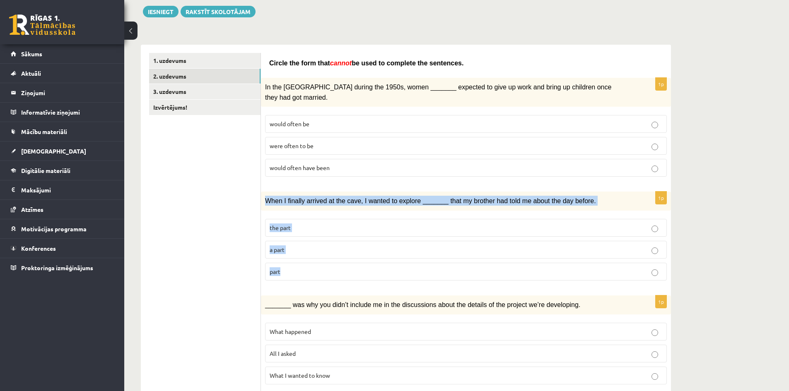
drag, startPoint x: 265, startPoint y: 193, endPoint x: 304, endPoint y: 258, distance: 76.5
click at [304, 258] on div "1p When I finally arrived at the cave, I wanted to explore _______ that my brot…" at bounding box center [466, 240] width 410 height 96
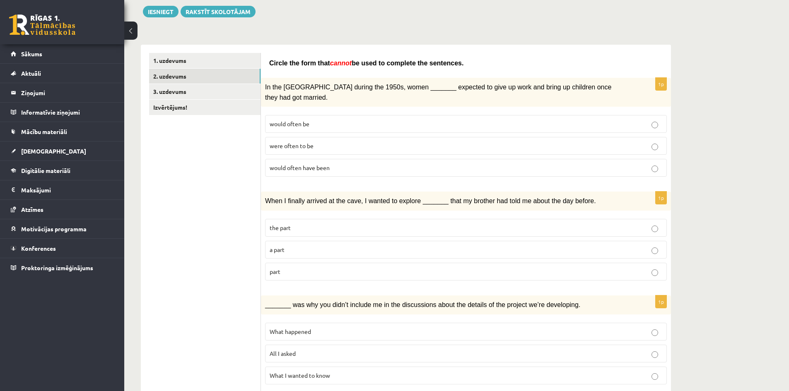
click at [347, 268] on p "part" at bounding box center [466, 272] width 393 height 9
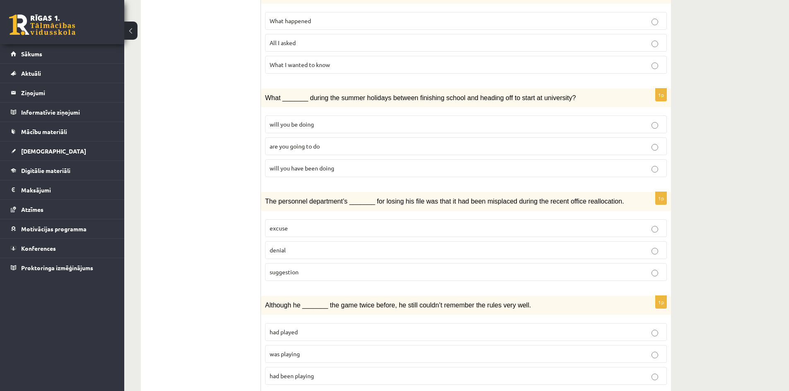
scroll to position [410, 0]
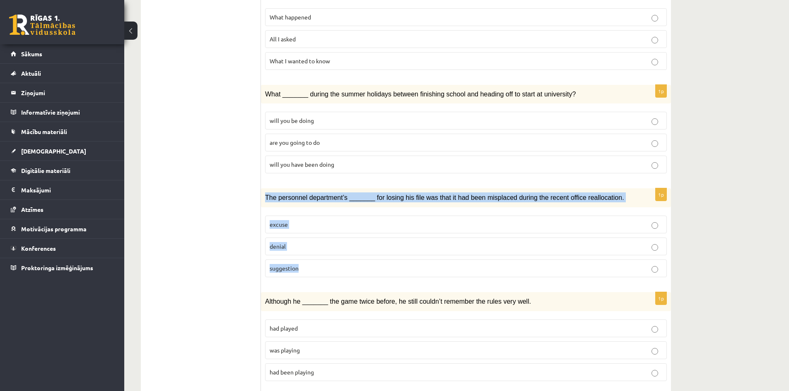
drag, startPoint x: 265, startPoint y: 178, endPoint x: 311, endPoint y: 253, distance: 87.9
click at [311, 253] on div "1p The personnel department’s _______ for losing his file was that it had been …" at bounding box center [466, 236] width 410 height 96
click at [311, 264] on p "suggestion" at bounding box center [466, 268] width 393 height 9
drag, startPoint x: 321, startPoint y: 260, endPoint x: 266, endPoint y: 184, distance: 93.5
click at [266, 188] on div "1p The personnel department’s _______ for losing his file was that it had been …" at bounding box center [466, 236] width 410 height 96
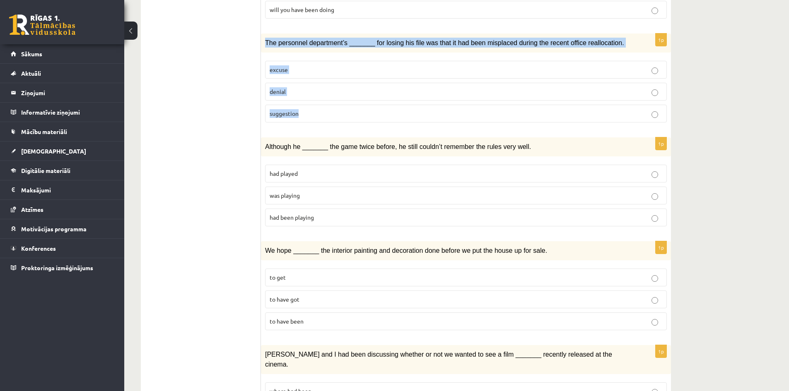
scroll to position [577, 0]
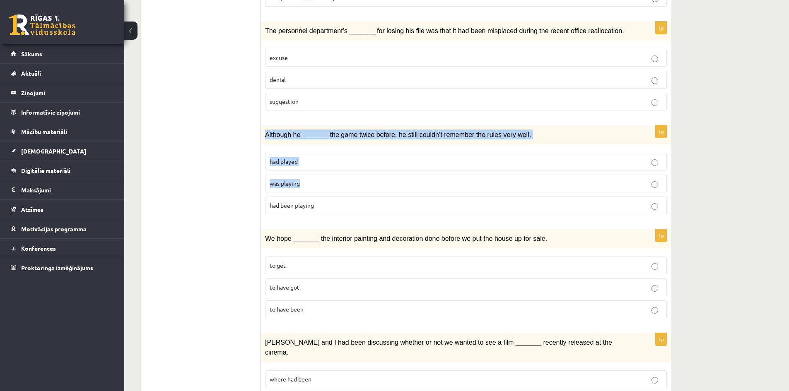
drag, startPoint x: 263, startPoint y: 122, endPoint x: 324, endPoint y: 160, distance: 71.2
click at [324, 160] on div "1p Although he _______ the game twice before, he still couldn’t remember the ru…" at bounding box center [466, 173] width 410 height 96
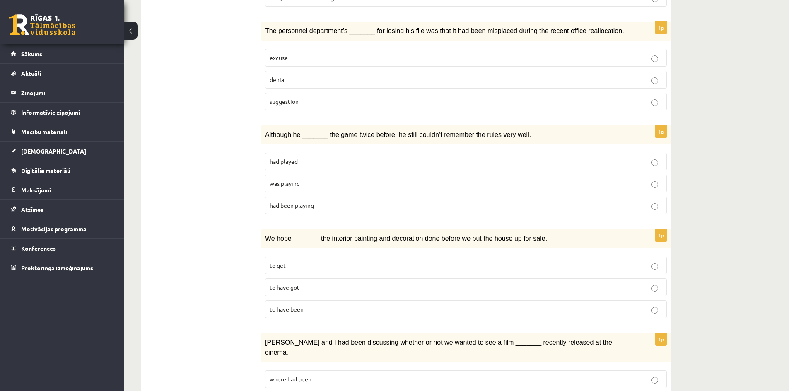
click at [253, 125] on ul "1. uzdevums 2. uzdevums 3. uzdevums Izvērtējums!" at bounding box center [205, 113] width 112 height 1085
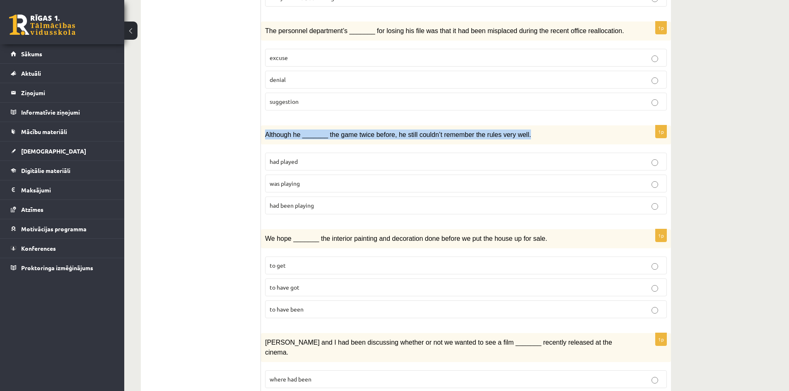
drag, startPoint x: 263, startPoint y: 120, endPoint x: 524, endPoint y: 111, distance: 261.1
click at [524, 111] on form "Circle the form that cannot be used to complete the sentences. 1p In the USA du…" at bounding box center [465, 113] width 393 height 1085
click at [500, 131] on span "Although he _______ the game twice before, he still couldn’t remember the rules…" at bounding box center [398, 134] width 266 height 7
drag, startPoint x: 515, startPoint y: 124, endPoint x: 263, endPoint y: 126, distance: 251.8
click at [263, 126] on div "Although he _______ the game twice before, he still couldn’t remember the rules…" at bounding box center [466, 134] width 410 height 19
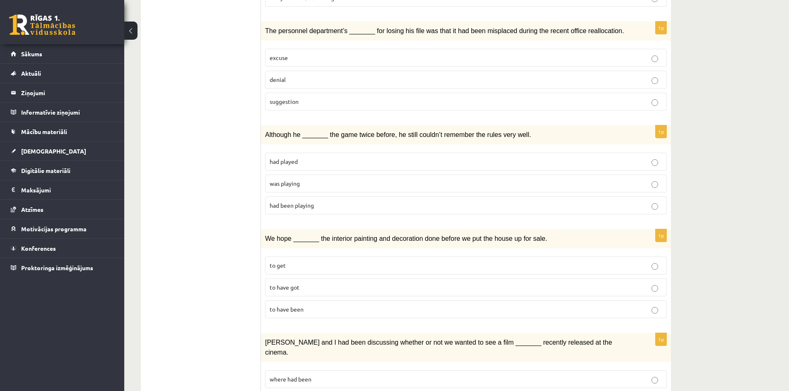
click at [367, 157] on p "had played" at bounding box center [466, 161] width 393 height 9
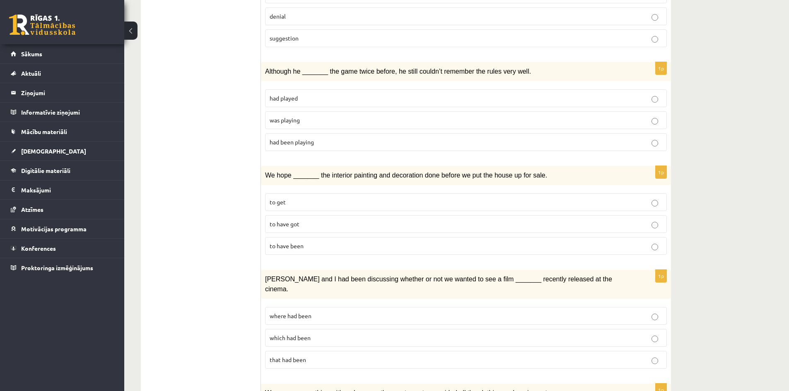
scroll to position [635, 0]
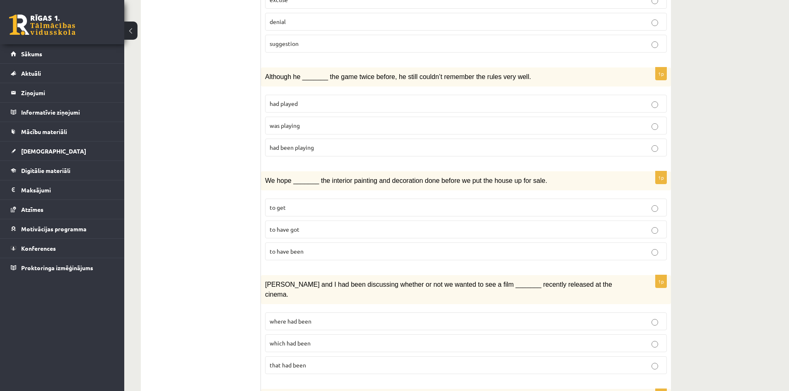
drag, startPoint x: 260, startPoint y: 168, endPoint x: 529, endPoint y: 167, distance: 268.8
click at [528, 166] on div "**********" at bounding box center [406, 56] width 530 height 1102
click at [539, 176] on p "We hope _______ the interior painting and decoration done before we put the hou…" at bounding box center [445, 181] width 360 height 10
drag, startPoint x: 539, startPoint y: 171, endPoint x: 517, endPoint y: 171, distance: 22.4
click at [517, 176] on p "We hope _______ the interior painting and decoration done before we put the hou…" at bounding box center [445, 181] width 360 height 10
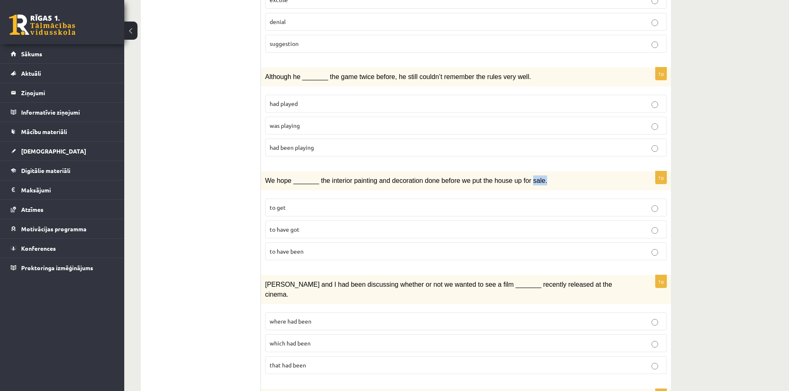
click at [517, 177] on span "We hope _______ the interior painting and decoration done before we put the hou…" at bounding box center [406, 180] width 282 height 7
click at [364, 203] on p "to get" at bounding box center [466, 207] width 393 height 9
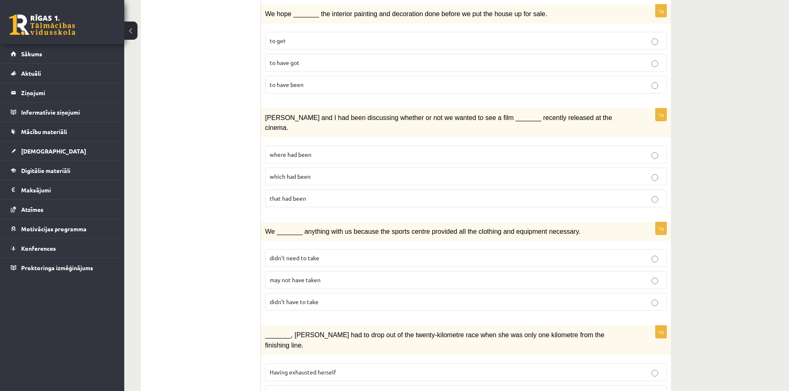
scroll to position [816, 0]
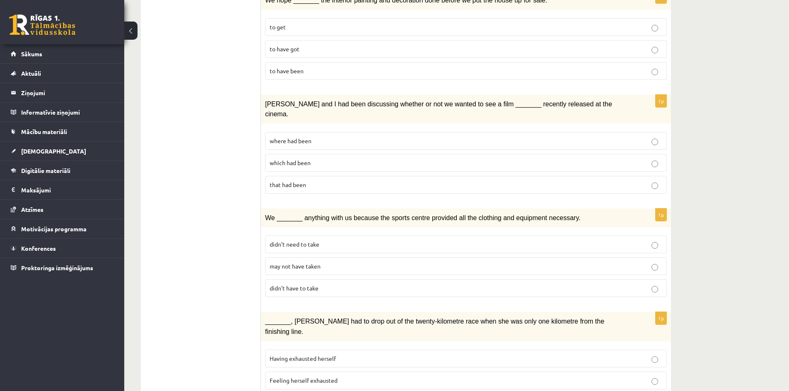
drag, startPoint x: 260, startPoint y: 89, endPoint x: 533, endPoint y: 89, distance: 272.9
click at [600, 99] on p "Clara and I had been discussing whether or not we wanted to see a film _______ …" at bounding box center [445, 109] width 360 height 20
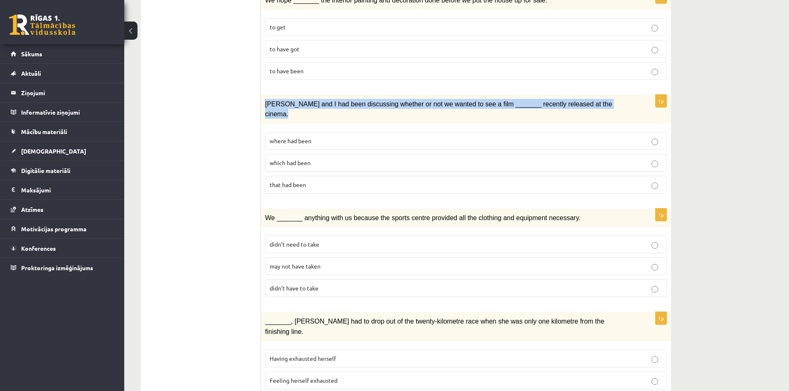
drag, startPoint x: 600, startPoint y: 89, endPoint x: 270, endPoint y: 83, distance: 329.3
click at [270, 95] on div "Clara and I had been discussing whether or not we wanted to see a film _______ …" at bounding box center [466, 109] width 410 height 29
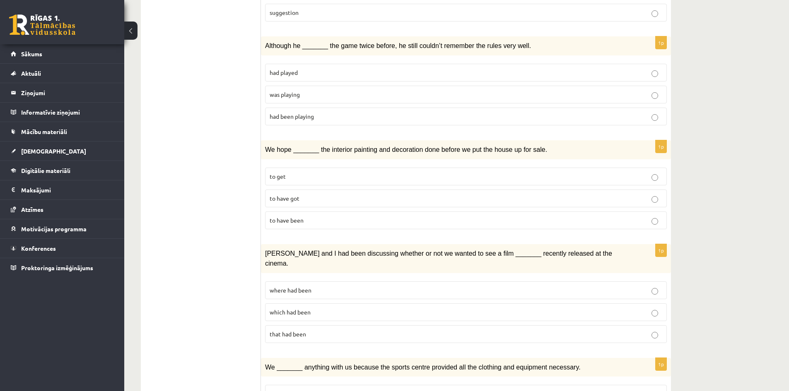
scroll to position [653, 0]
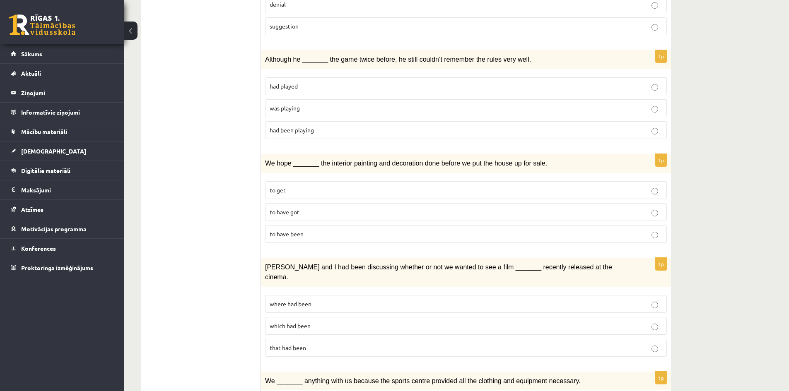
click at [309, 339] on label "that had been" at bounding box center [466, 348] width 402 height 18
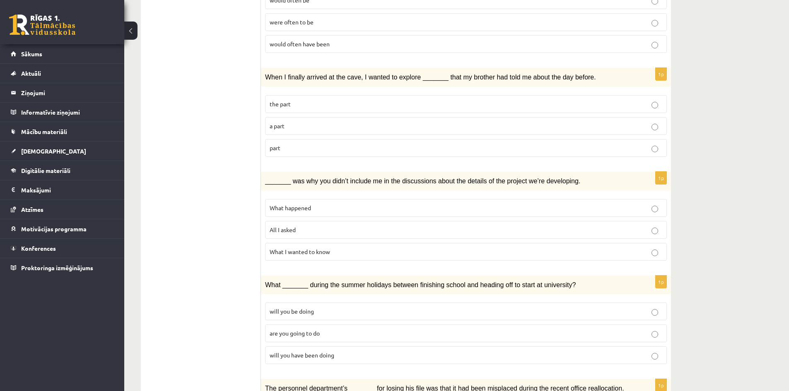
scroll to position [217, 0]
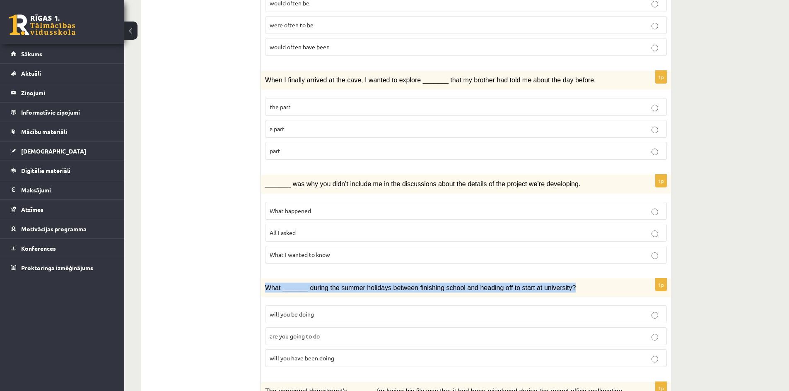
drag, startPoint x: 265, startPoint y: 275, endPoint x: 571, endPoint y: 271, distance: 306.1
click at [571, 279] on div "What _______ during the summer holidays between finishing school and heading of…" at bounding box center [466, 288] width 410 height 19
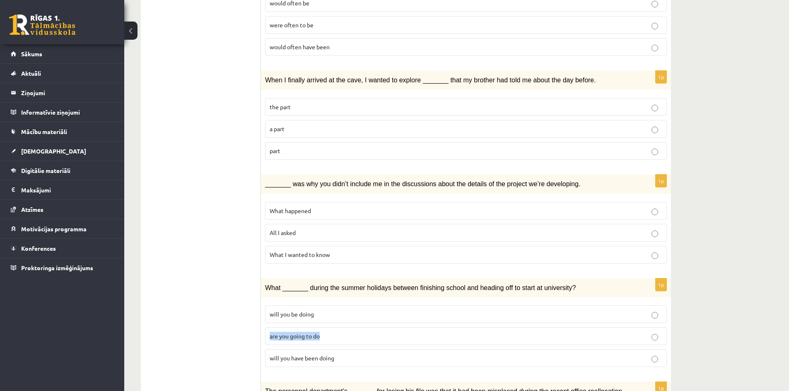
drag, startPoint x: 334, startPoint y: 323, endPoint x: 271, endPoint y: 325, distance: 63.4
click at [271, 332] on p "are you going to do" at bounding box center [466, 336] width 393 height 9
drag, startPoint x: 350, startPoint y: 347, endPoint x: 269, endPoint y: 347, distance: 80.8
click at [269, 350] on label "will you have been doing" at bounding box center [466, 359] width 402 height 18
drag, startPoint x: 350, startPoint y: 273, endPoint x: 522, endPoint y: 268, distance: 172.7
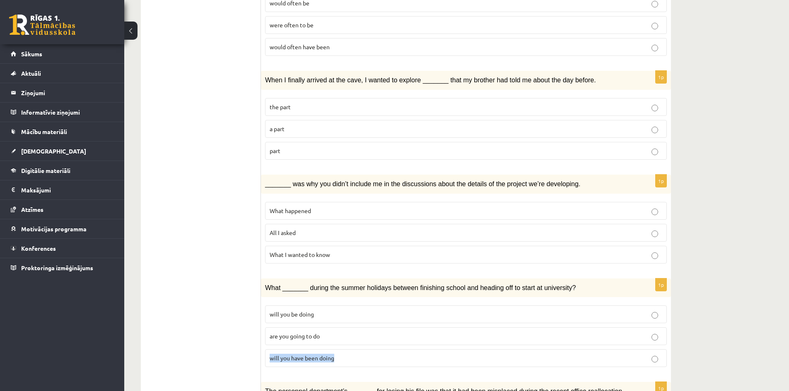
click at [564, 283] on p "What _______ during the summer holidays between finishing school and heading of…" at bounding box center [445, 288] width 360 height 10
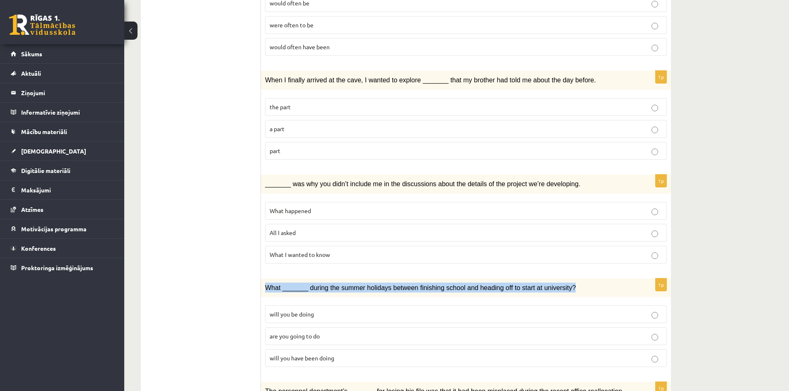
drag, startPoint x: 560, startPoint y: 279, endPoint x: 267, endPoint y: 283, distance: 293.7
click at [267, 283] on div "What _______ during the summer holidays between finishing school and heading of…" at bounding box center [466, 288] width 410 height 19
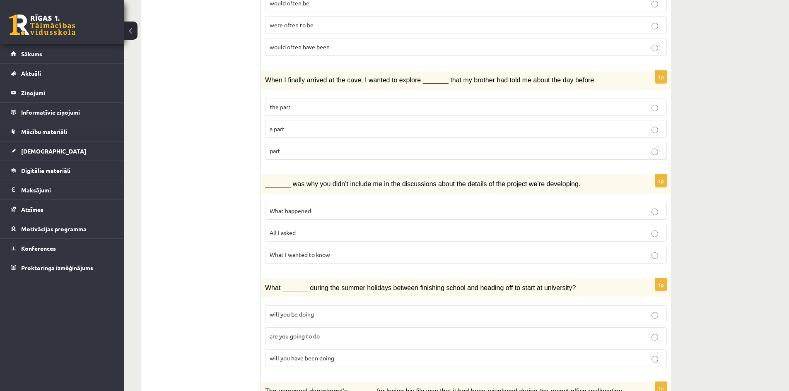
click at [357, 310] on p "will you be doing" at bounding box center [466, 314] width 393 height 9
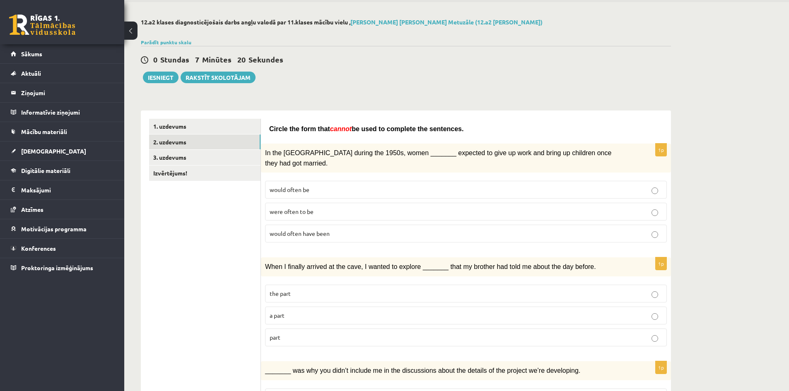
scroll to position [22, 0]
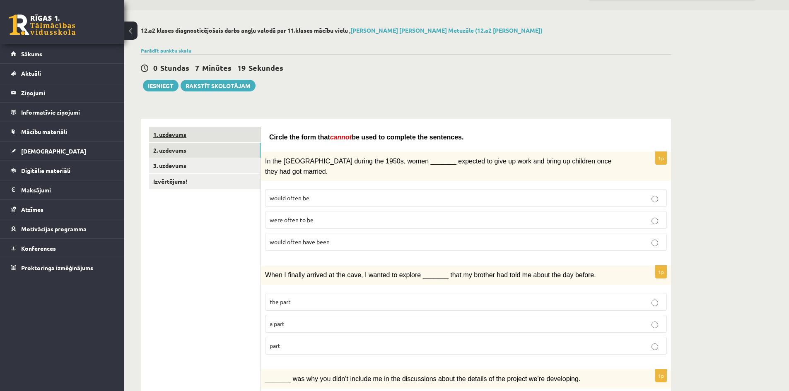
click at [184, 137] on link "1. uzdevums" at bounding box center [204, 134] width 111 height 15
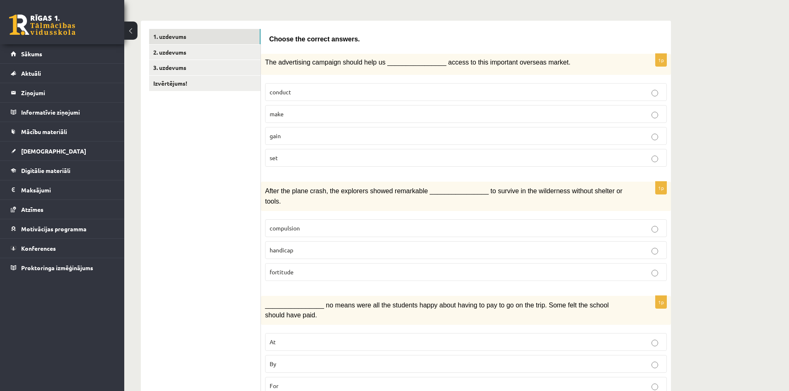
scroll to position [0, 0]
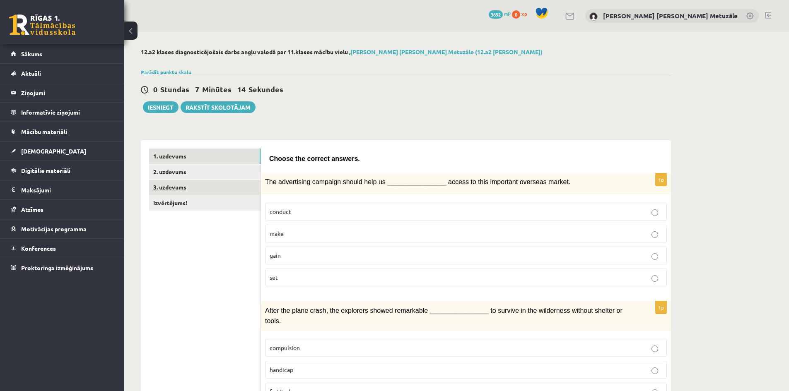
click at [215, 190] on link "3. uzdevums" at bounding box center [204, 187] width 111 height 15
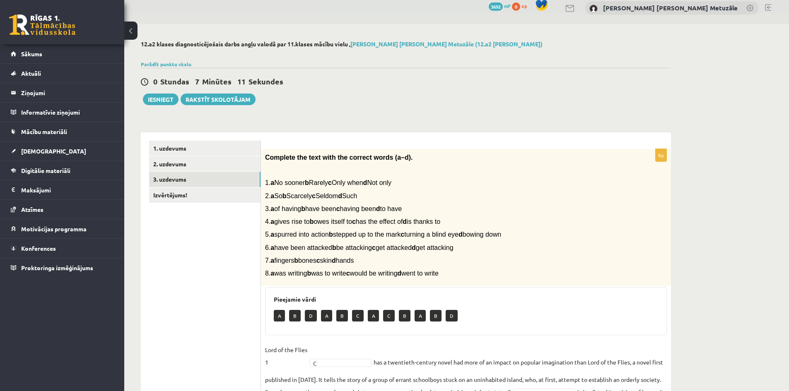
scroll to position [7, 0]
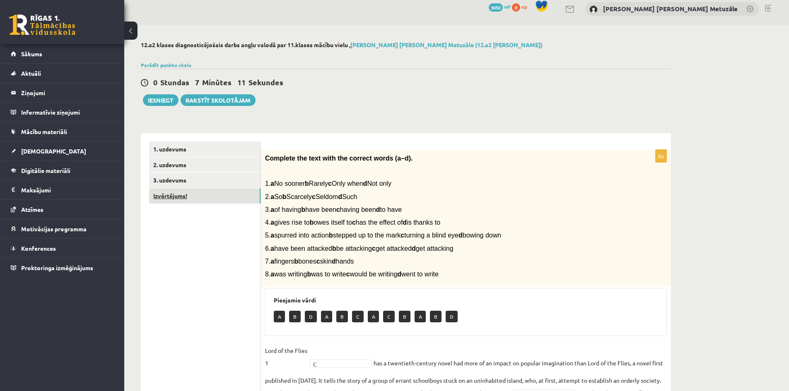
click at [225, 198] on link "Izvērtējums!" at bounding box center [204, 195] width 111 height 15
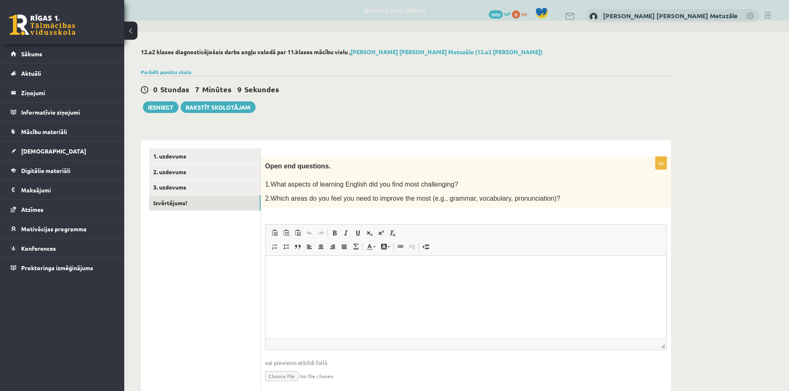
scroll to position [0, 0]
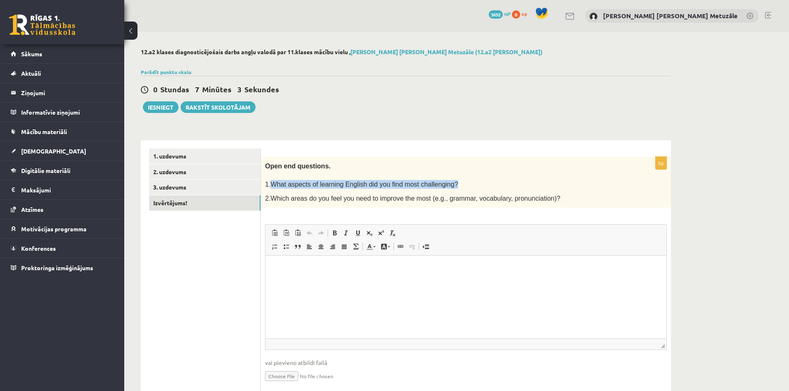
drag, startPoint x: 269, startPoint y: 181, endPoint x: 444, endPoint y: 184, distance: 174.8
click at [444, 184] on p "1.What aspects of learning English did you find most challenging?" at bounding box center [445, 184] width 360 height 9
drag, startPoint x: 274, startPoint y: 199, endPoint x: 548, endPoint y: 181, distance: 274.4
click at [548, 180] on div "Open end questions. 1.What aspects of learning English did you find most challe…" at bounding box center [466, 182] width 410 height 51
click at [548, 183] on p "1.What aspects of learning English did you find most challenging?" at bounding box center [445, 184] width 360 height 9
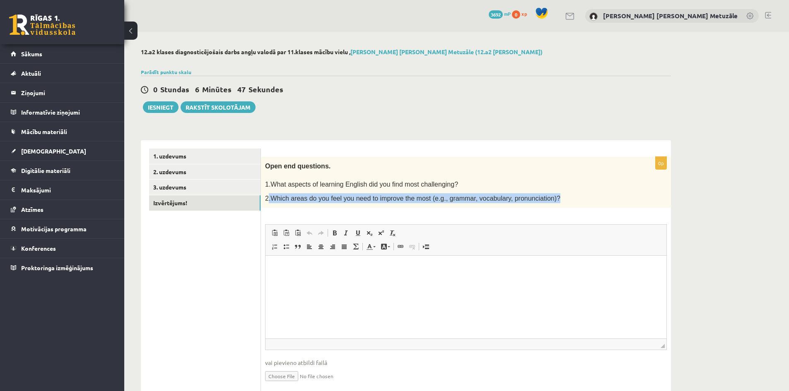
drag, startPoint x: 545, startPoint y: 195, endPoint x: 268, endPoint y: 198, distance: 277.9
click at [268, 198] on p "2.Which areas do you feel you need to improve the most (e.g., grammar, vocabula…" at bounding box center [445, 198] width 360 height 10
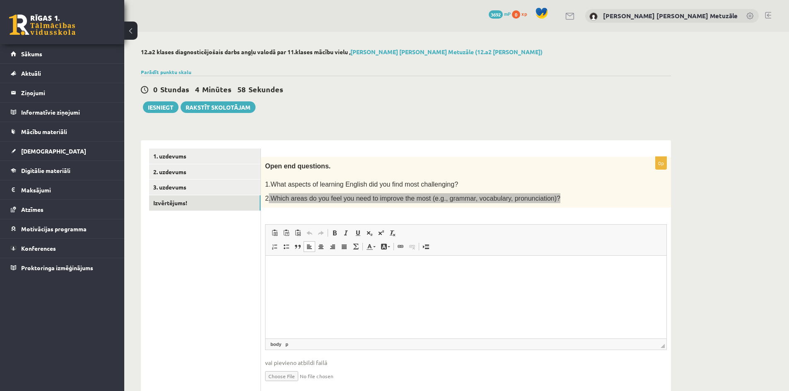
drag, startPoint x: 375, startPoint y: 295, endPoint x: 368, endPoint y: 290, distance: 8.6
click at [368, 281] on html at bounding box center [465, 268] width 401 height 25
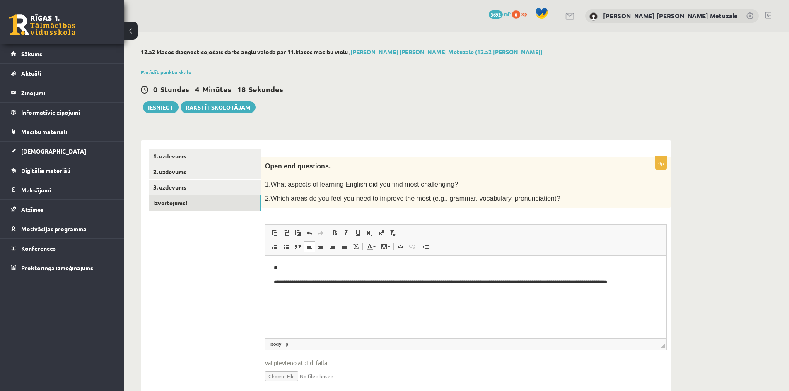
click at [328, 183] on span "1.What aspects of learning English did you find most challenging?" at bounding box center [361, 184] width 193 height 7
click at [312, 267] on p "**" at bounding box center [466, 268] width 384 height 9
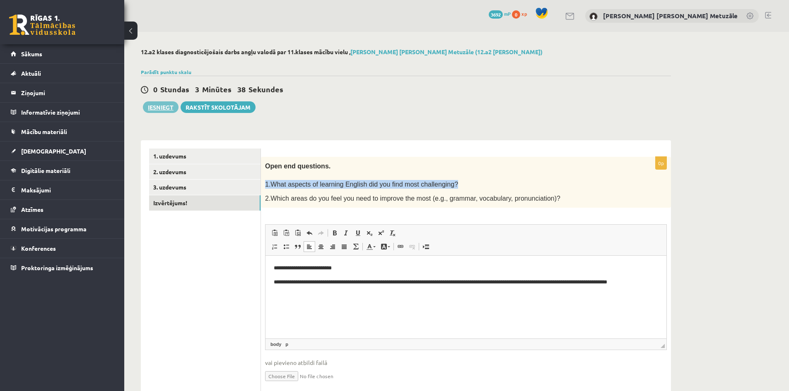
click at [167, 113] on button "Iesniegt" at bounding box center [161, 107] width 36 height 12
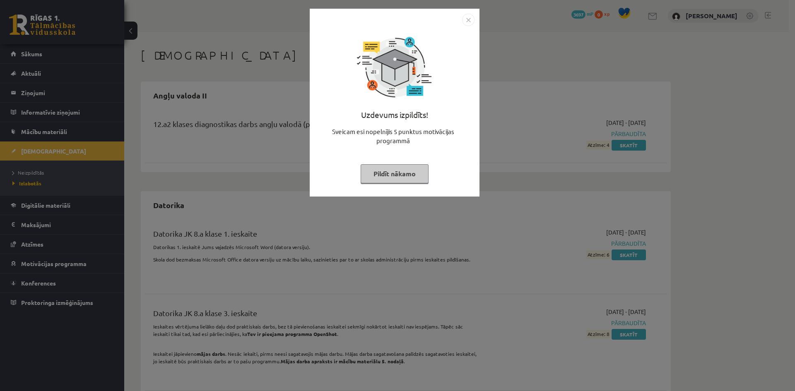
click at [401, 171] on button "Pildīt nākamo" at bounding box center [395, 173] width 68 height 19
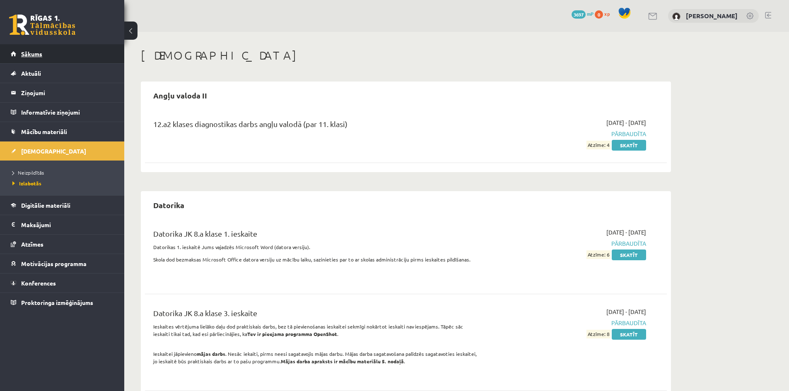
click at [68, 51] on link "Sākums" at bounding box center [62, 53] width 103 height 19
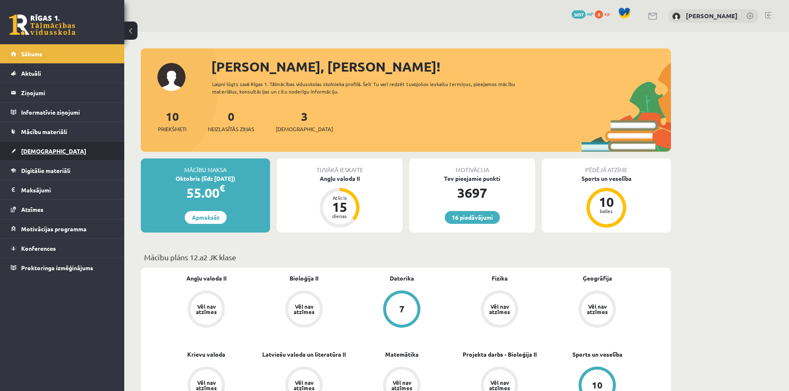
click at [63, 159] on link "[DEMOGRAPHIC_DATA]" at bounding box center [62, 151] width 103 height 19
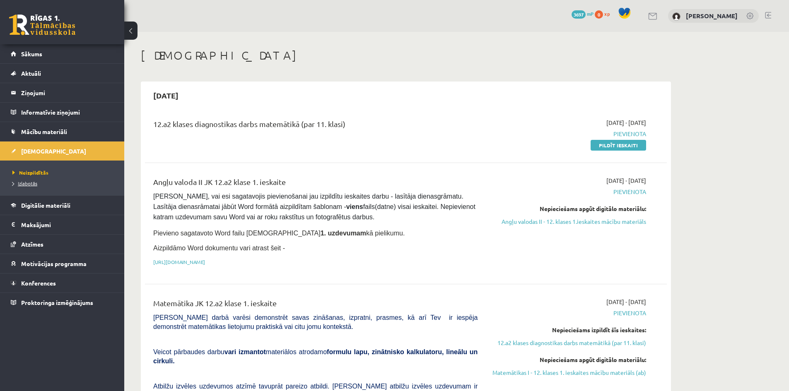
click at [29, 187] on link "Izlabotās" at bounding box center [64, 183] width 104 height 7
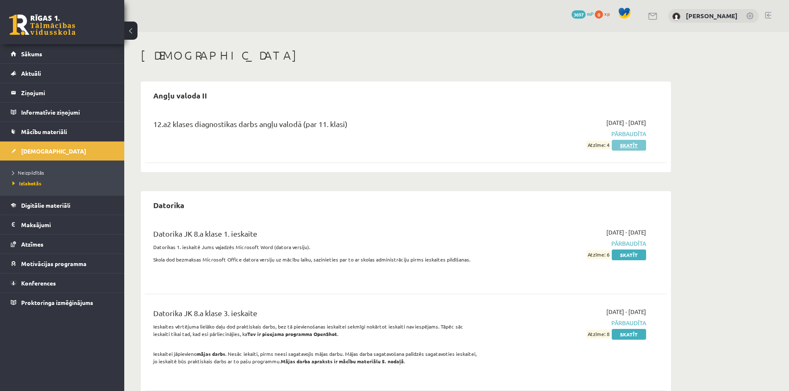
click at [627, 145] on link "Skatīt" at bounding box center [629, 145] width 34 height 11
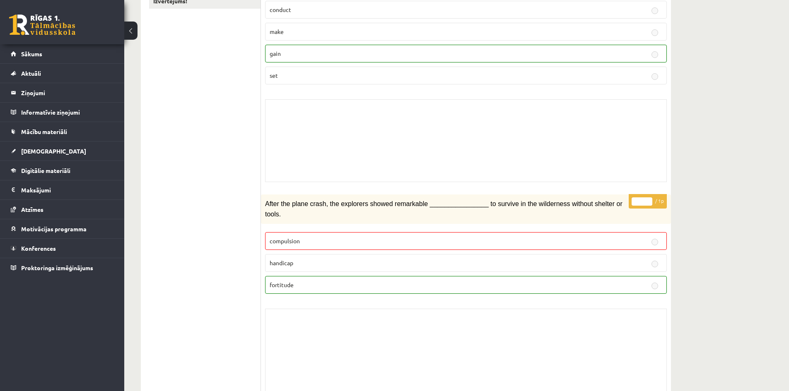
scroll to position [128, 0]
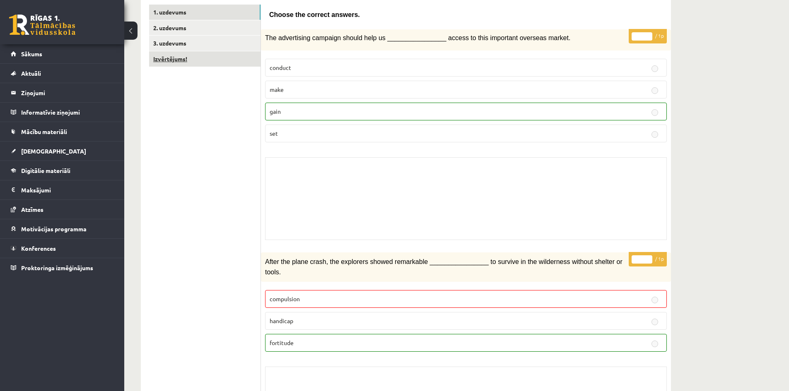
click at [242, 60] on link "Izvērtējums!" at bounding box center [204, 58] width 111 height 15
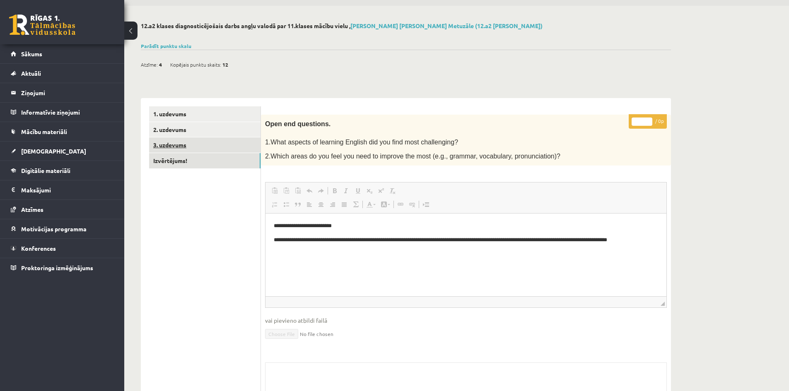
scroll to position [0, 0]
click at [207, 153] on link "3. uzdevums" at bounding box center [204, 144] width 111 height 15
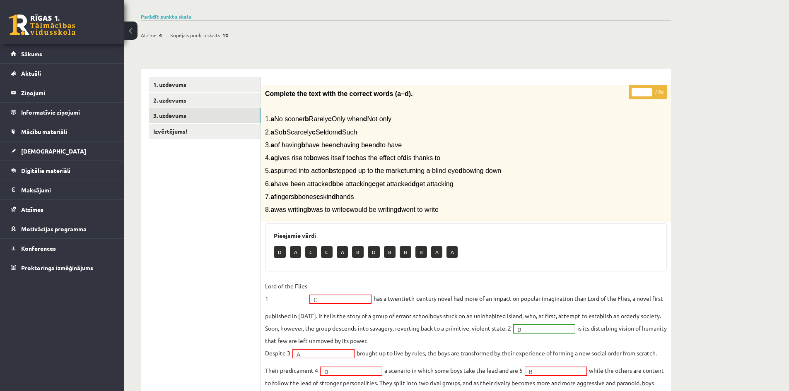
scroll to position [55, 0]
click at [205, 100] on link "2. uzdevums" at bounding box center [204, 101] width 111 height 15
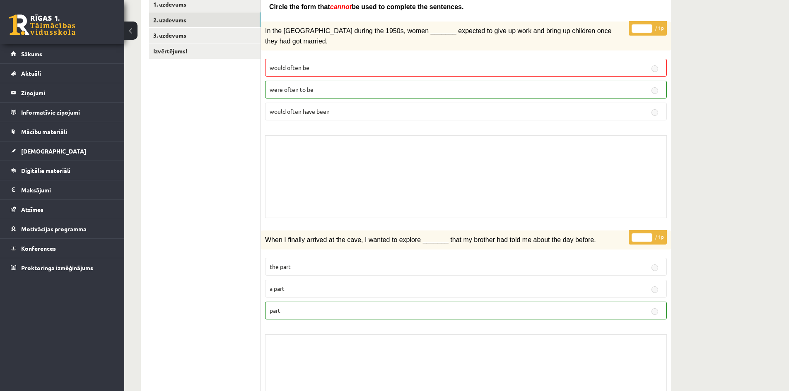
scroll to position [12, 0]
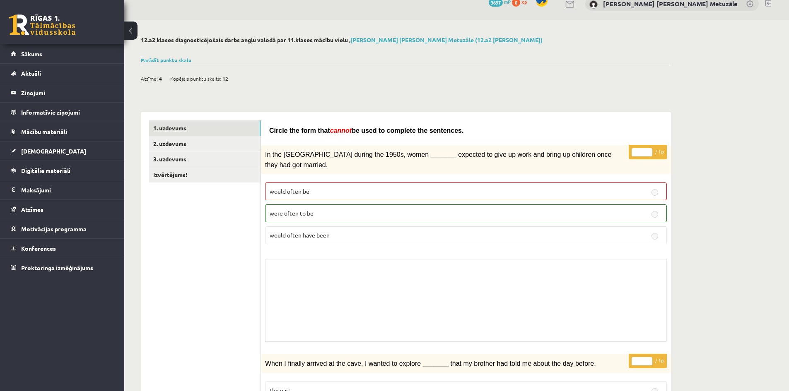
click at [216, 130] on link "1. uzdevums" at bounding box center [204, 128] width 111 height 15
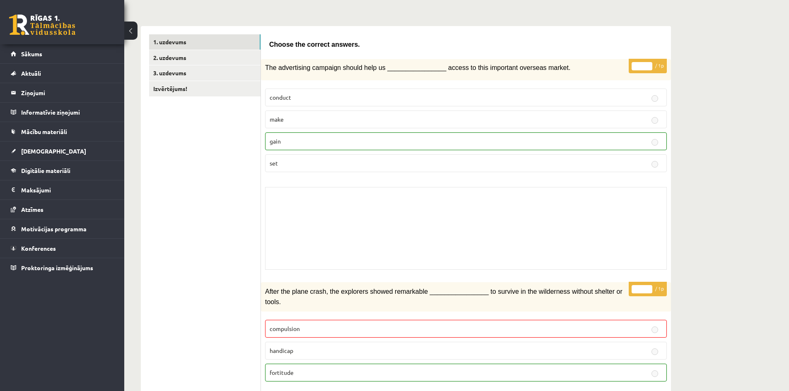
scroll to position [11, 0]
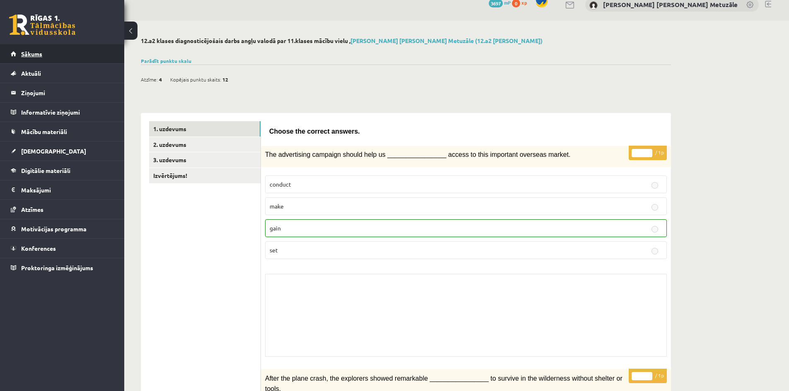
click at [42, 59] on link "Sākums" at bounding box center [62, 53] width 103 height 19
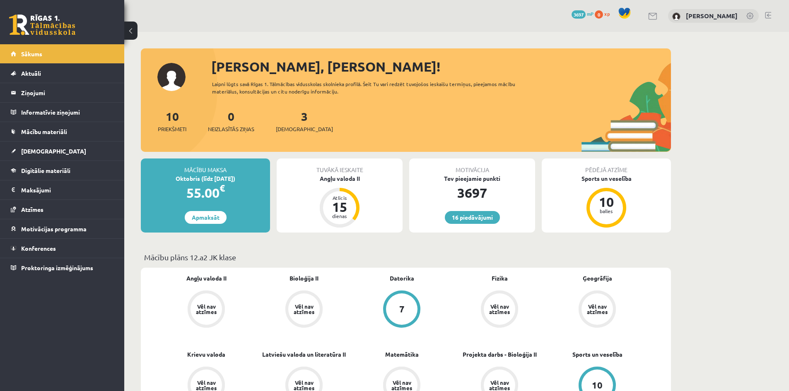
click at [572, 16] on span "3697" at bounding box center [579, 14] width 14 height 8
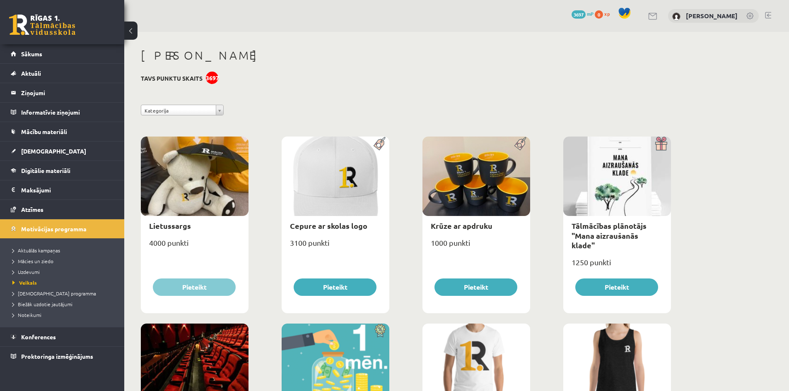
click at [765, 15] on link at bounding box center [768, 15] width 6 height 7
